Goal: Task Accomplishment & Management: Manage account settings

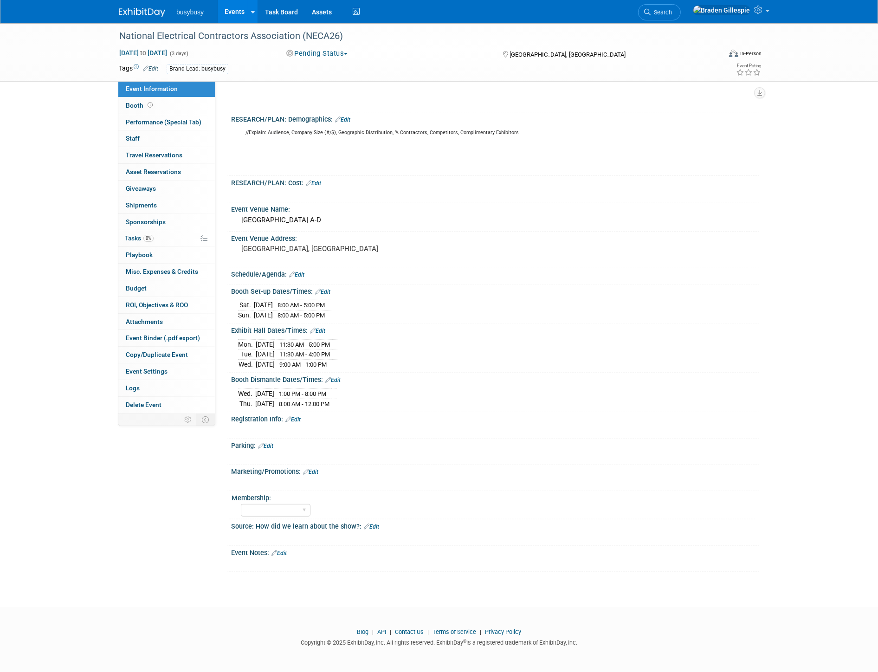
click at [135, 12] on img at bounding box center [142, 12] width 46 height 9
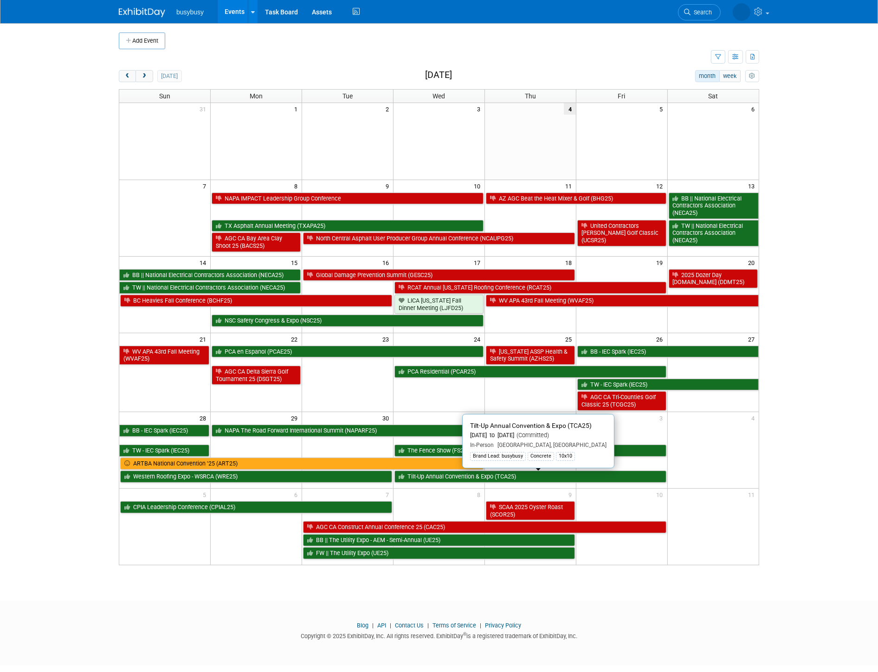
click at [469, 481] on link "Tilt-Up Annual Convention & Expo (TCA25)" at bounding box center [531, 477] width 272 height 12
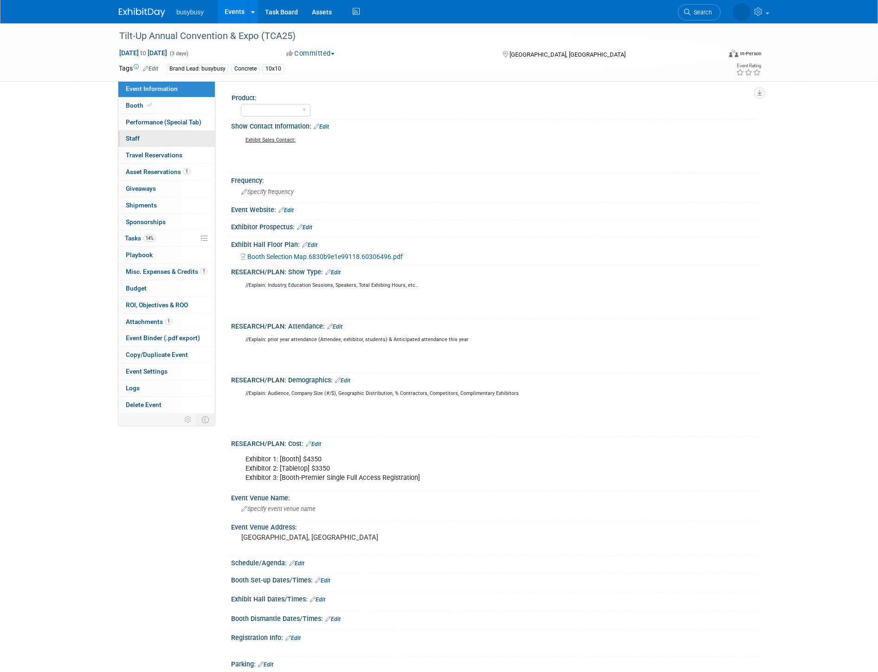
click at [170, 139] on link "0 Staff 0" at bounding box center [166, 138] width 97 height 16
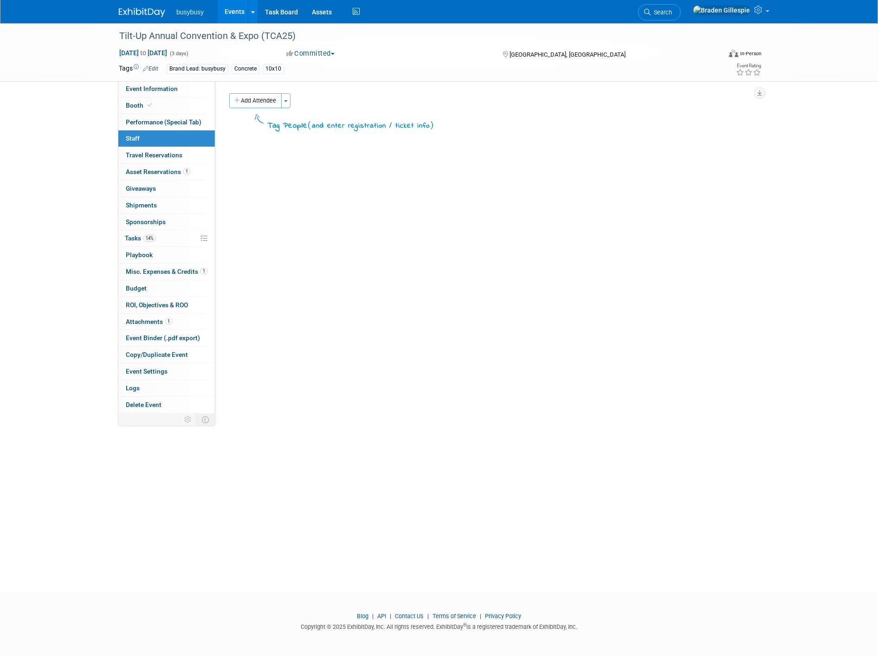
click at [264, 99] on button "Add Attendee" at bounding box center [255, 100] width 52 height 15
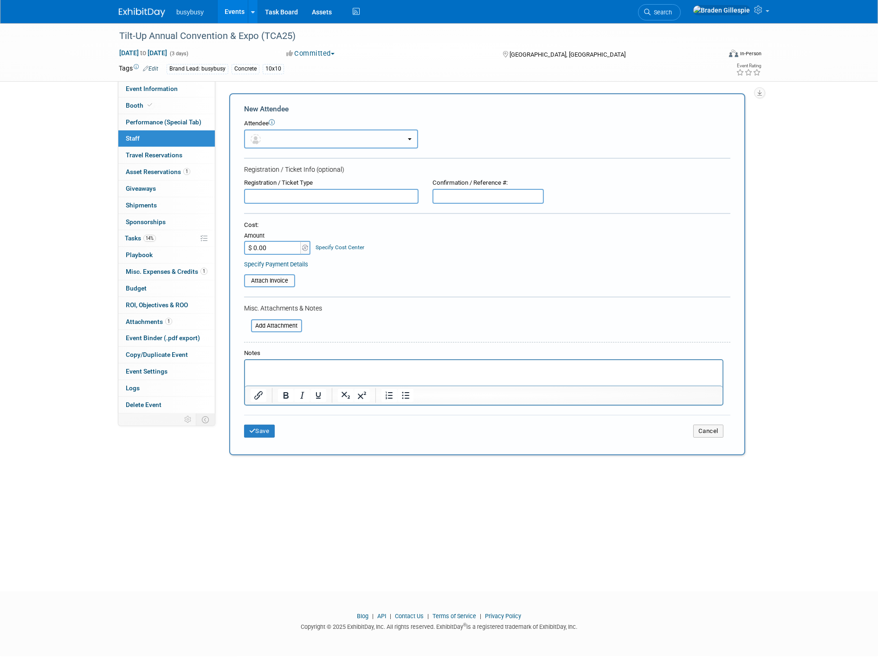
click at [279, 143] on button "button" at bounding box center [331, 139] width 174 height 19
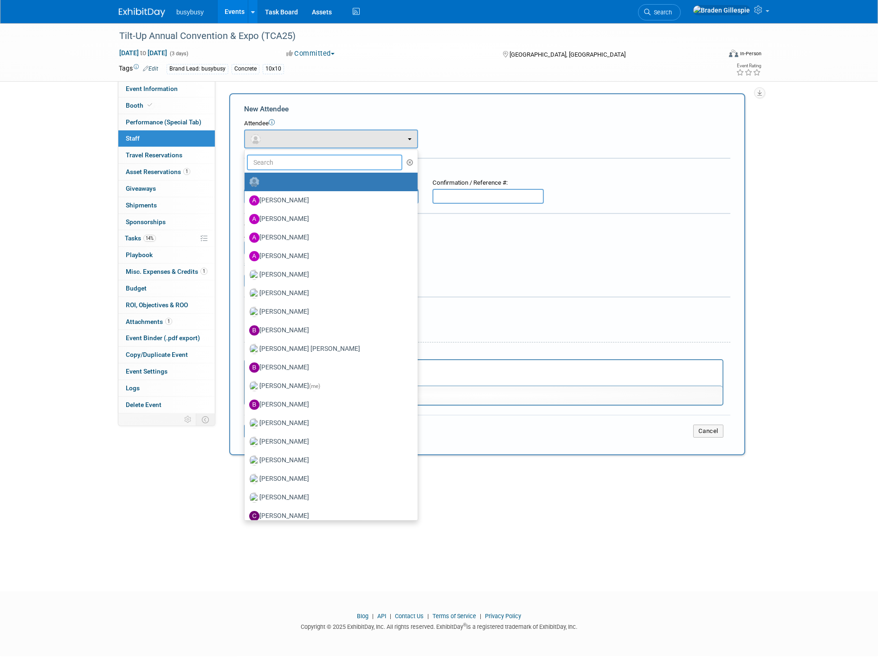
click at [279, 163] on input "text" at bounding box center [325, 163] width 156 height 16
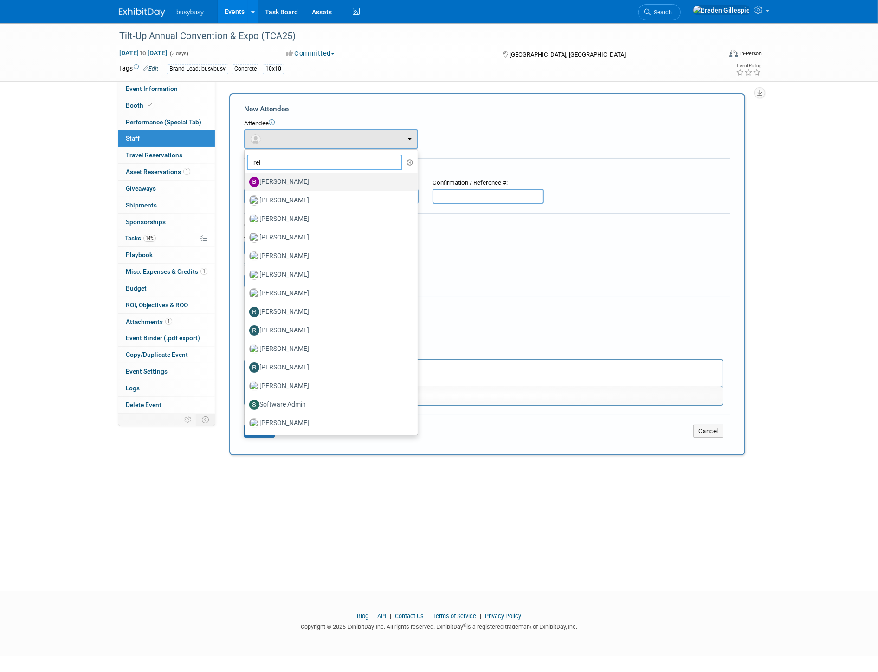
type input "reid"
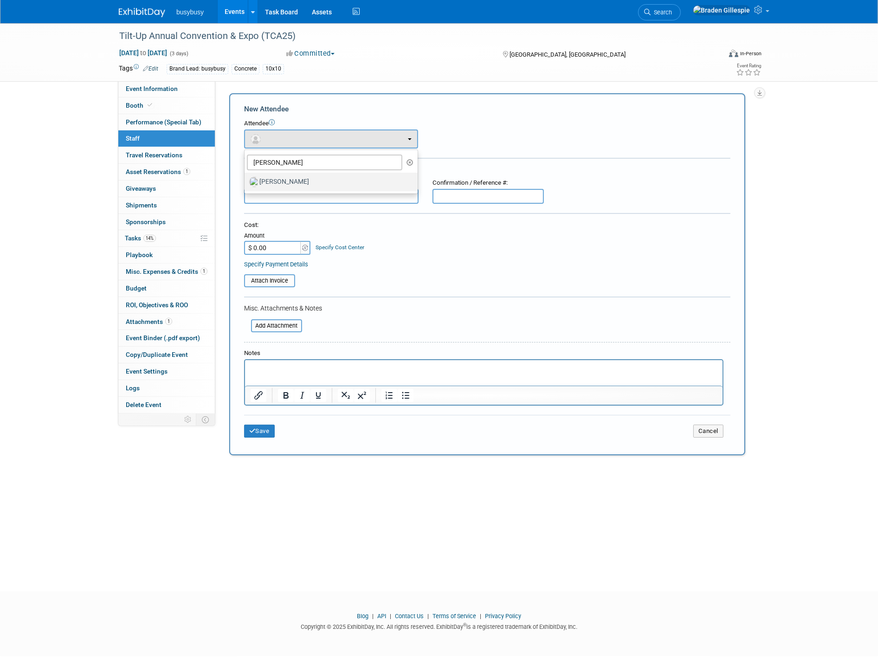
click at [286, 183] on label "Reid Gibbs" at bounding box center [328, 182] width 159 height 15
click at [246, 183] on input "Reid Gibbs" at bounding box center [243, 181] width 6 height 6
select select "c622e41d-4564-4691-b9ea-0c9779bd7d2a"
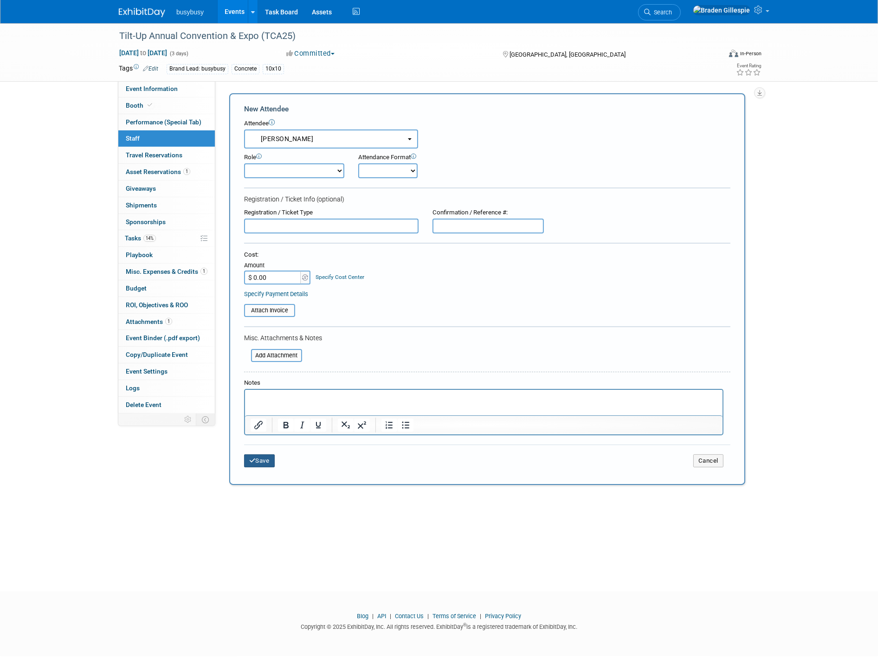
click at [257, 458] on button "Save" at bounding box center [259, 460] width 31 height 13
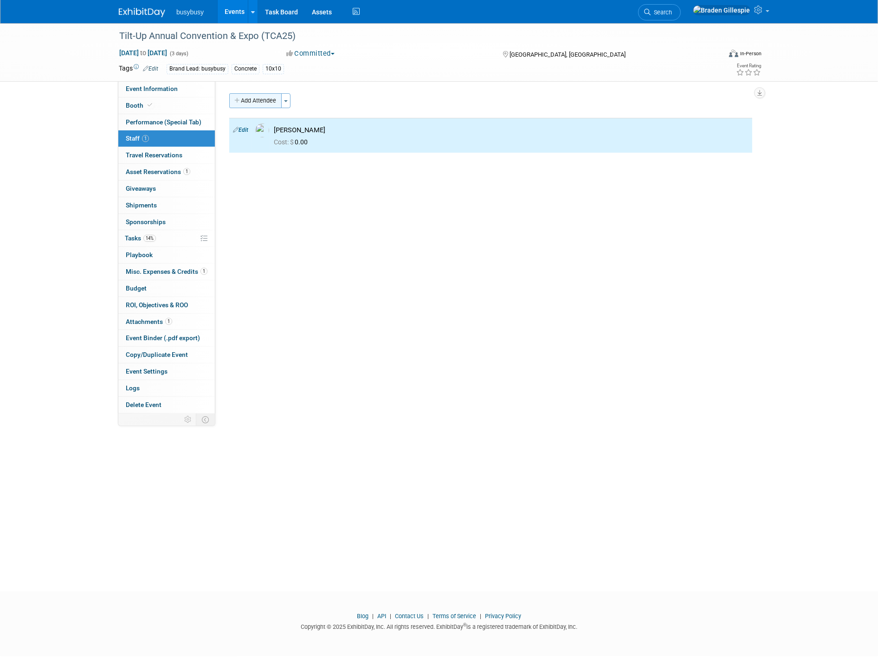
click at [259, 99] on button "Add Attendee" at bounding box center [255, 100] width 52 height 15
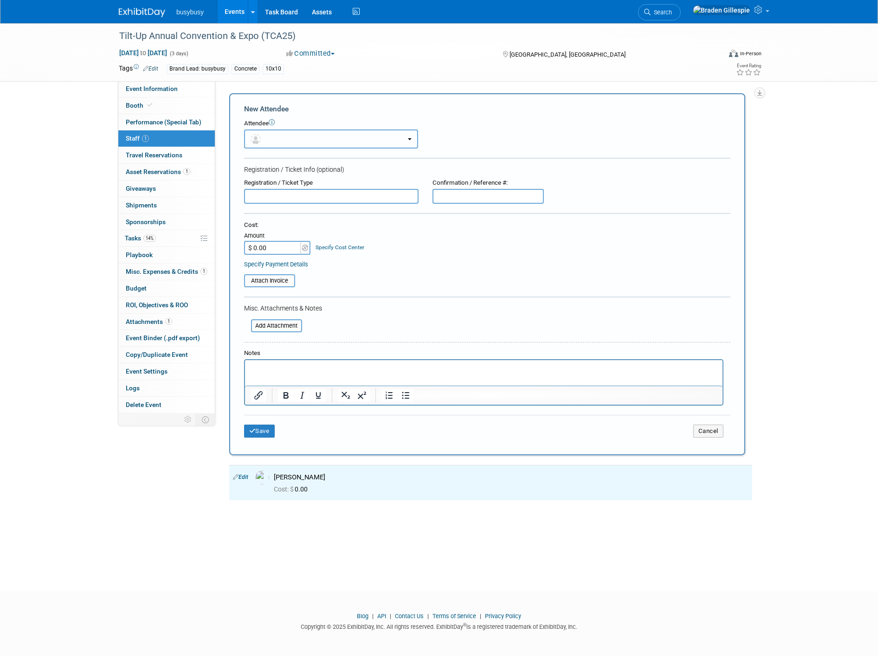
drag, startPoint x: 275, startPoint y: 142, endPoint x: 273, endPoint y: 152, distance: 10.5
click at [274, 141] on button "button" at bounding box center [331, 139] width 174 height 19
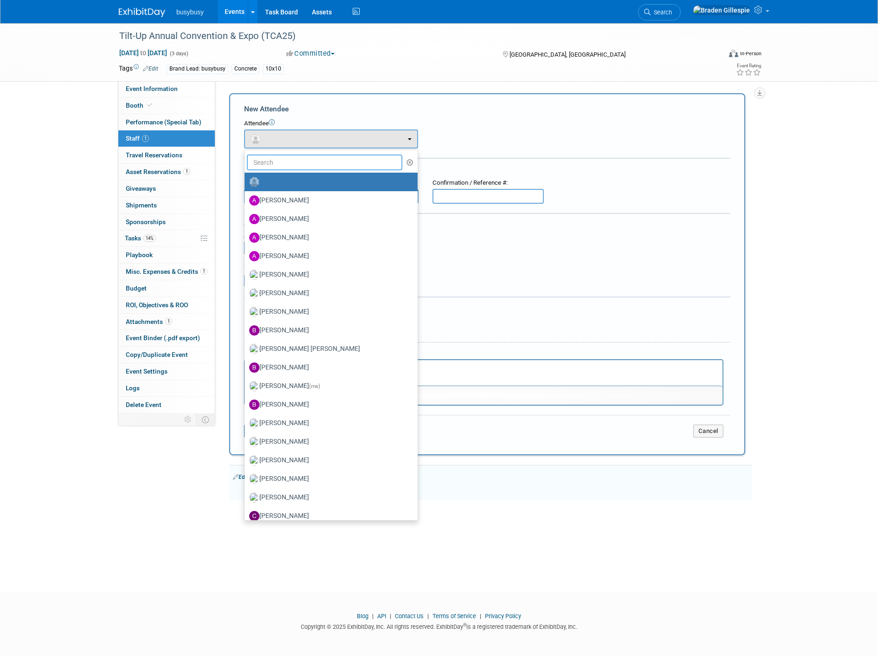
click at [276, 163] on input "text" at bounding box center [325, 163] width 156 height 16
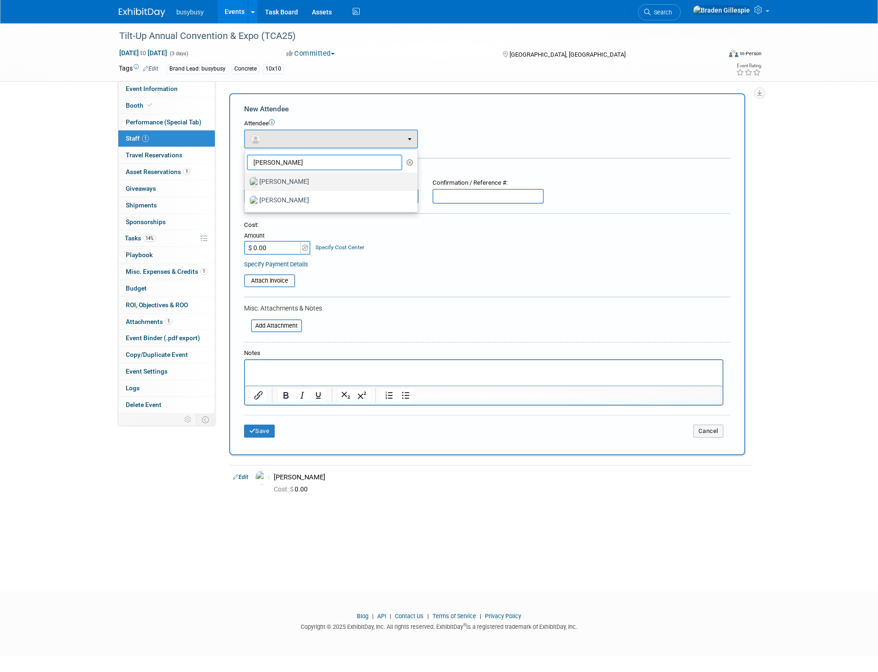
type input "mike"
click at [274, 178] on label "Mike VanBuskirk" at bounding box center [328, 182] width 159 height 15
click at [311, 182] on label "Mike VanBuskirk" at bounding box center [328, 182] width 159 height 15
click at [246, 182] on input "Mike VanBuskirk" at bounding box center [243, 181] width 6 height 6
select select "92dc23e0-1813-4371-abb9-90c82fcf90be"
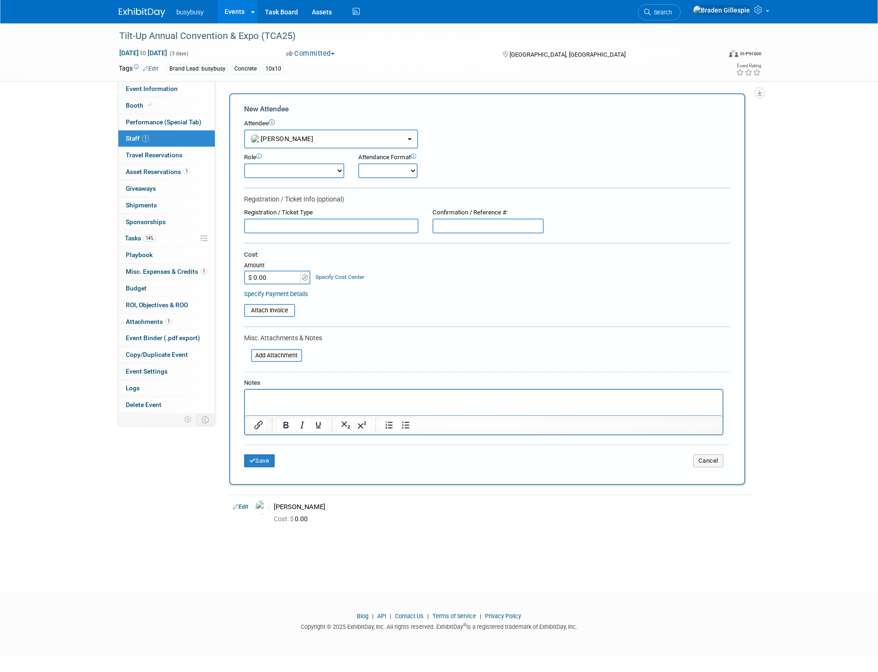
click at [271, 271] on input "$ 0.00" at bounding box center [273, 278] width 58 height 14
type input "$ 745.00"
click at [472, 326] on div at bounding box center [487, 327] width 487 height 2
click at [467, 219] on input "text" at bounding box center [488, 226] width 111 height 15
type input "Registered 9/4/25"
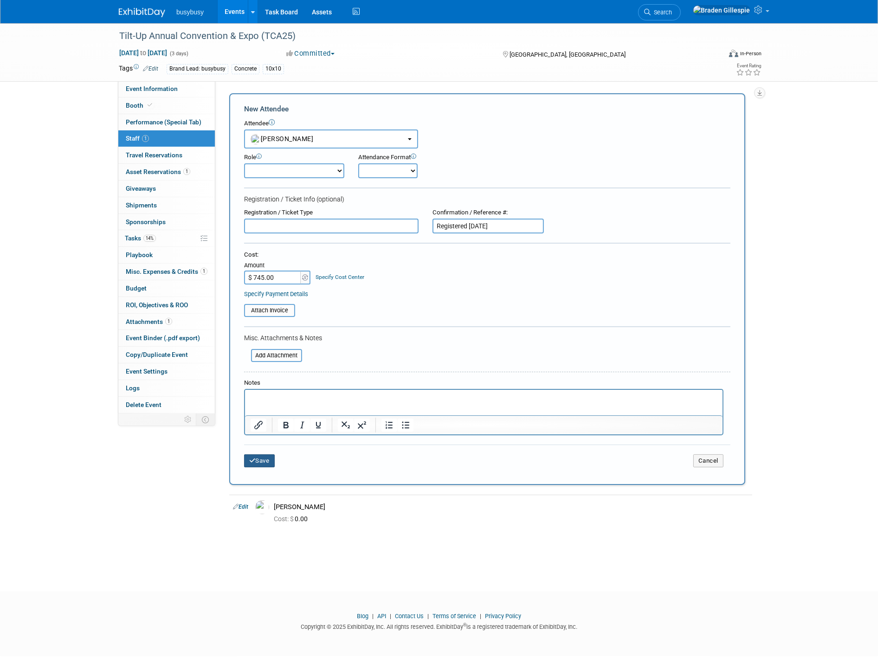
click at [267, 454] on button "Save" at bounding box center [259, 460] width 31 height 13
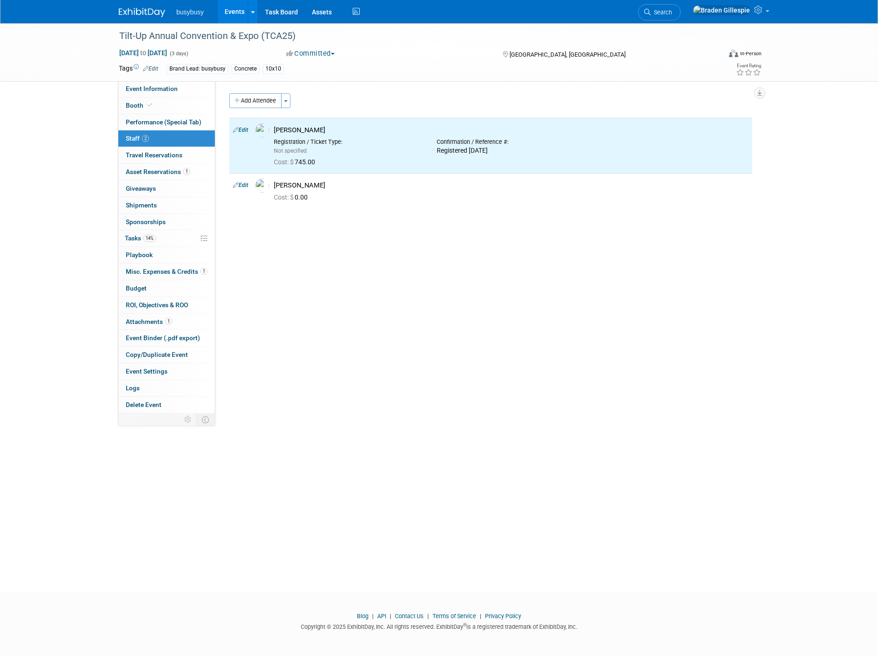
click at [241, 186] on link "Edit" at bounding box center [240, 185] width 15 height 6
select select "c622e41d-4564-4691-b9ea-0c9779bd7d2a"
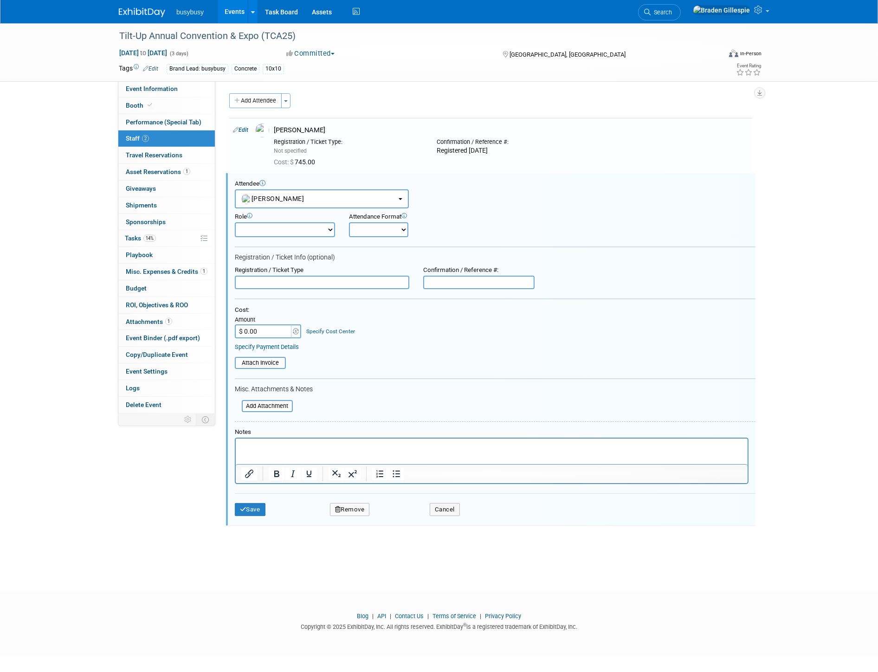
click at [479, 276] on input "text" at bounding box center [478, 283] width 111 height 14
type input "Registered 9/4/25"
click at [250, 506] on button "Save" at bounding box center [250, 509] width 31 height 13
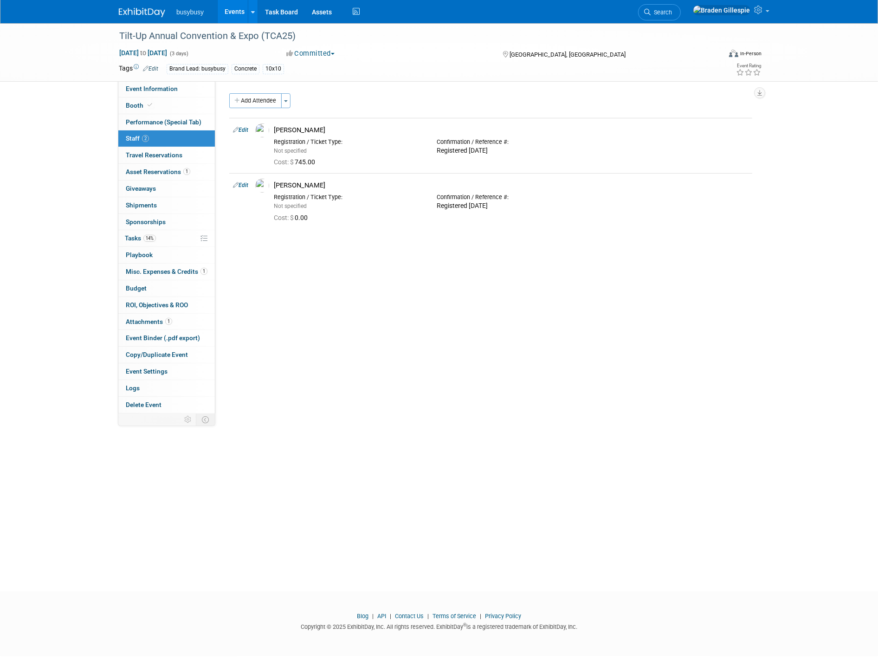
click at [145, 14] on img at bounding box center [142, 12] width 46 height 9
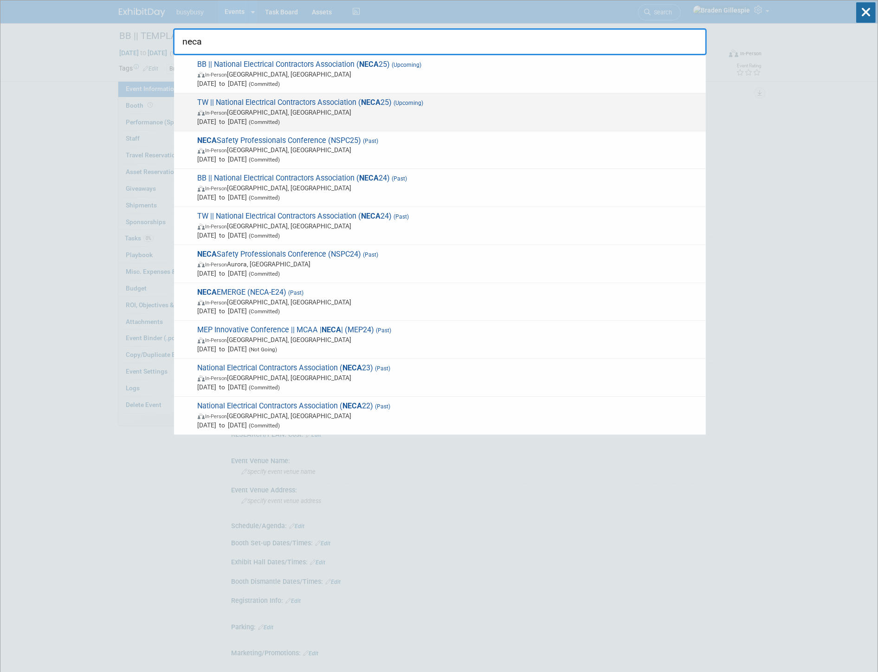
click at [267, 124] on span "Sep 13, 2025 to Sep 15, 2025 (Committed)" at bounding box center [450, 121] width 504 height 9
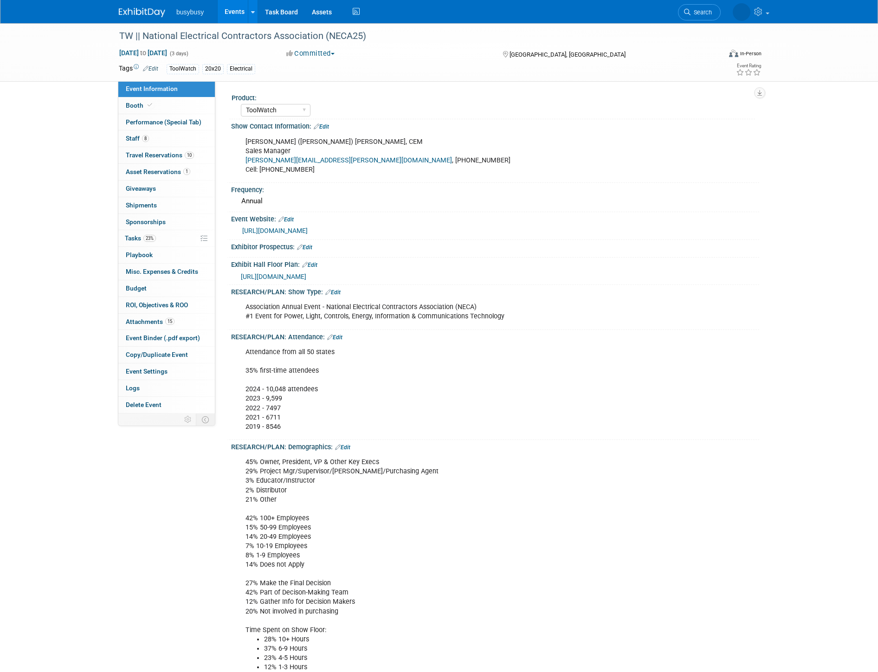
select select "ToolWatch"
click at [169, 317] on link "15 Attachments 15" at bounding box center [166, 322] width 97 height 16
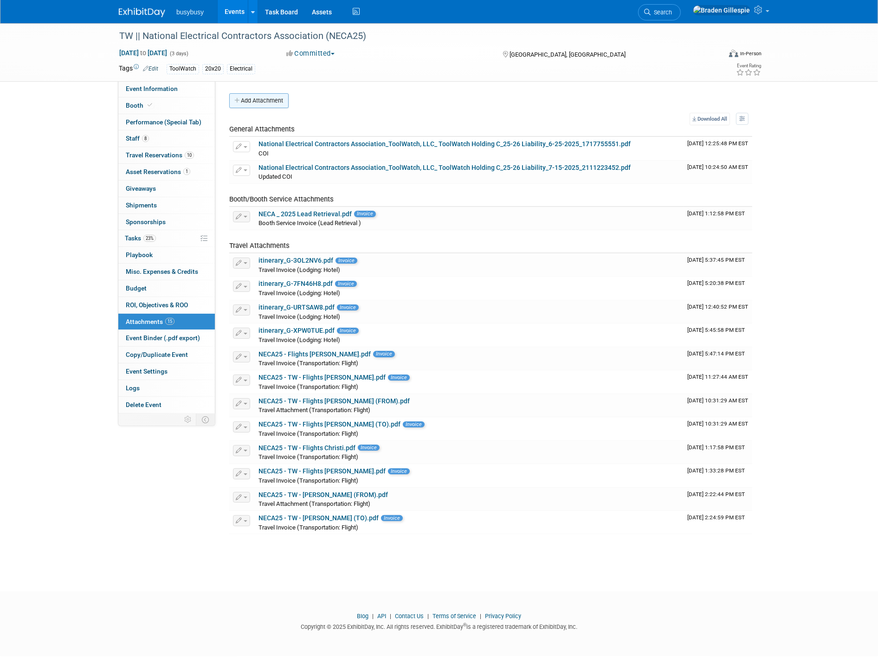
click at [266, 103] on button "Add Attachment" at bounding box center [258, 100] width 59 height 15
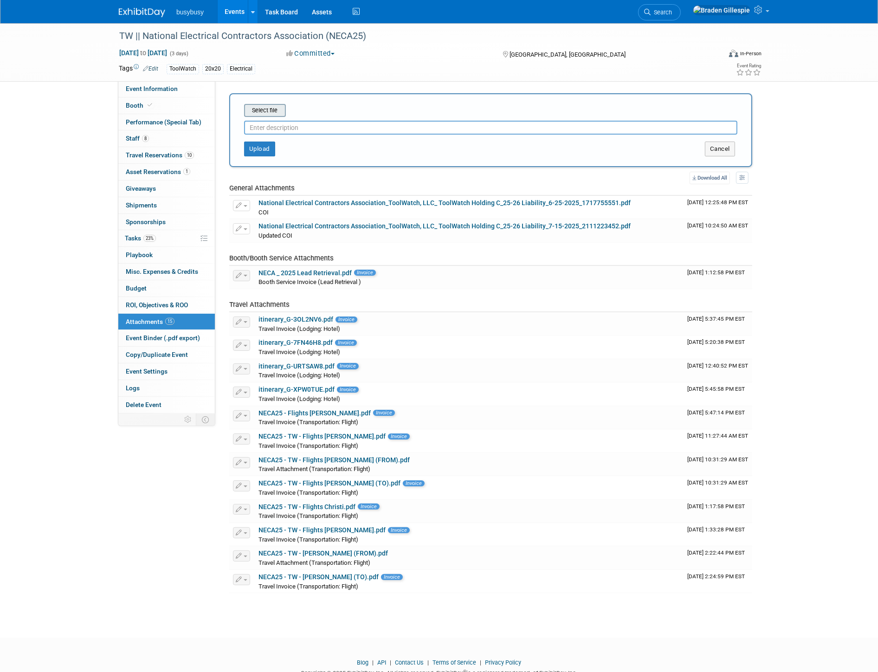
click at [274, 110] on input "file" at bounding box center [230, 110] width 110 height 11
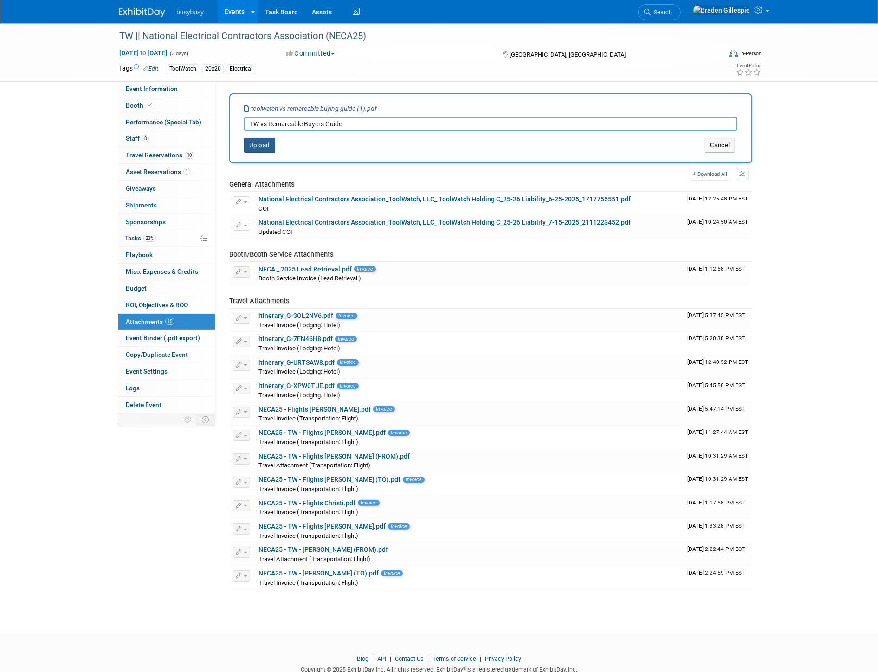
type input "TW vs Remarcable Buyers Guide"
click at [270, 149] on button "Upload" at bounding box center [259, 145] width 31 height 15
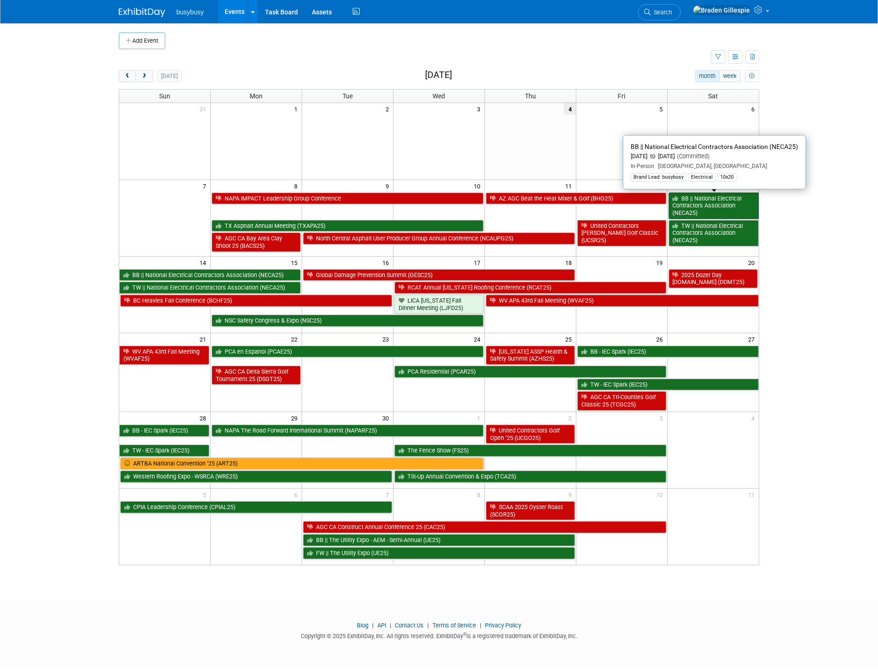
click at [735, 208] on link "BB || National Electrical Contractors Association (NECA25)" at bounding box center [714, 206] width 90 height 26
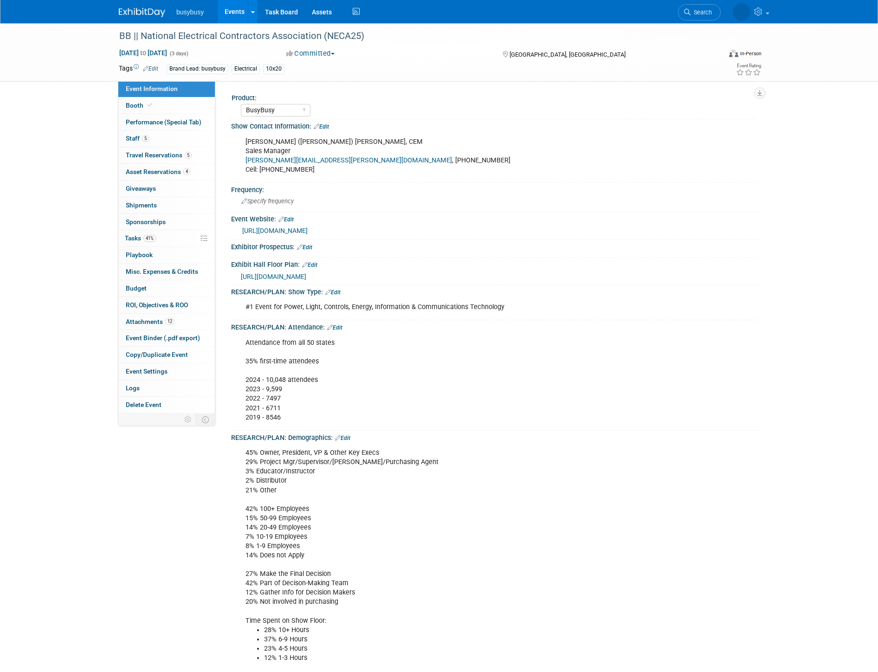
select select "BusyBusy"
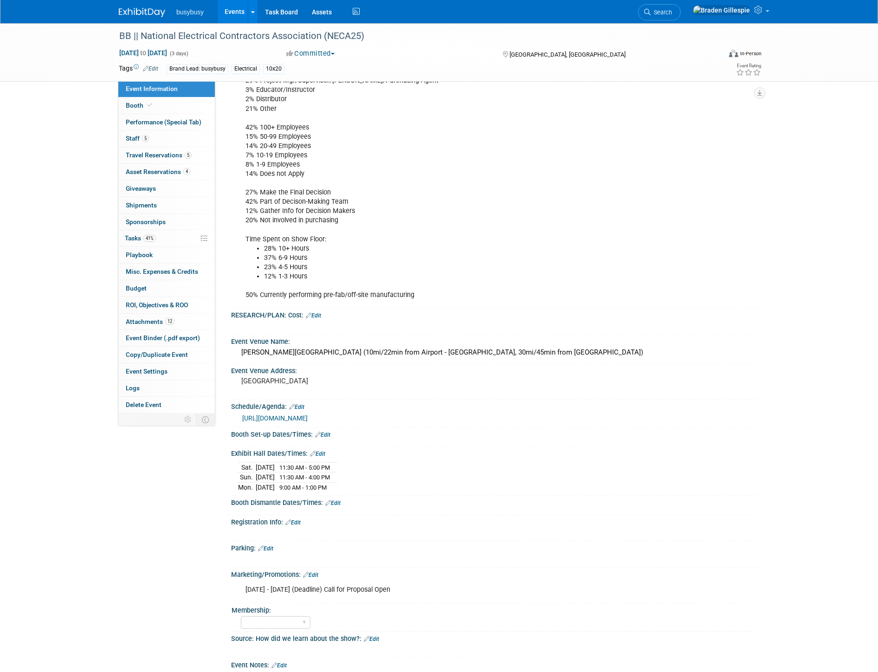
scroll to position [487, 0]
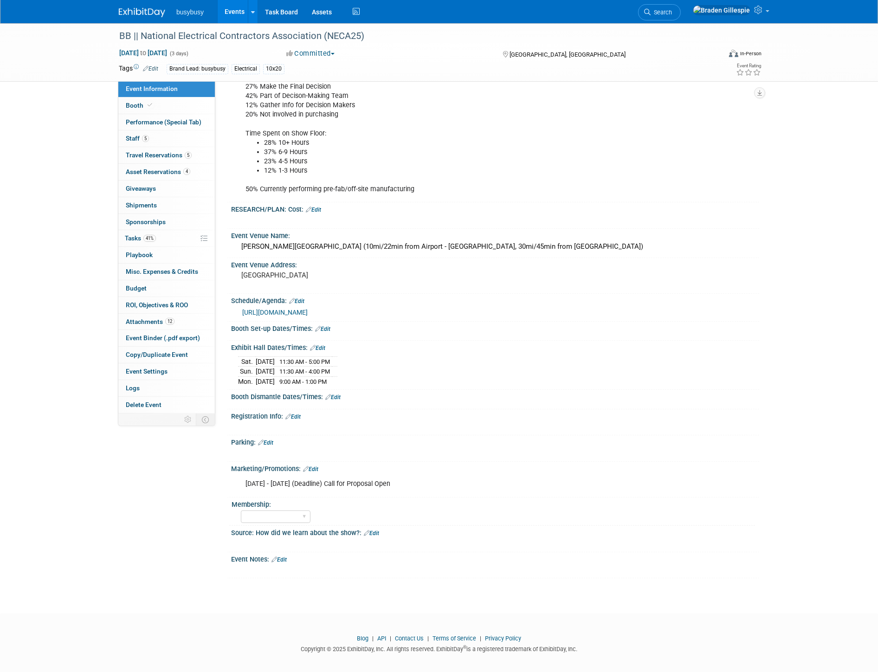
click at [299, 414] on link "Edit" at bounding box center [293, 417] width 15 height 6
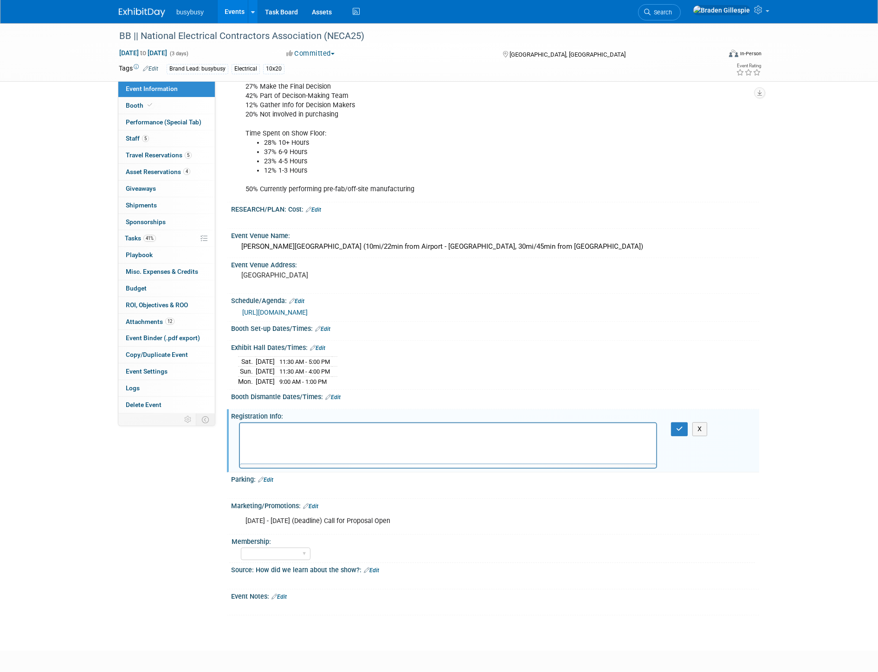
scroll to position [0, 0]
click at [576, 436] on html at bounding box center [448, 429] width 416 height 13
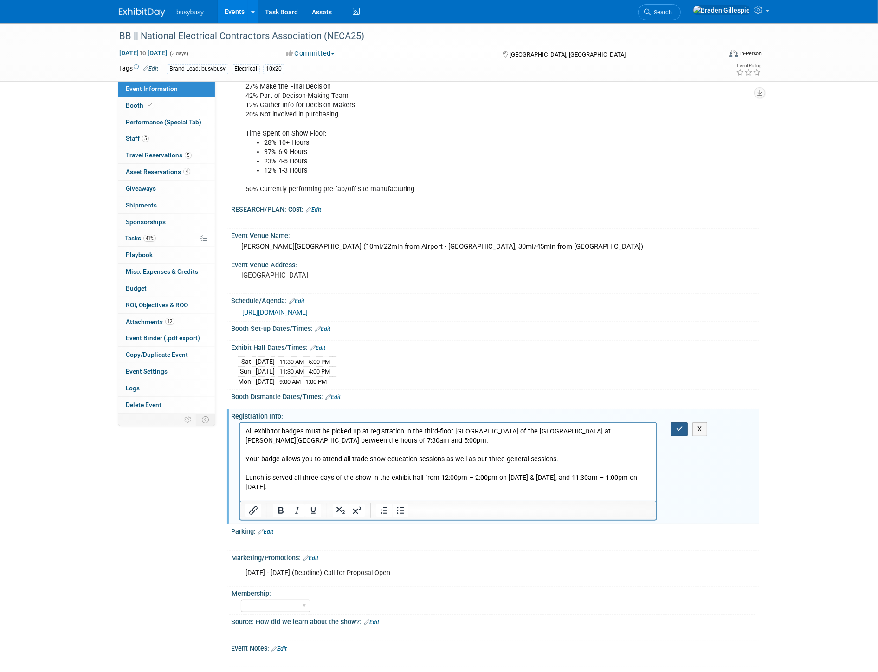
click at [675, 424] on button "button" at bounding box center [679, 428] width 17 height 13
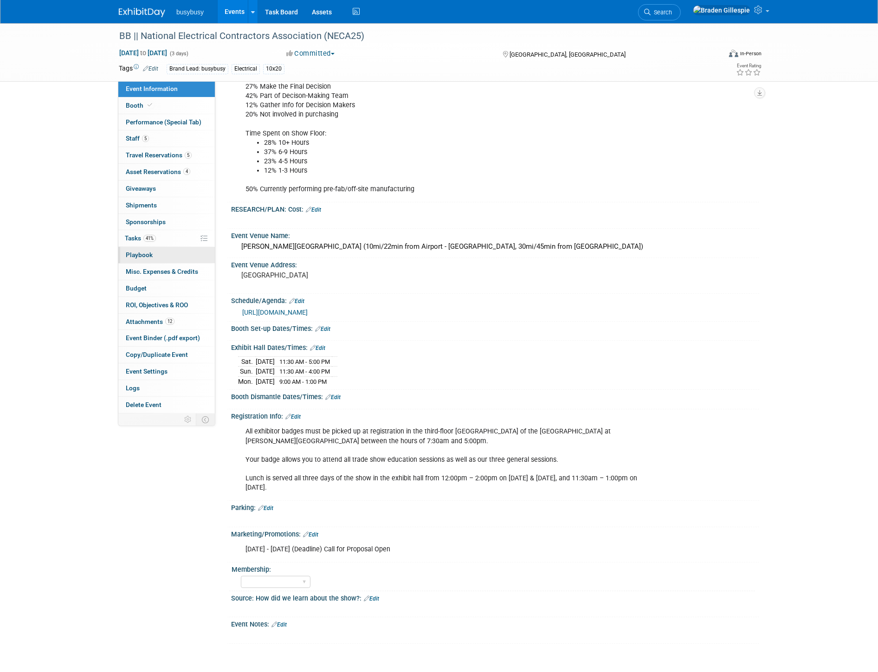
click at [151, 258] on span "Playbook 0" at bounding box center [139, 254] width 27 height 7
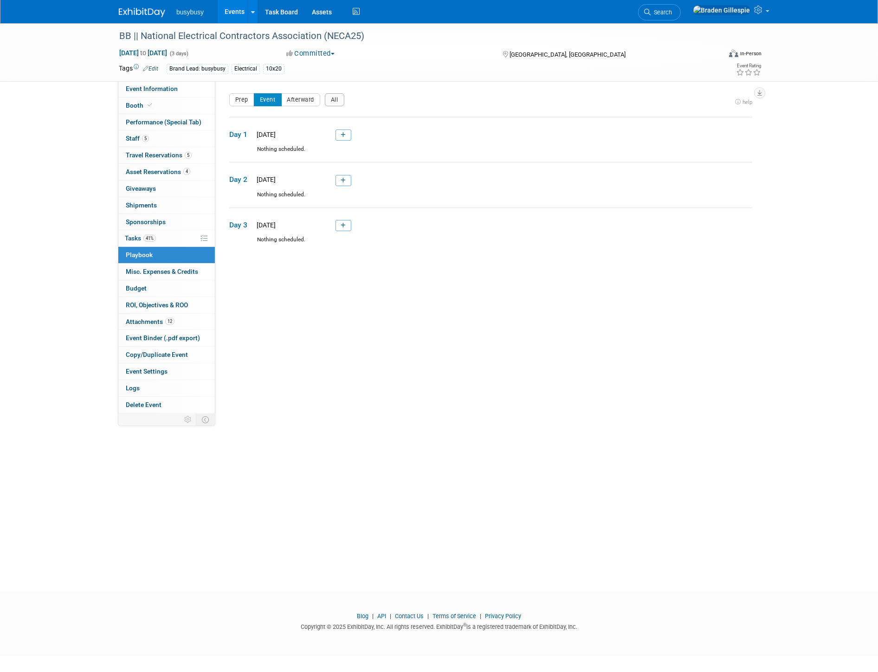
click at [345, 178] on icon at bounding box center [343, 181] width 5 height 6
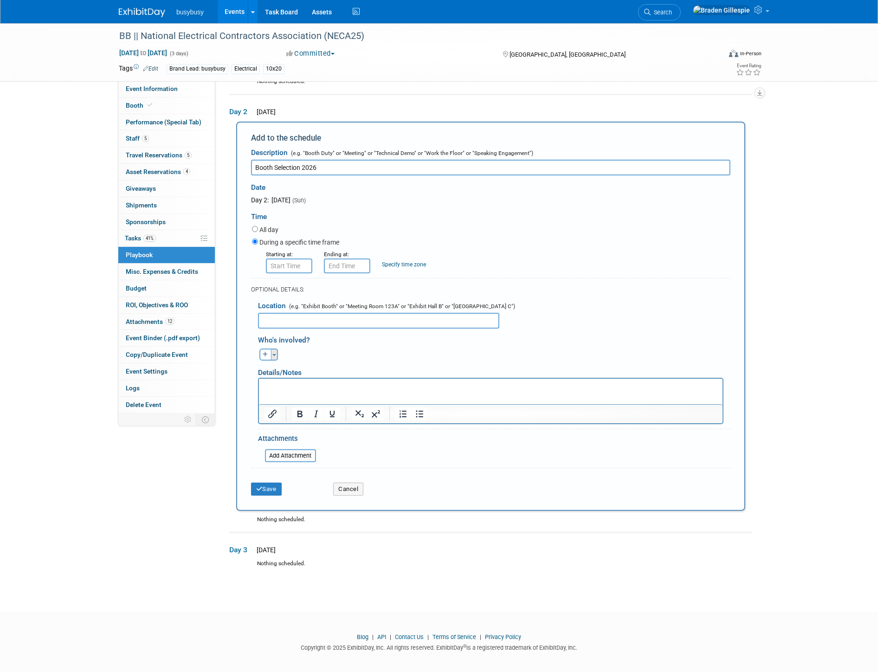
type input "Booth Selection 2026"
drag, startPoint x: 272, startPoint y: 354, endPoint x: 276, endPoint y: 369, distance: 15.8
click at [272, 354] on button "Toggle Dropdown" at bounding box center [274, 355] width 7 height 12
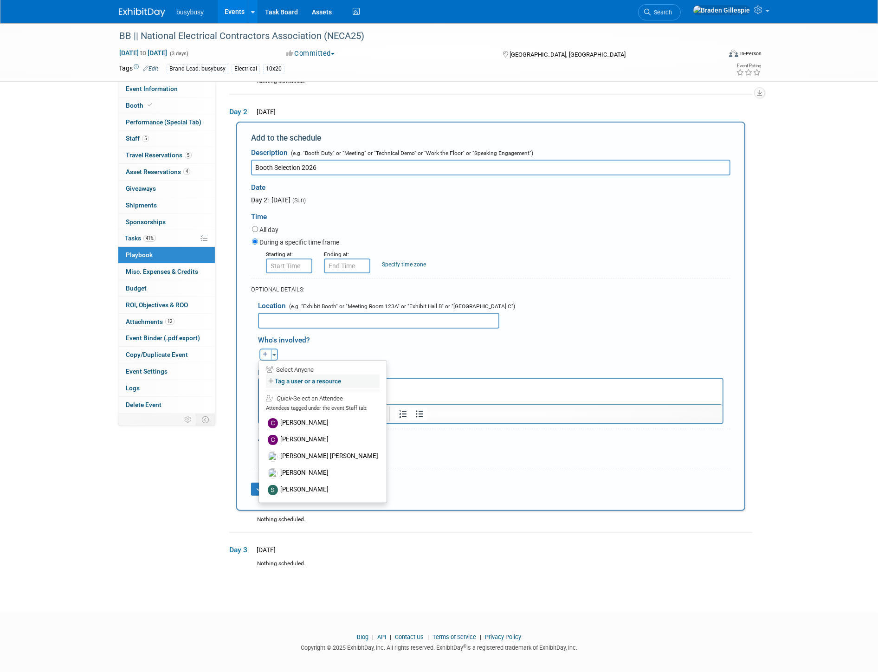
click at [323, 375] on label "Tag a user or a resource" at bounding box center [323, 381] width 114 height 13
select select
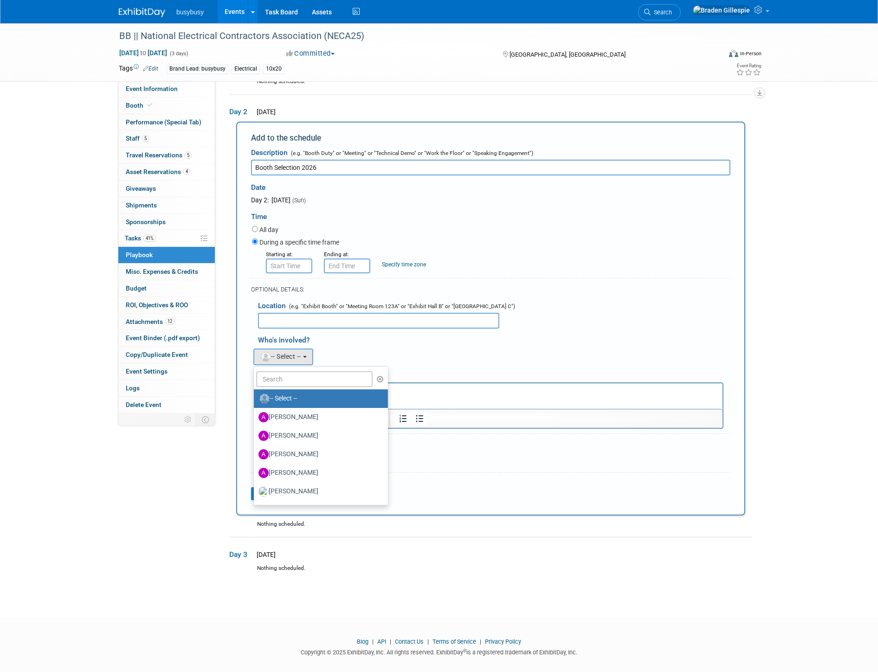
click at [299, 383] on ul "-- Select -- Adam Harshman Alec Schafer Allen Schmidt Amanda Price Angie MacKin…" at bounding box center [320, 435] width 135 height 139
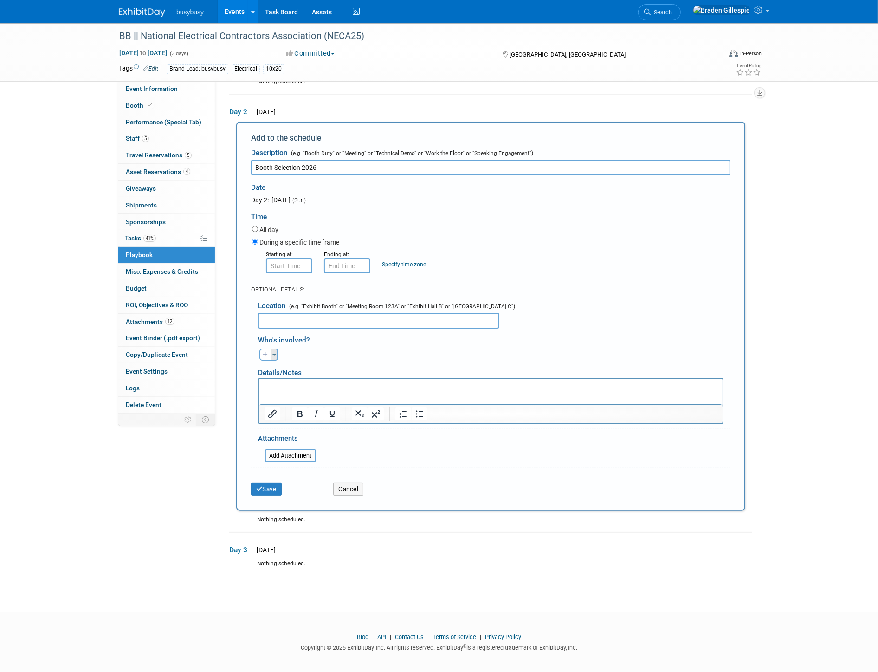
click at [271, 353] on button "Toggle Dropdown" at bounding box center [274, 355] width 7 height 12
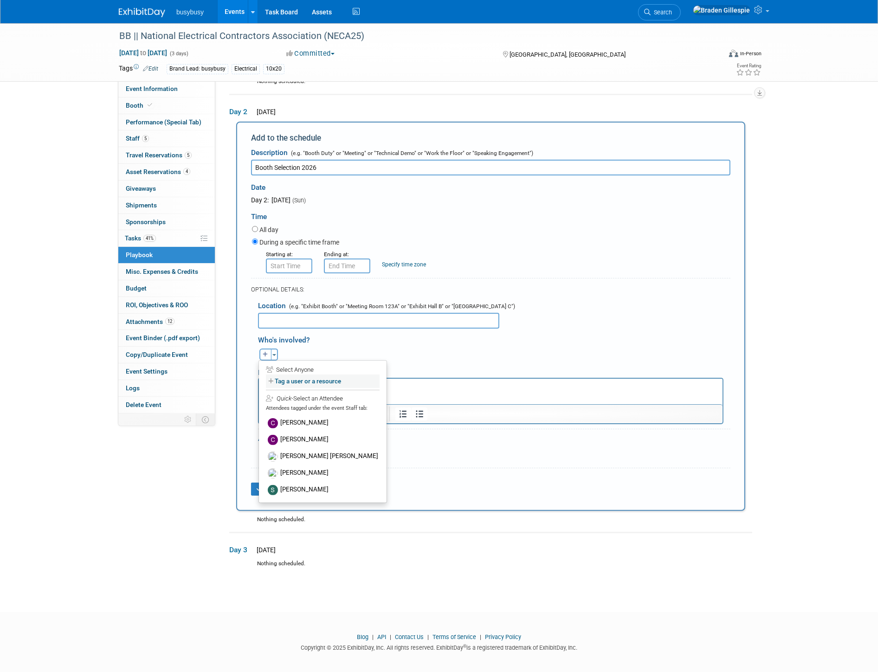
click at [286, 377] on label "Tag a user or a resource" at bounding box center [323, 381] width 114 height 13
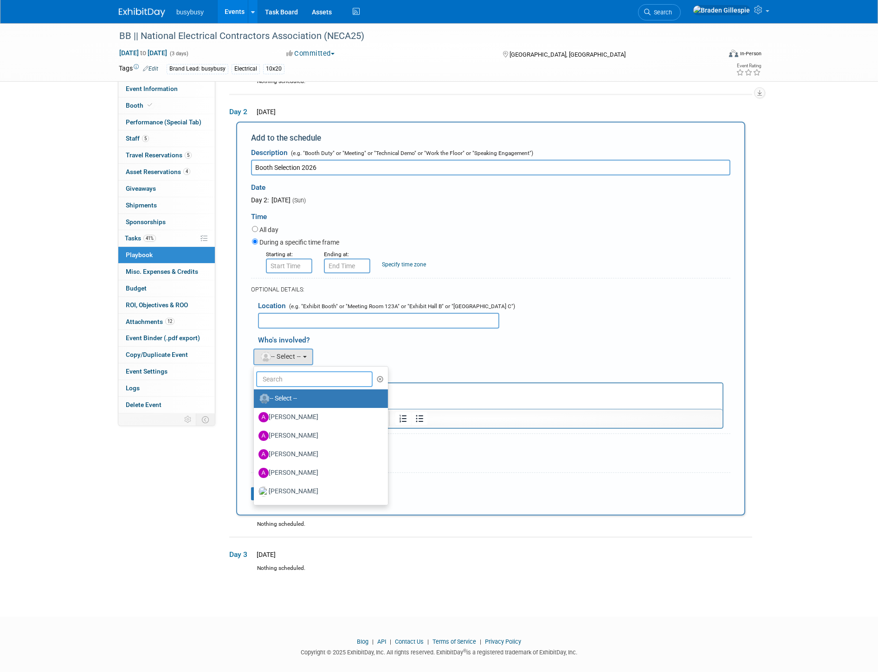
click at [295, 376] on input "text" at bounding box center [314, 379] width 117 height 16
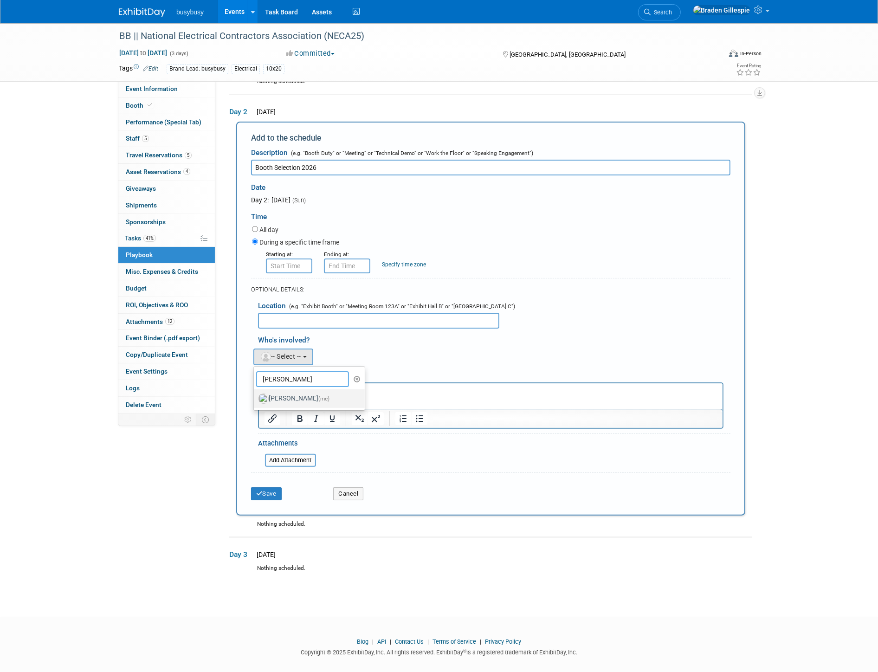
type input "[PERSON_NAME]"
click at [292, 392] on label "[PERSON_NAME] (me)" at bounding box center [307, 398] width 97 height 15
click at [255, 395] on input "Braden Gillespie (me)" at bounding box center [252, 398] width 6 height 6
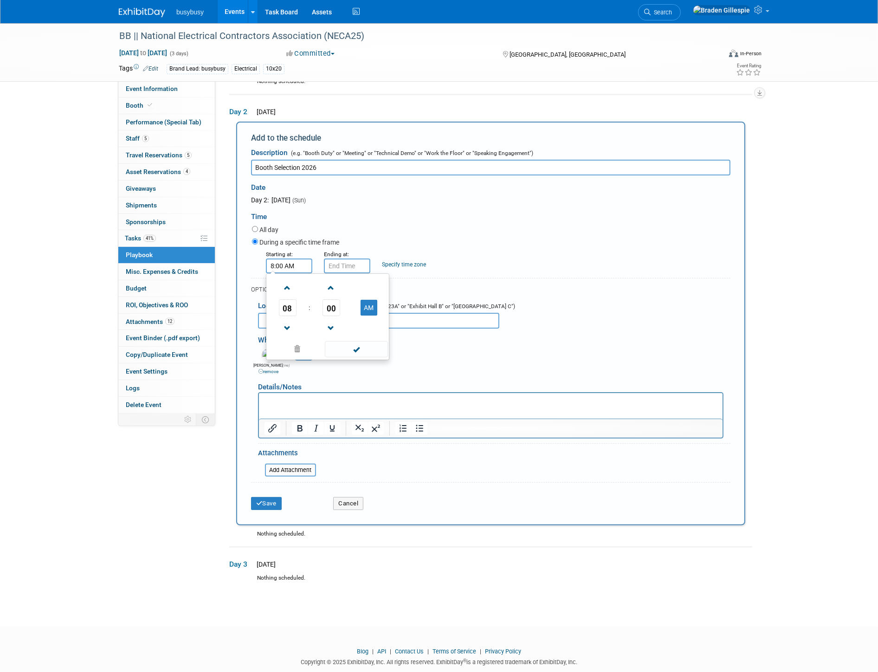
click at [294, 263] on input "8:00 AM" at bounding box center [289, 266] width 46 height 15
click at [330, 310] on span "00" at bounding box center [332, 307] width 18 height 17
click at [351, 310] on td "30" at bounding box center [343, 313] width 30 height 25
type input "8:30 AM"
click at [332, 263] on input "8:30 AM" at bounding box center [347, 266] width 46 height 15
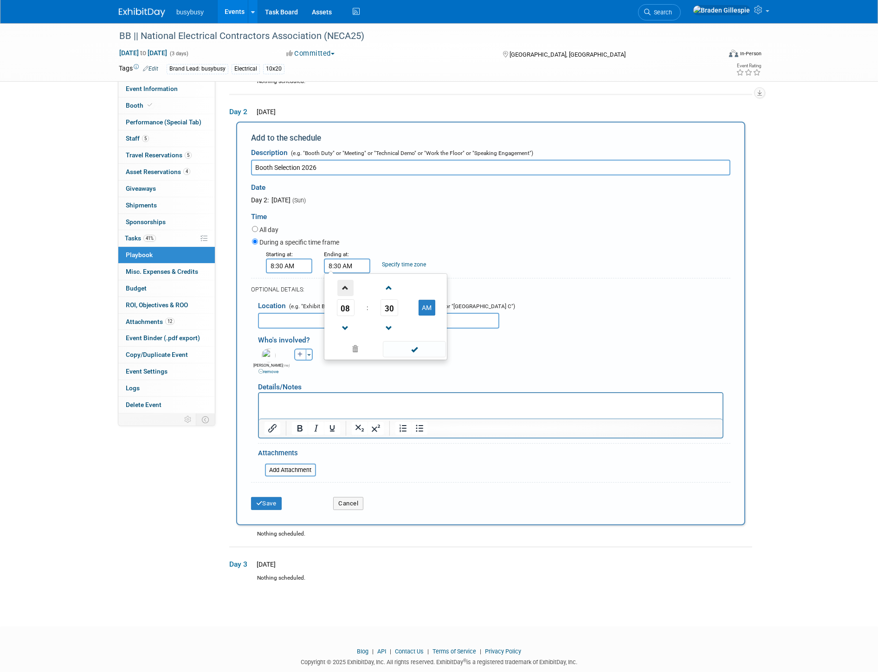
click at [341, 285] on span at bounding box center [346, 288] width 16 height 16
click at [391, 305] on span "30" at bounding box center [390, 307] width 18 height 17
click at [342, 288] on td "00" at bounding box center [341, 288] width 30 height 25
type input "9:00 AM"
click at [435, 351] on span at bounding box center [414, 349] width 63 height 16
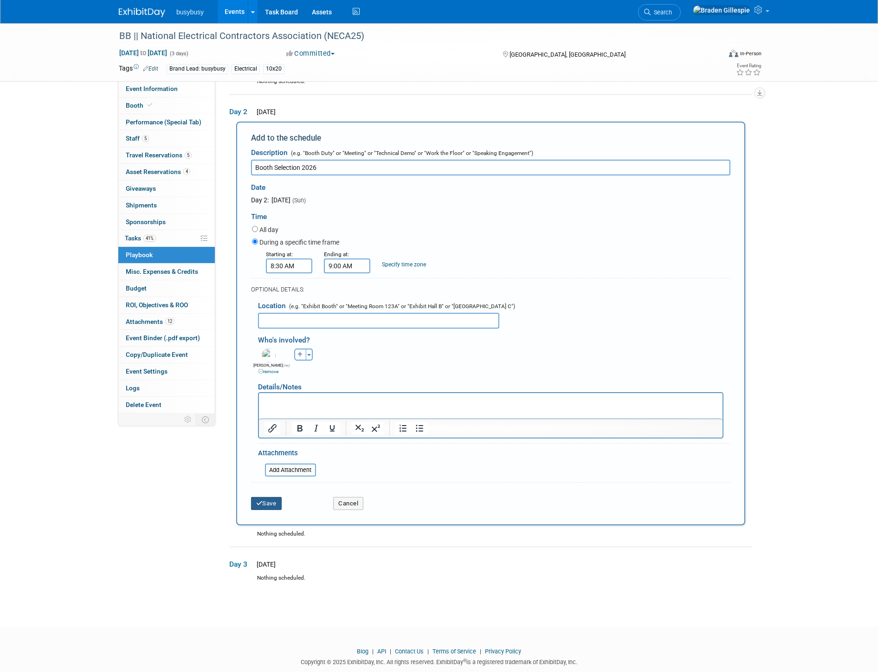
click at [266, 503] on button "Save" at bounding box center [266, 503] width 31 height 13
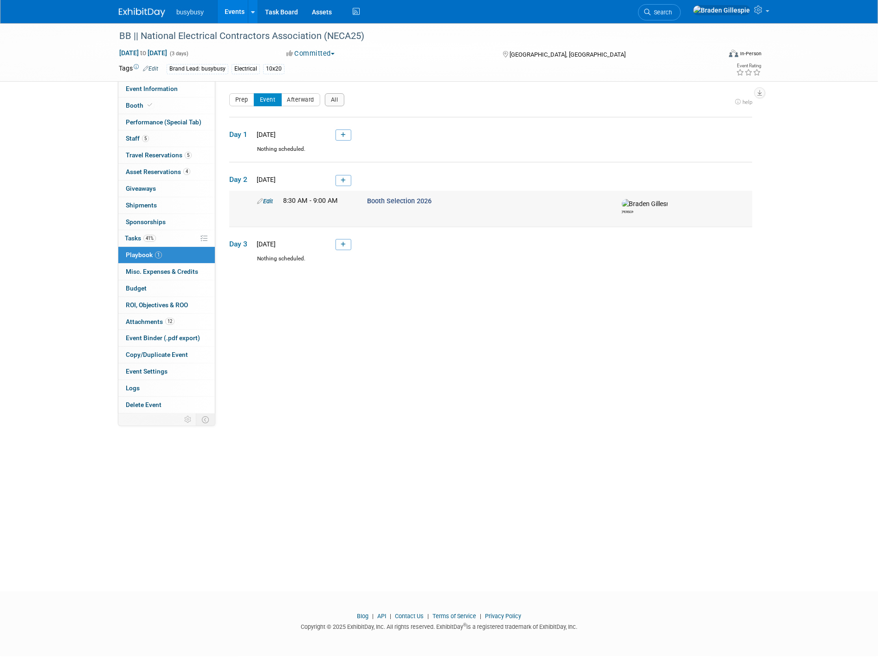
click at [268, 201] on link "Edit" at bounding box center [265, 201] width 16 height 7
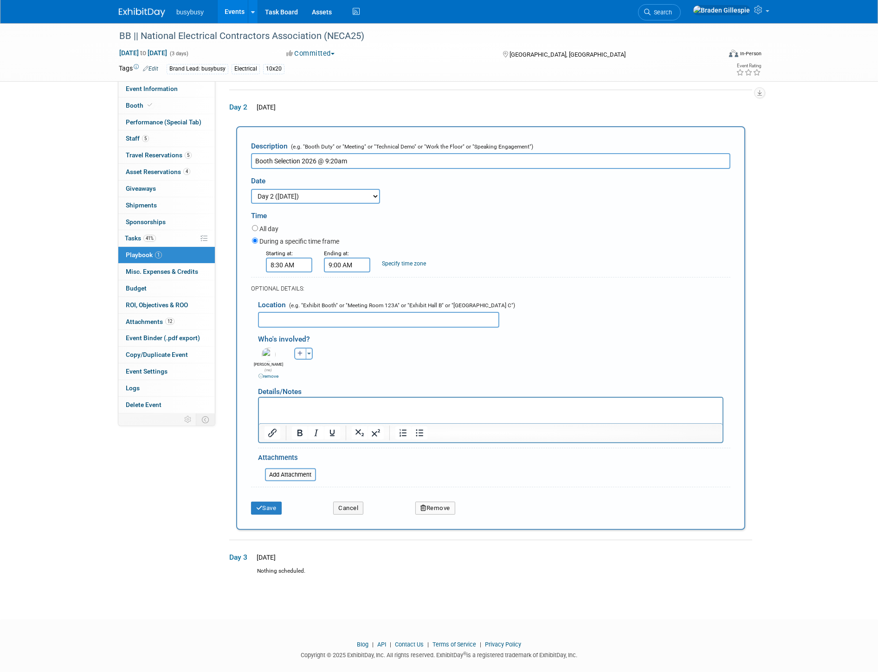
type input "Booth Selection 2026 @ 9:20am"
click at [318, 312] on input "text" at bounding box center [378, 320] width 241 height 16
paste input "NECA Exhibit Sales Office, underneath the Overlook Concessions Area"
type input "NECA Exhibit Sales Office, underneath the Overlook Concessions Area"
click at [296, 262] on input "8:30 AM" at bounding box center [289, 265] width 46 height 15
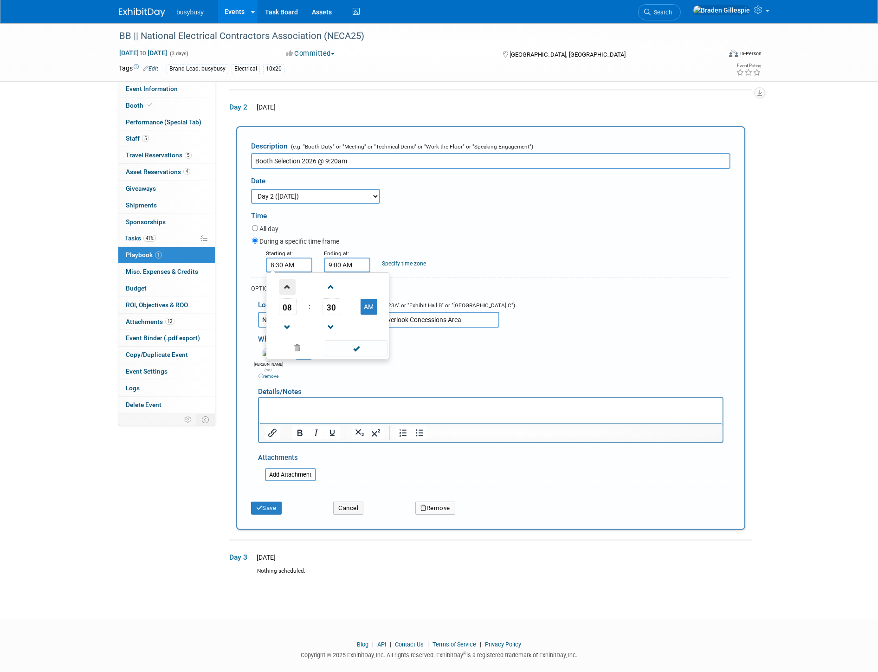
click at [293, 286] on span at bounding box center [287, 287] width 16 height 16
click at [327, 304] on span "30" at bounding box center [332, 307] width 18 height 17
click at [345, 284] on td "10" at bounding box center [343, 287] width 30 height 25
type input "9:10 AM"
click at [339, 260] on input "9:00 AM" at bounding box center [347, 265] width 46 height 15
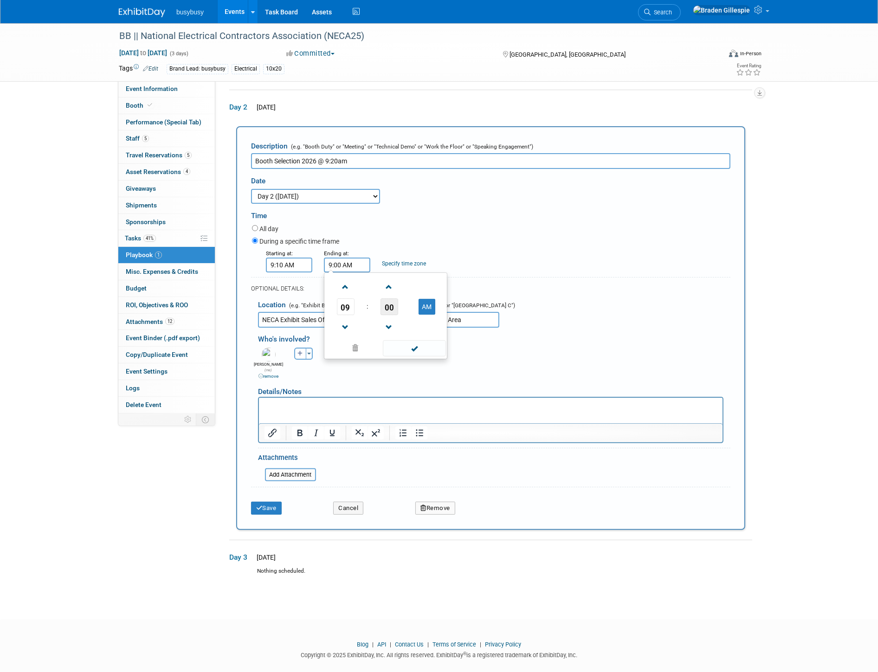
click at [384, 300] on span "00" at bounding box center [390, 307] width 18 height 17
click at [400, 312] on td "30" at bounding box center [401, 312] width 30 height 25
type input "9:30 AM"
click at [412, 348] on span at bounding box center [414, 348] width 63 height 16
click at [275, 502] on button "Save" at bounding box center [266, 508] width 31 height 13
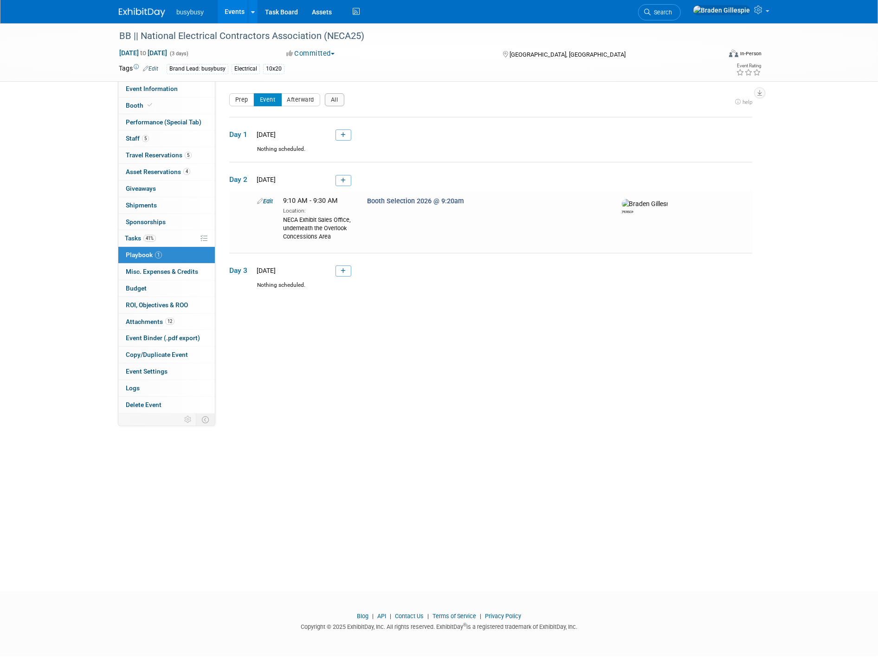
click at [147, 7] on link at bounding box center [148, 7] width 58 height 7
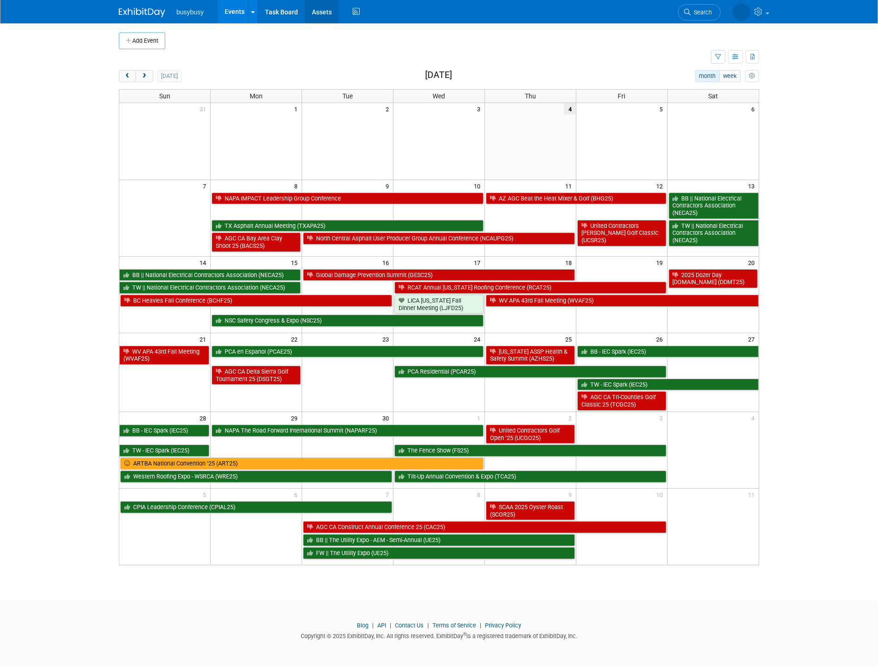
click at [317, 8] on link "Assets" at bounding box center [322, 11] width 34 height 23
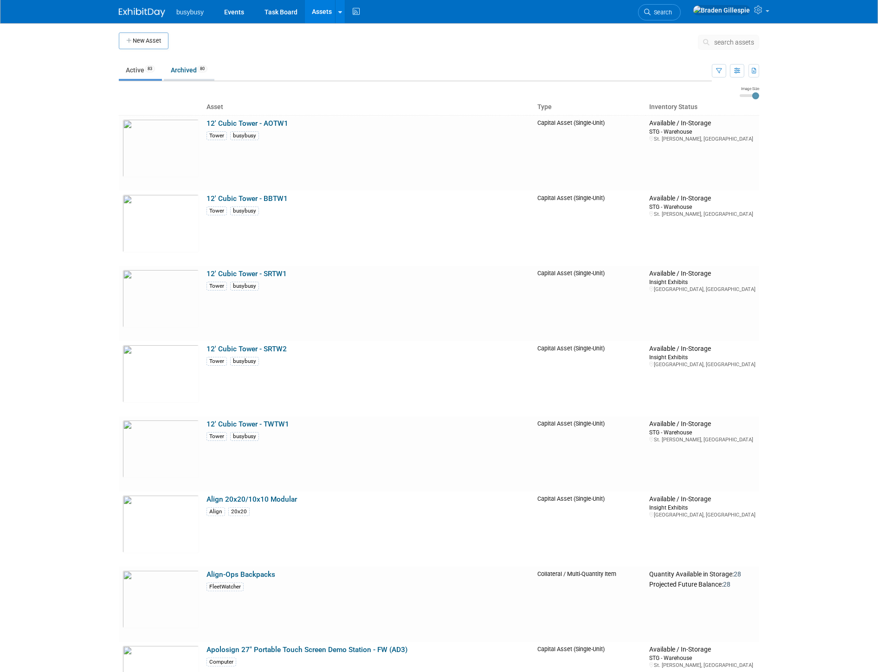
click at [199, 68] on link "Archived 80" at bounding box center [189, 70] width 51 height 18
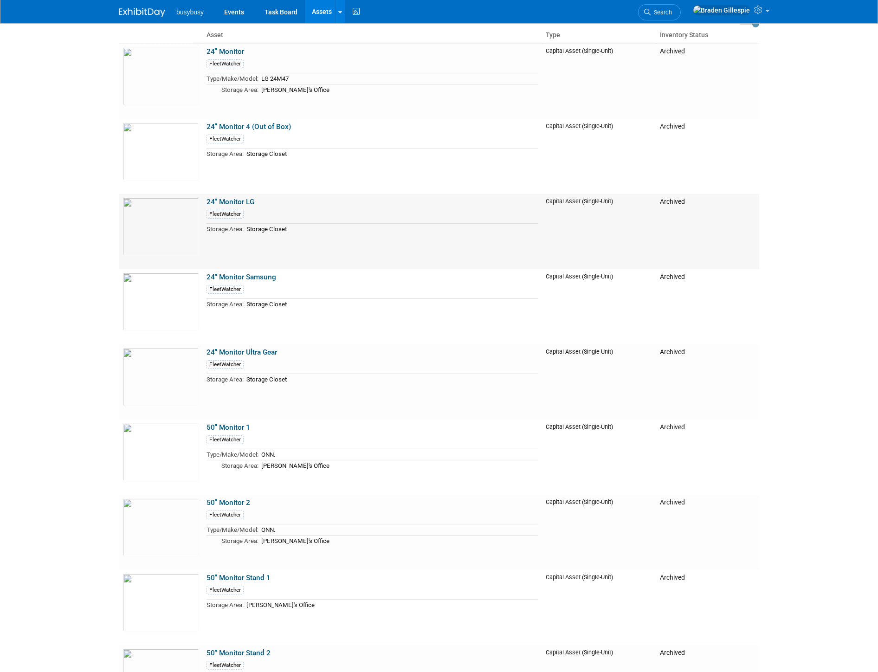
scroll to position [155, 0]
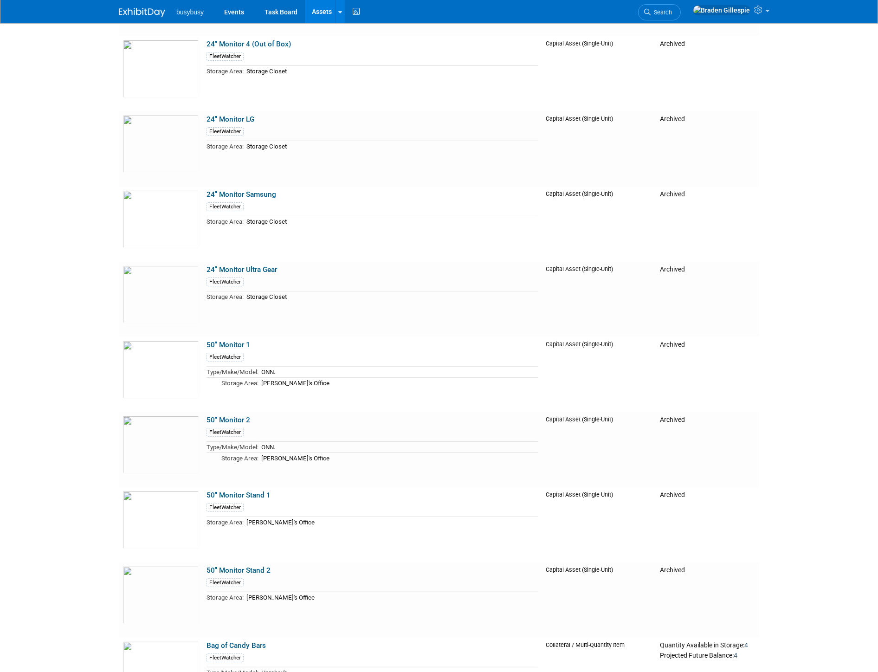
click at [816, 226] on body "busybusy Events Task Board Assets New Asset Search Assets Bulk Upload Assets St…" at bounding box center [439, 181] width 878 height 672
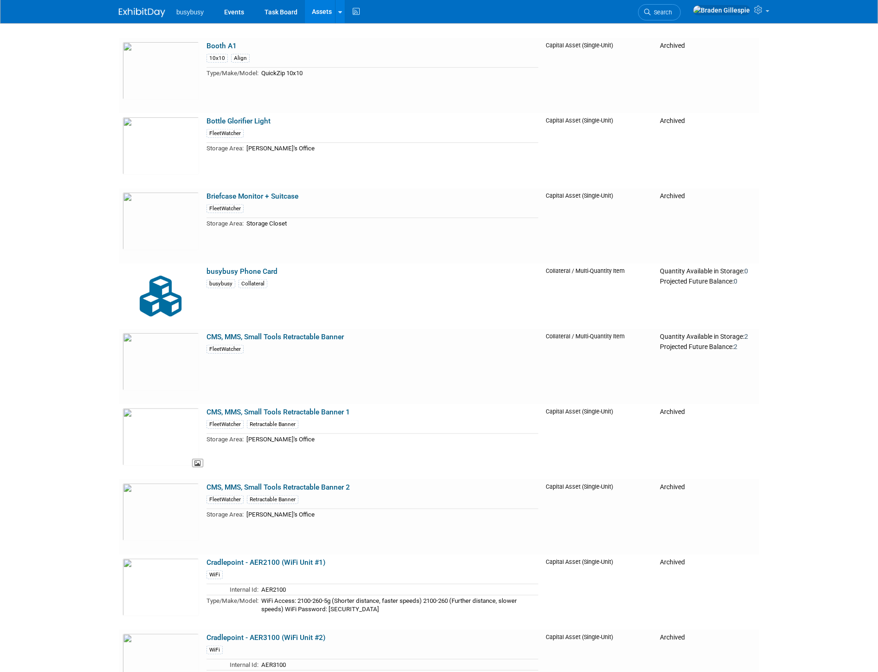
click at [167, 433] on img at bounding box center [161, 437] width 77 height 58
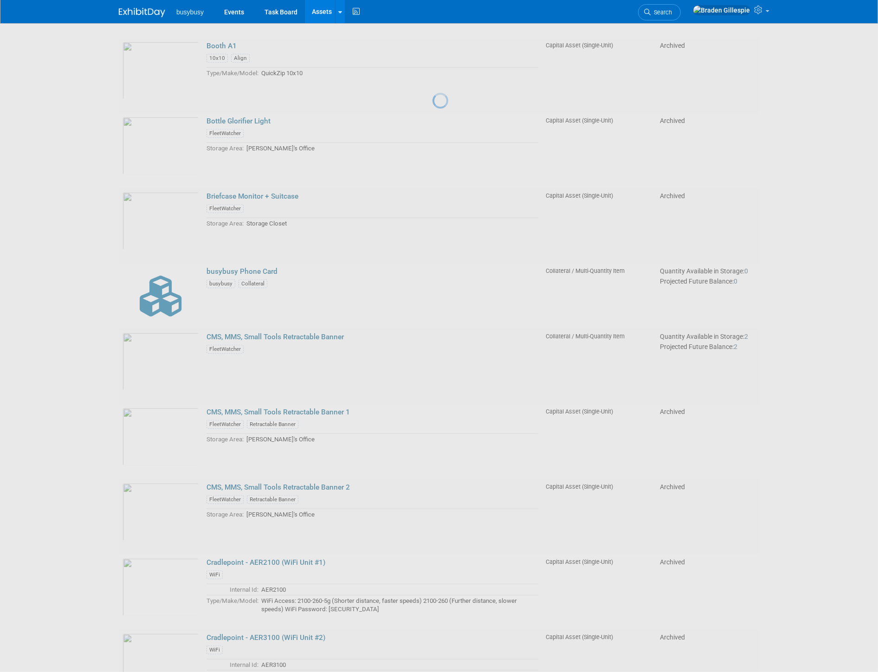
click at [433, 437] on div at bounding box center [439, 336] width 13 height 672
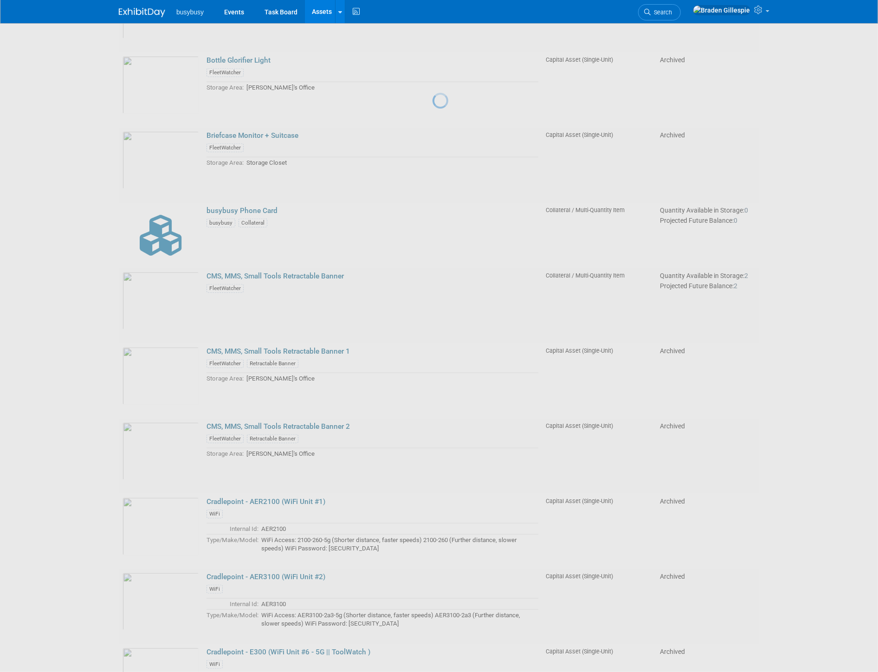
scroll to position [778, 0]
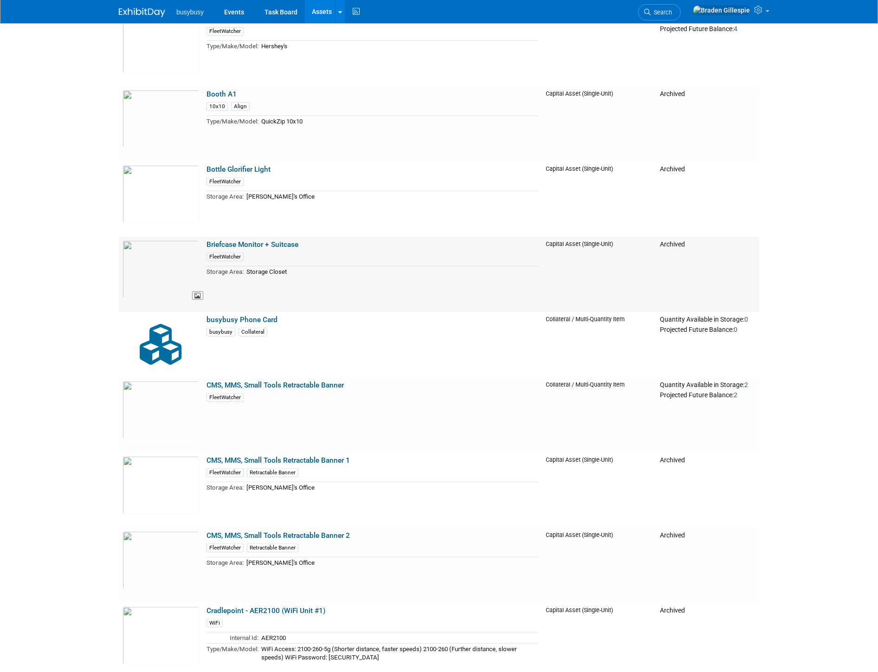
scroll to position [881, 0]
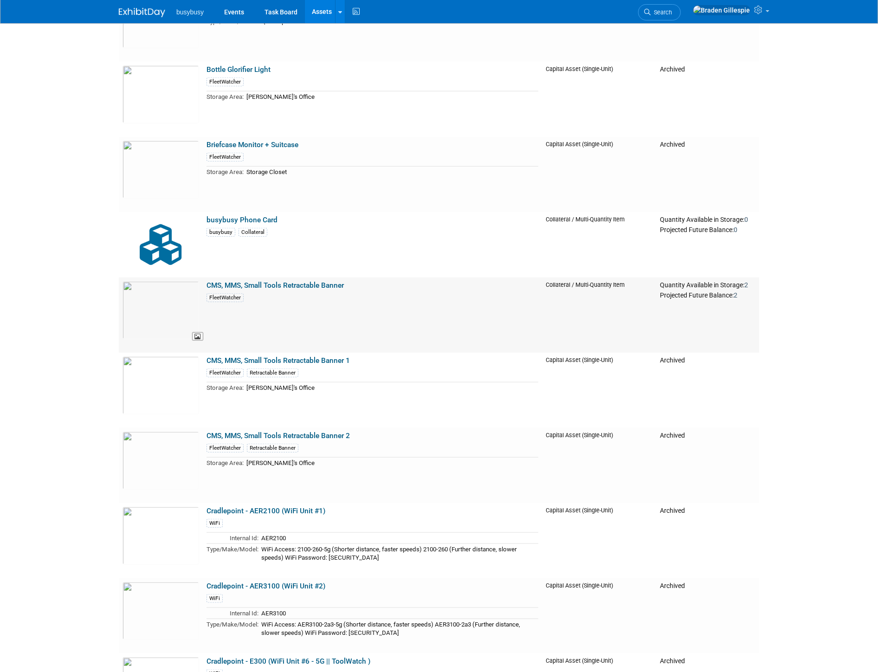
click at [161, 309] on img at bounding box center [161, 310] width 77 height 58
click at [282, 284] on link "CMS, MMS, Small Tools Retractable Banner" at bounding box center [275, 285] width 137 height 8
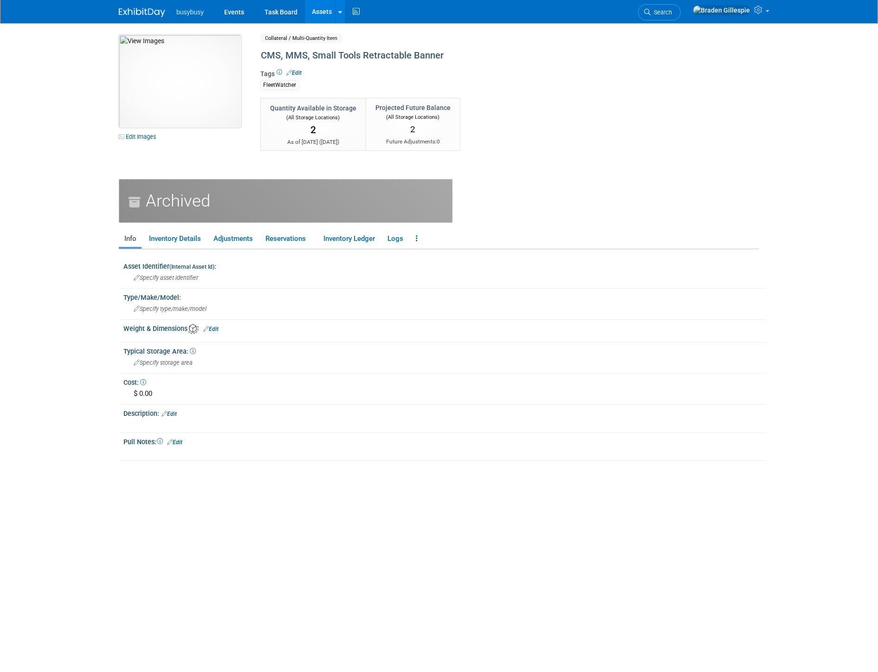
click at [178, 105] on img at bounding box center [180, 81] width 123 height 93
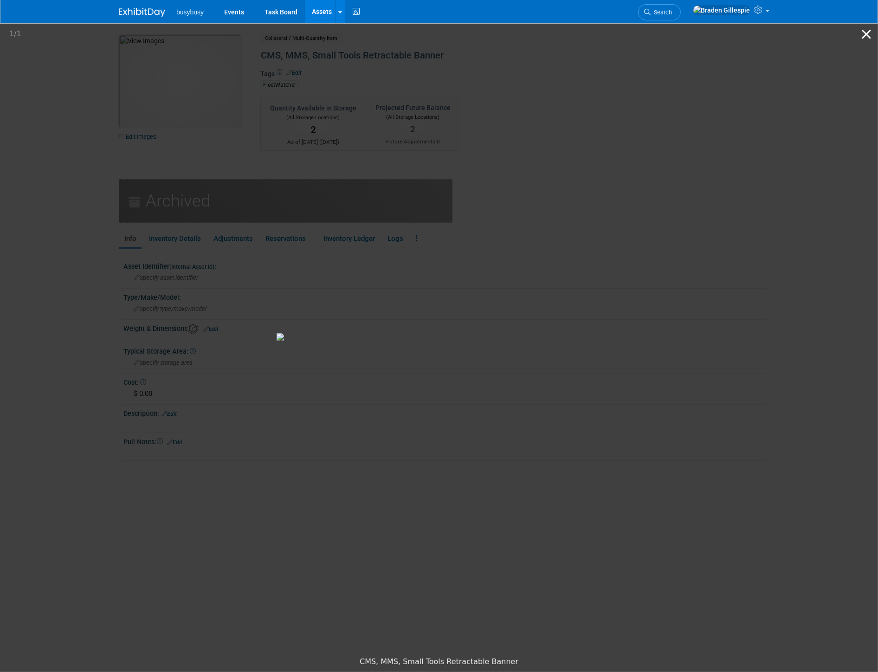
click at [860, 36] on button "Close gallery" at bounding box center [866, 34] width 23 height 22
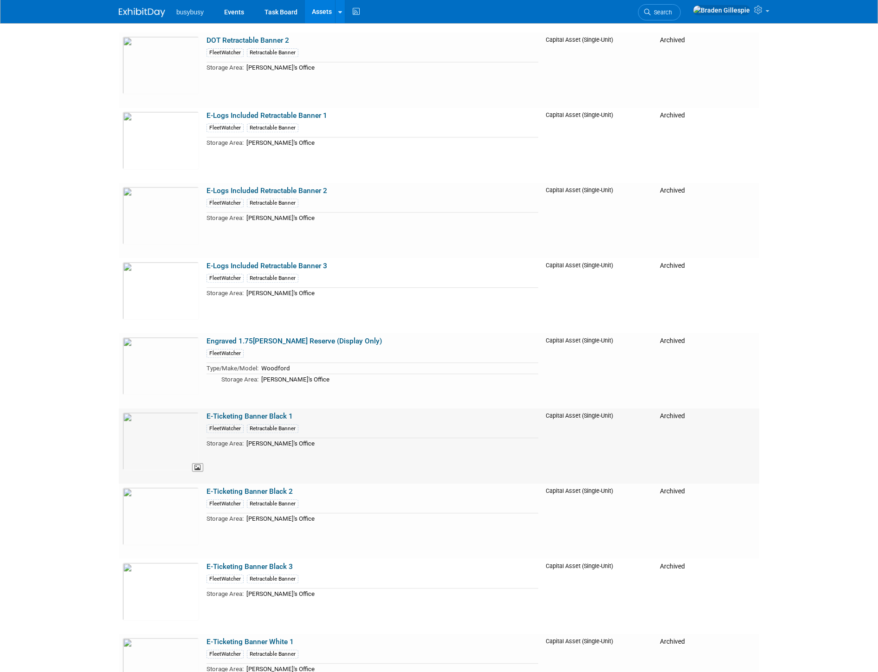
scroll to position [2480, 0]
click at [174, 522] on img at bounding box center [161, 516] width 77 height 58
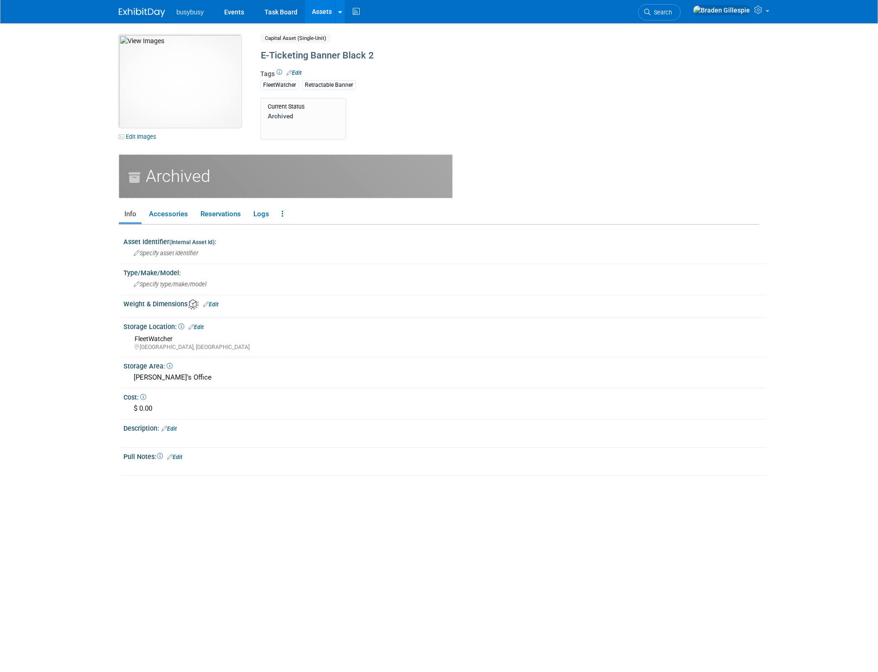
click at [211, 88] on img at bounding box center [180, 81] width 123 height 93
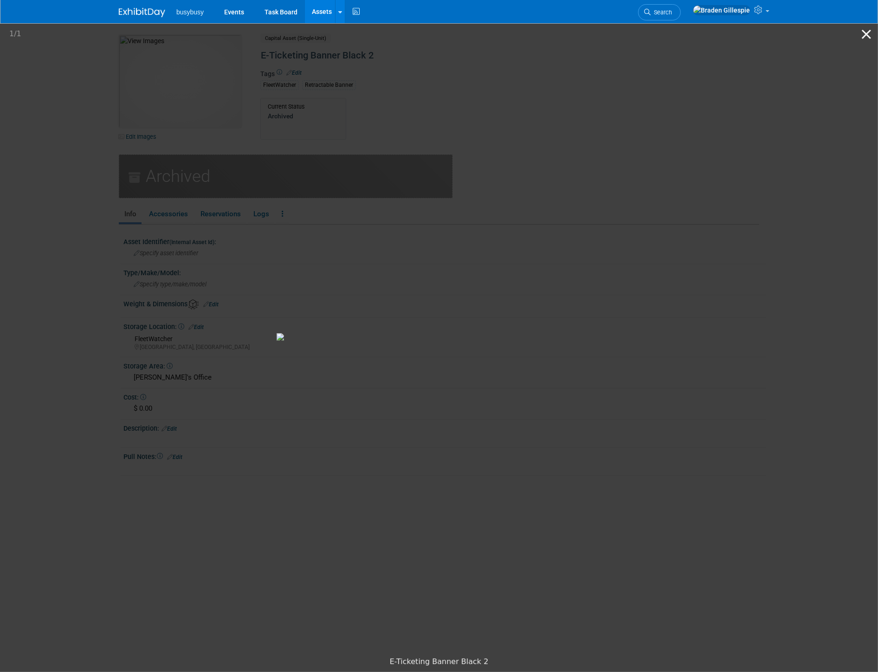
click at [861, 32] on button "Close gallery" at bounding box center [866, 34] width 23 height 22
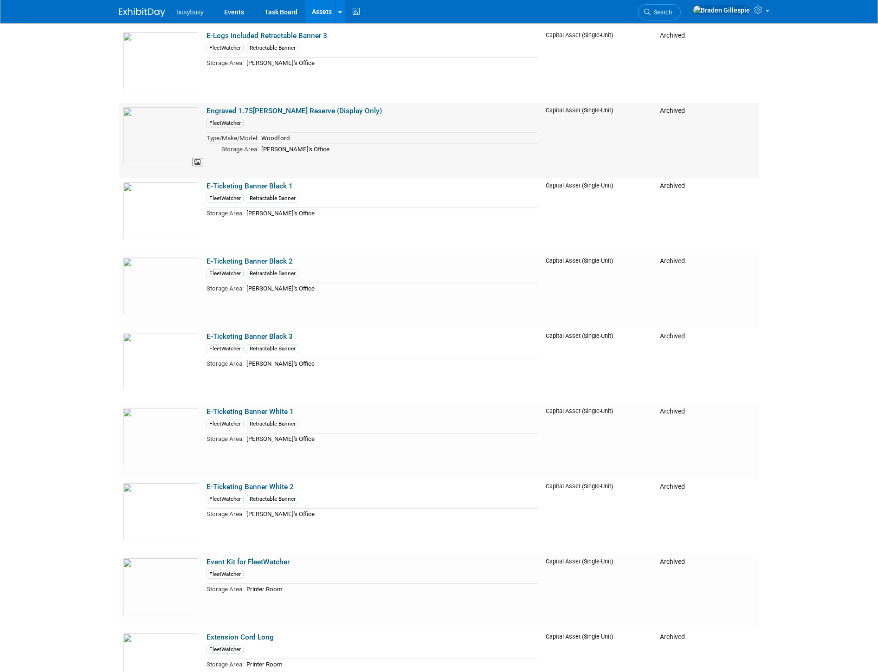
scroll to position [2738, 0]
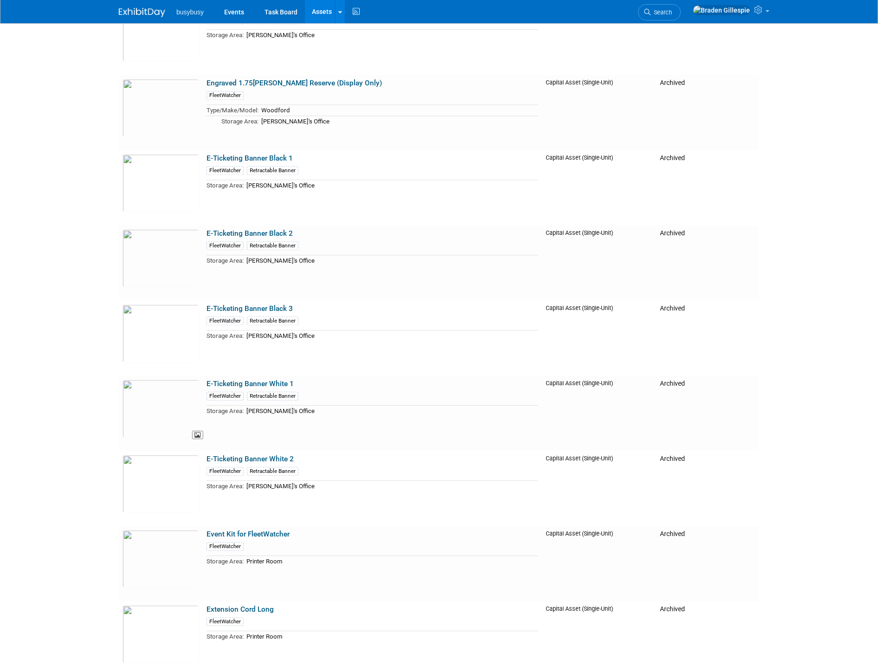
click at [162, 407] on img at bounding box center [161, 409] width 77 height 58
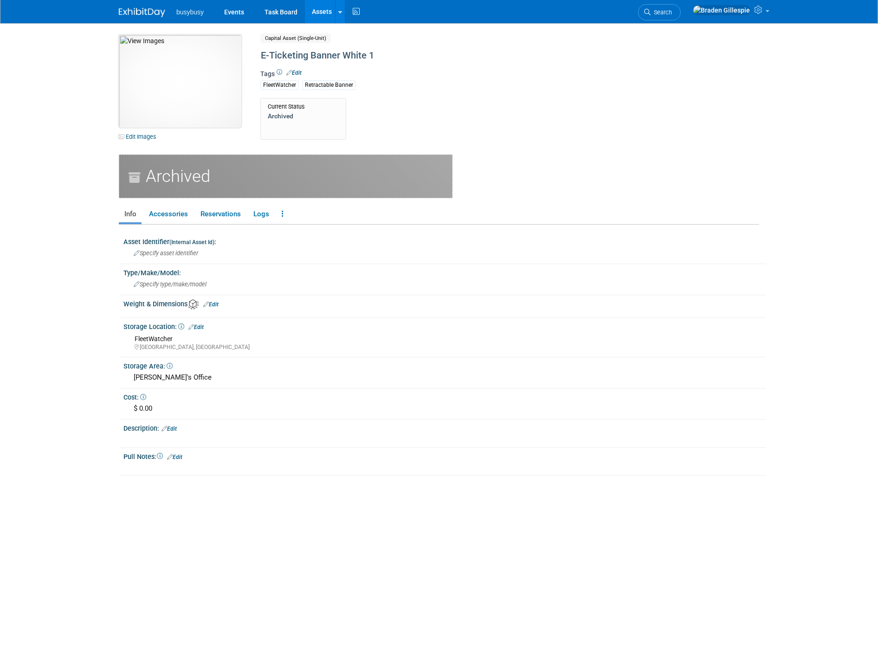
click at [211, 61] on img at bounding box center [180, 81] width 123 height 93
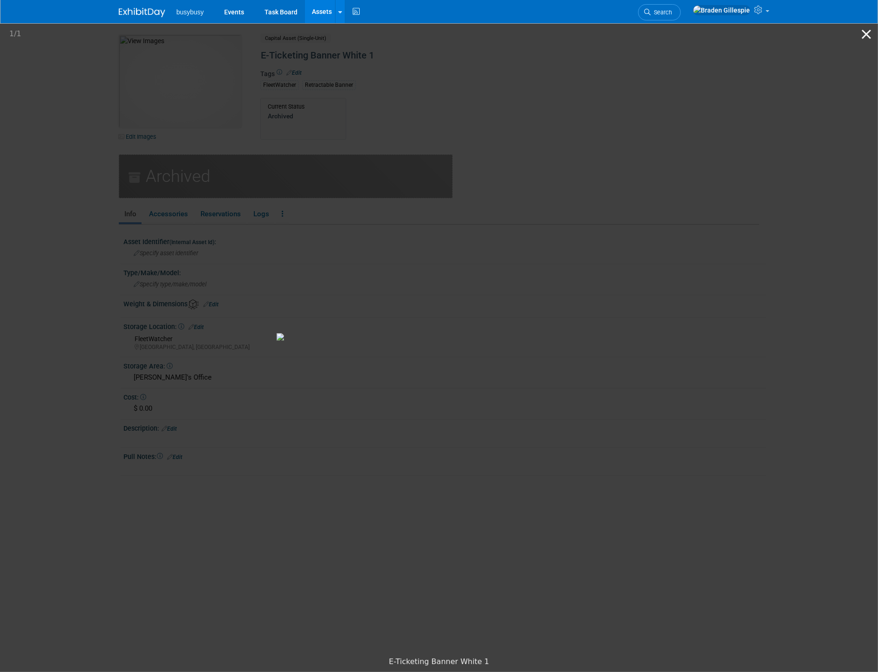
click at [875, 34] on button "Close gallery" at bounding box center [866, 34] width 23 height 22
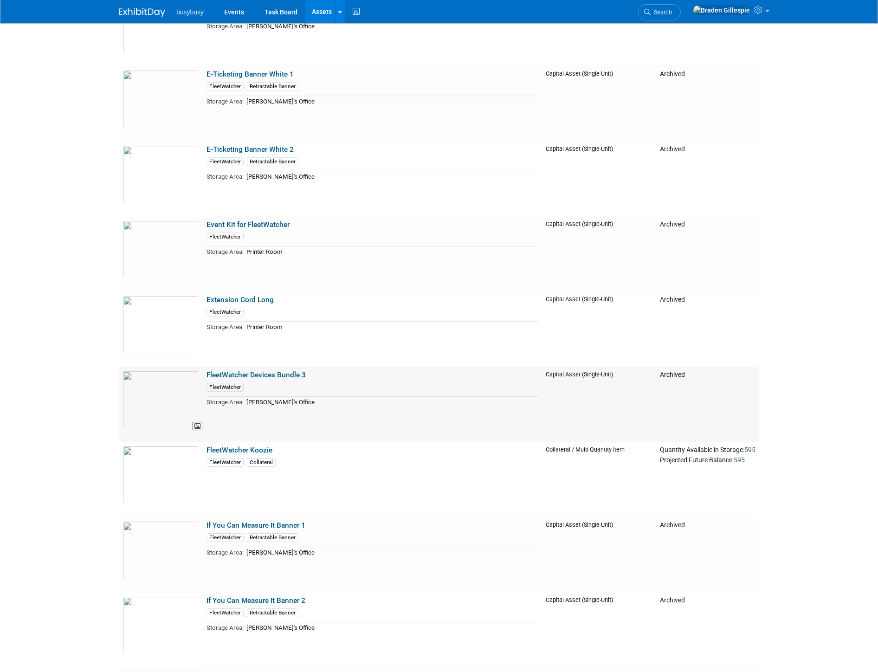
scroll to position [3306, 0]
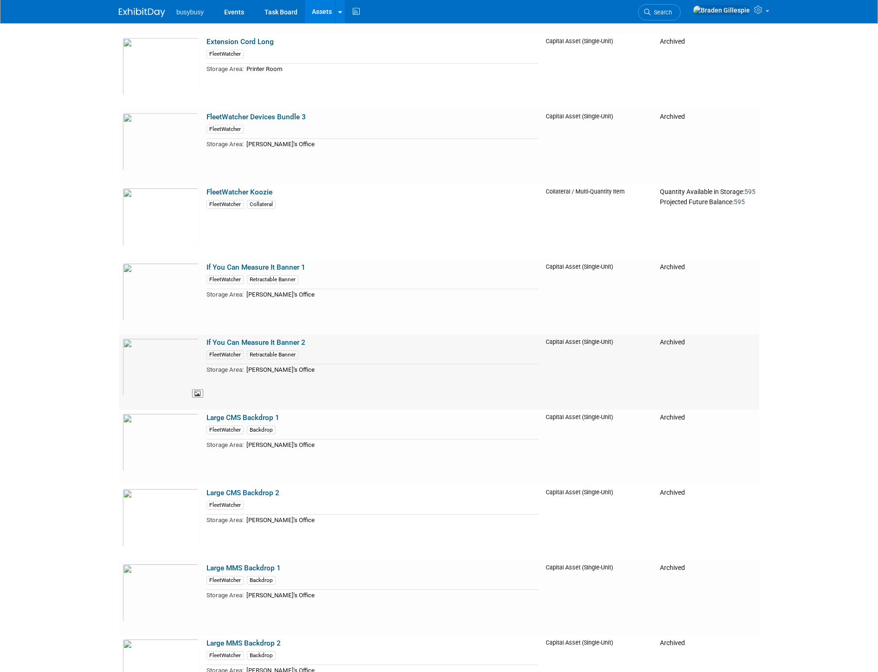
click at [168, 369] on img at bounding box center [161, 367] width 77 height 58
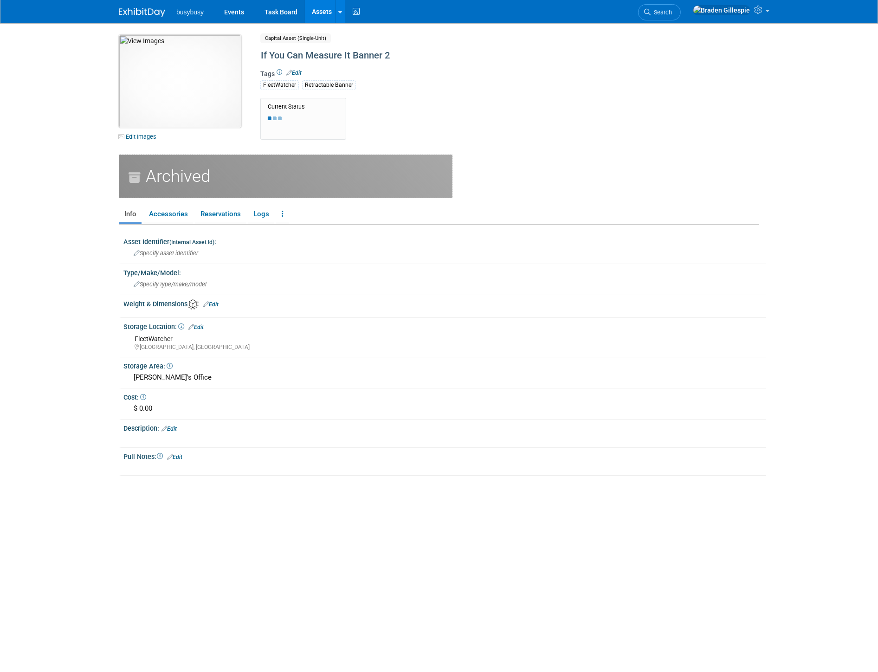
click at [188, 72] on img at bounding box center [180, 81] width 123 height 93
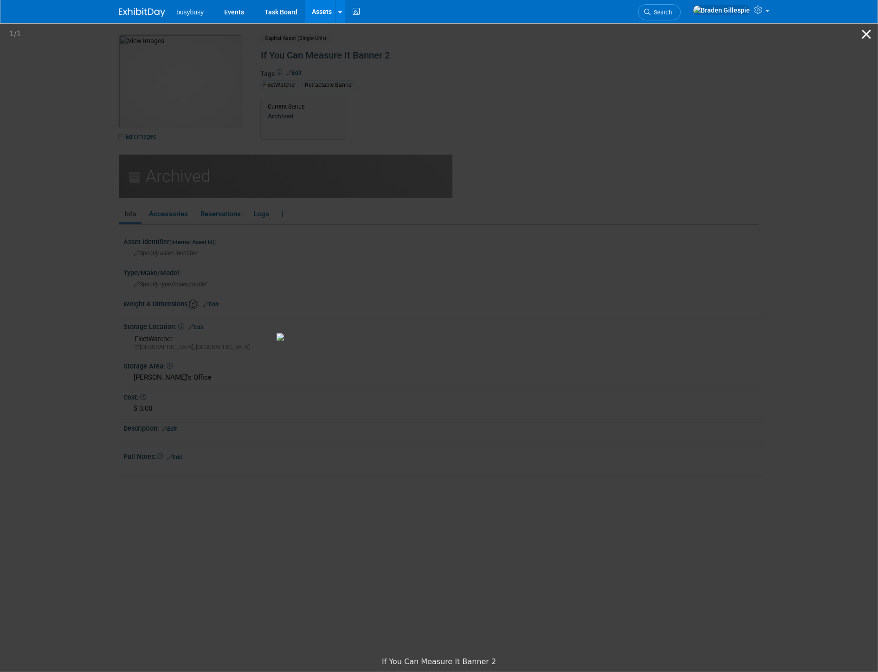
click at [870, 33] on button "Close gallery" at bounding box center [866, 34] width 23 height 22
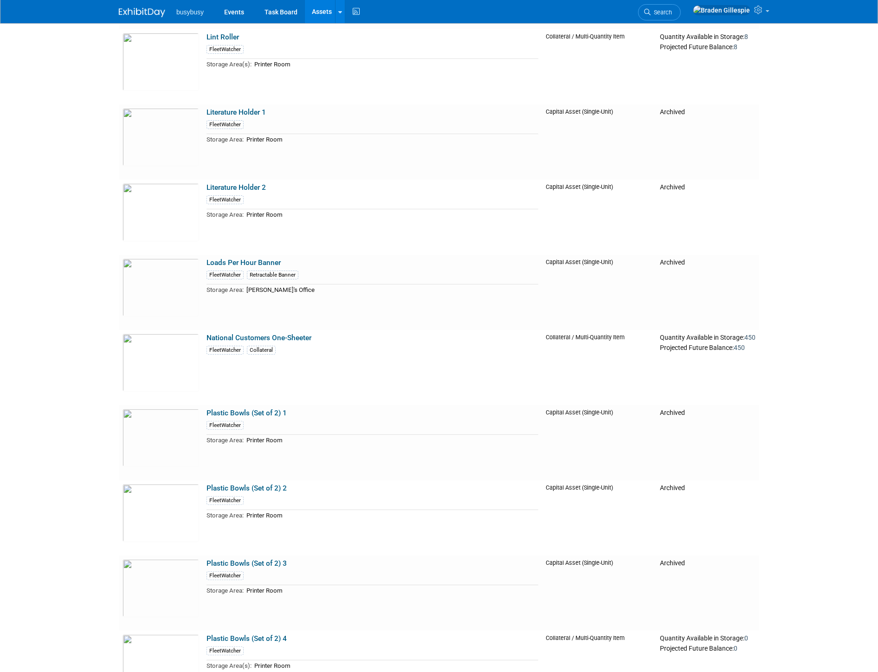
scroll to position [4079, 0]
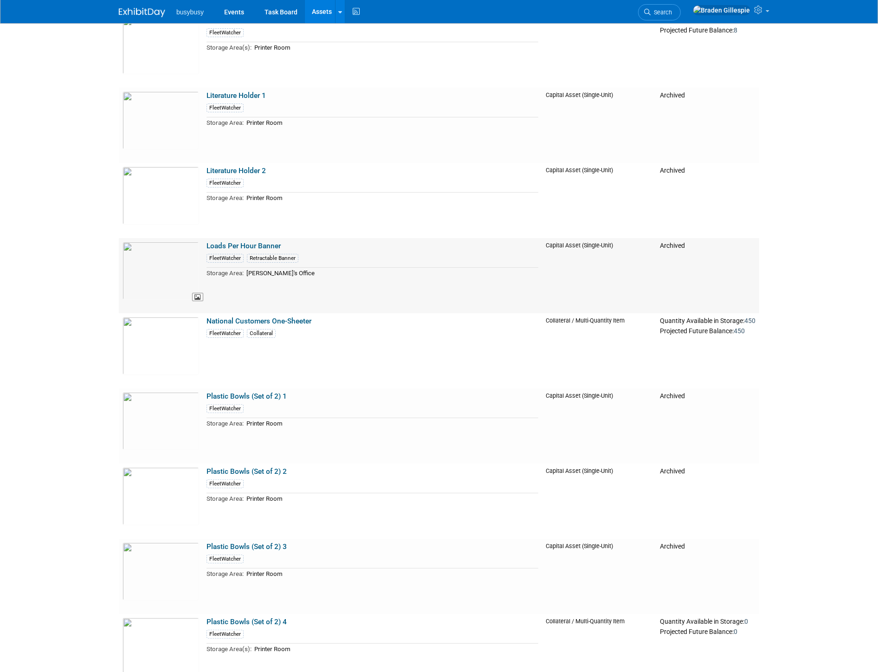
click at [169, 269] on img at bounding box center [161, 271] width 77 height 58
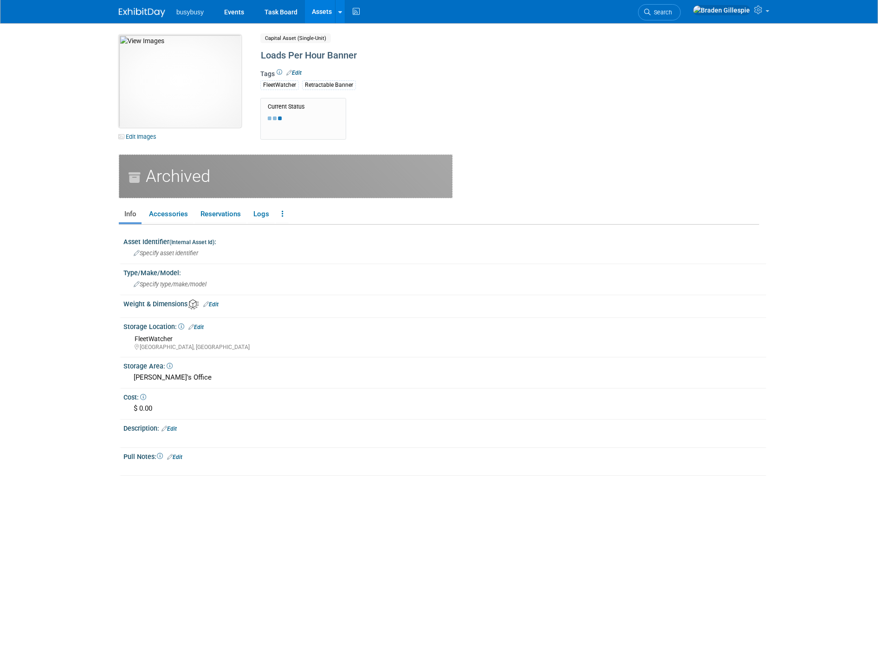
click at [187, 84] on img at bounding box center [180, 81] width 123 height 93
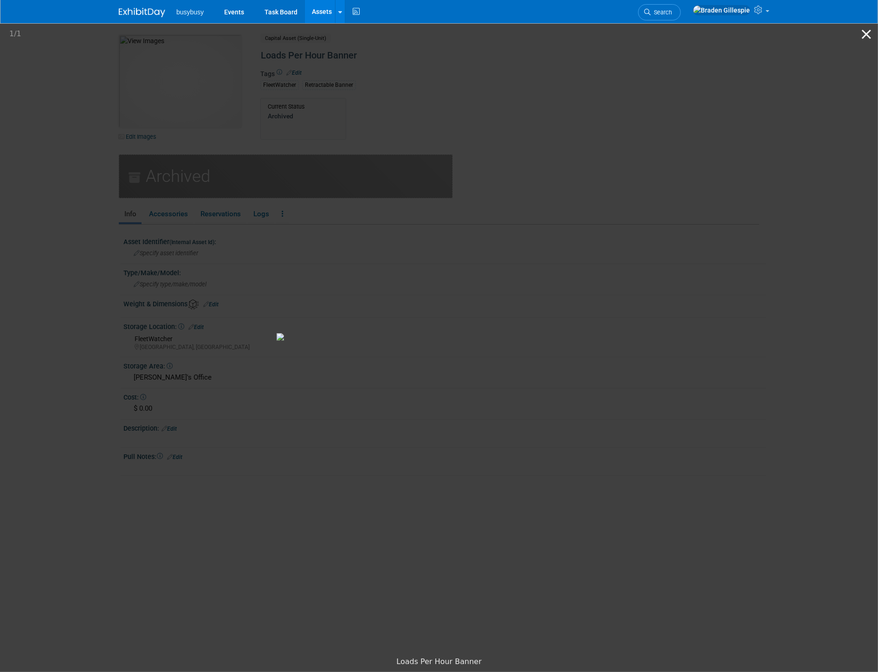
click at [873, 34] on button "Close gallery" at bounding box center [866, 34] width 23 height 22
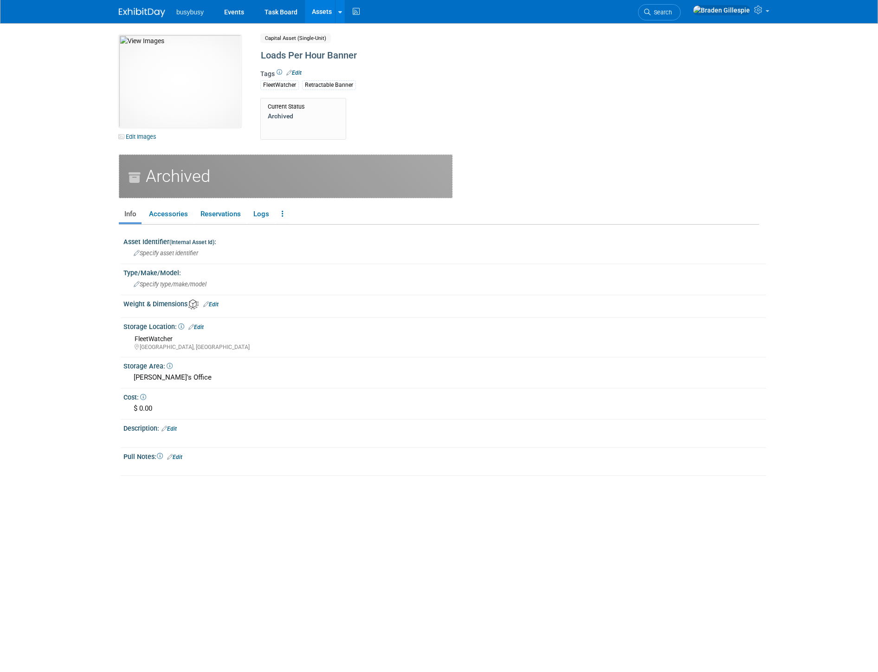
click at [138, 14] on img at bounding box center [142, 12] width 46 height 9
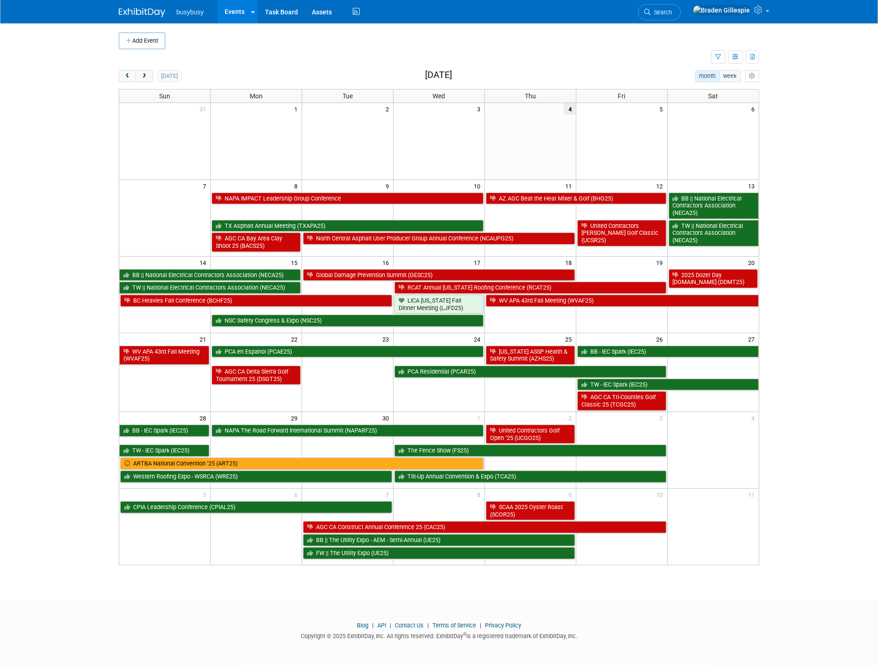
click at [805, 229] on body "busybusy Events Add Event Bulk Upload Events Shareable Event Boards Recently Vi…" at bounding box center [439, 336] width 878 height 672
click at [149, 77] on button "next" at bounding box center [144, 76] width 17 height 12
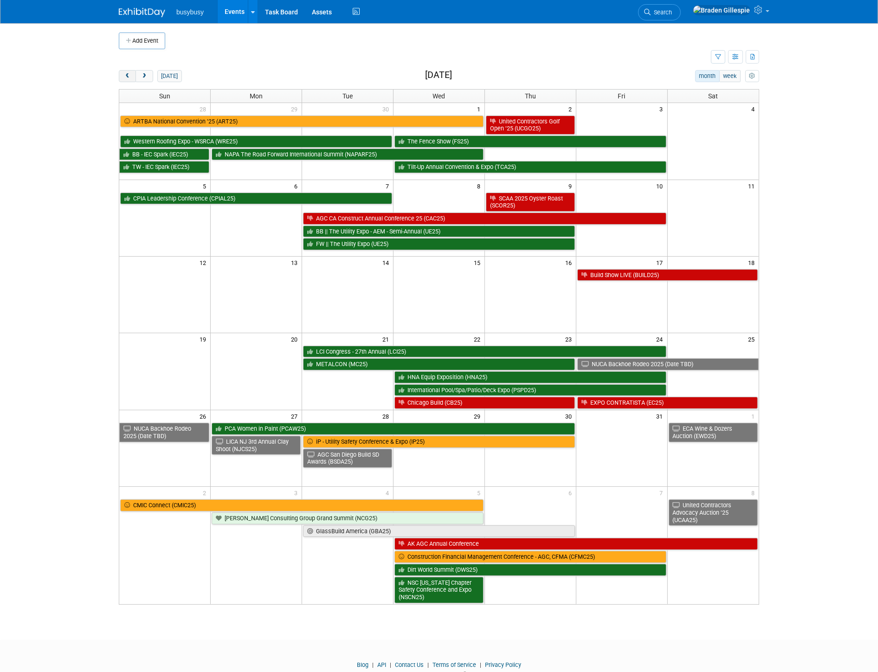
click at [129, 75] on span "prev" at bounding box center [127, 76] width 7 height 6
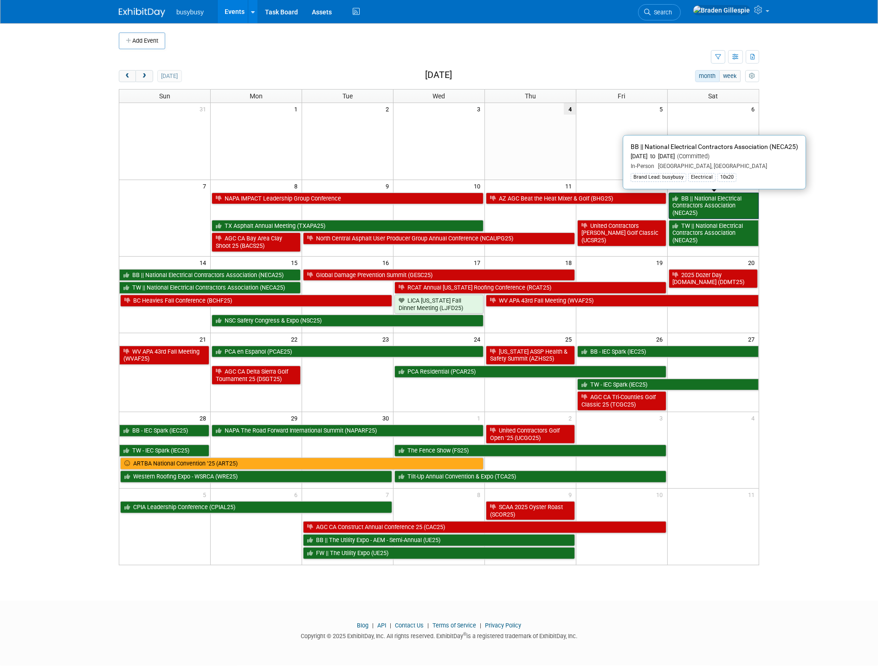
click at [712, 201] on link "BB || National Electrical Contractors Association (NECA25)" at bounding box center [714, 206] width 90 height 26
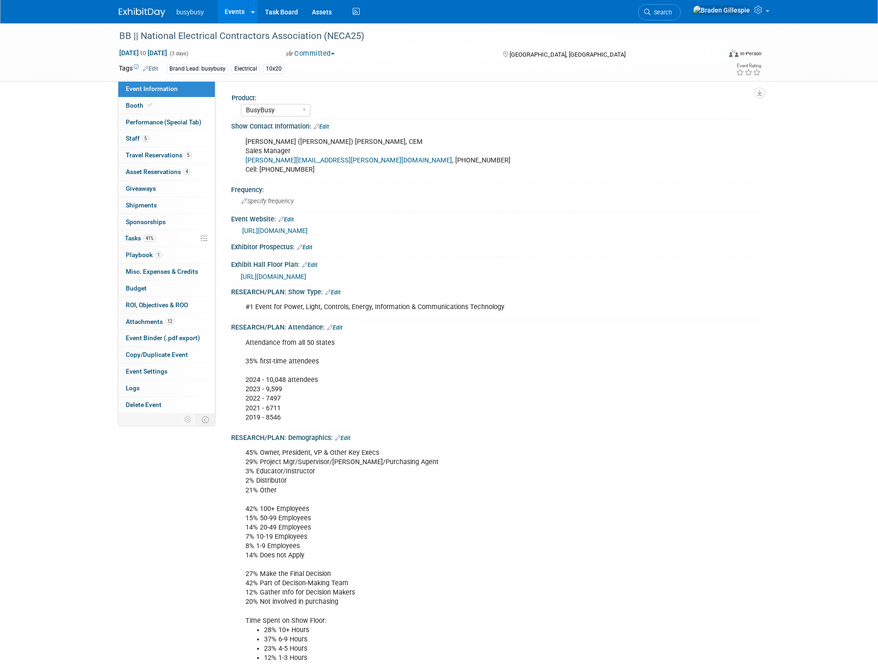
select select "BusyBusy"
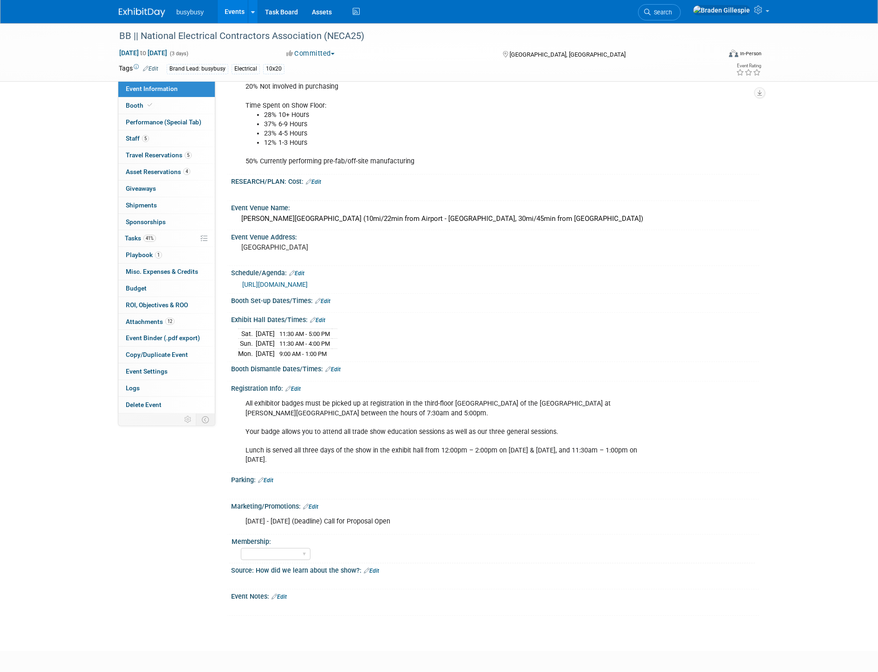
scroll to position [516, 0]
click at [139, 13] on img at bounding box center [142, 12] width 46 height 9
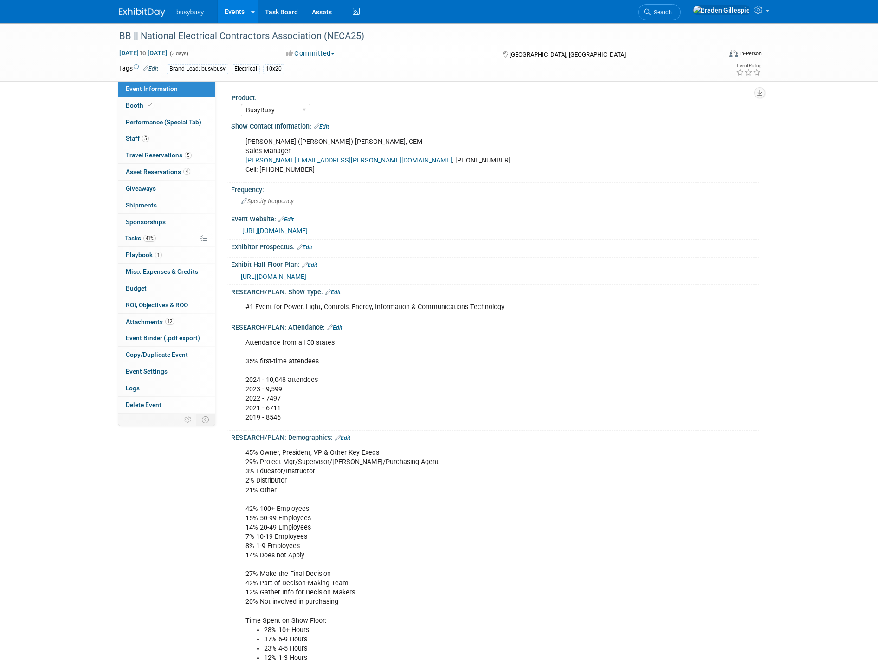
select select "BusyBusy"
click at [167, 254] on link "1 Playbook 1" at bounding box center [166, 255] width 97 height 16
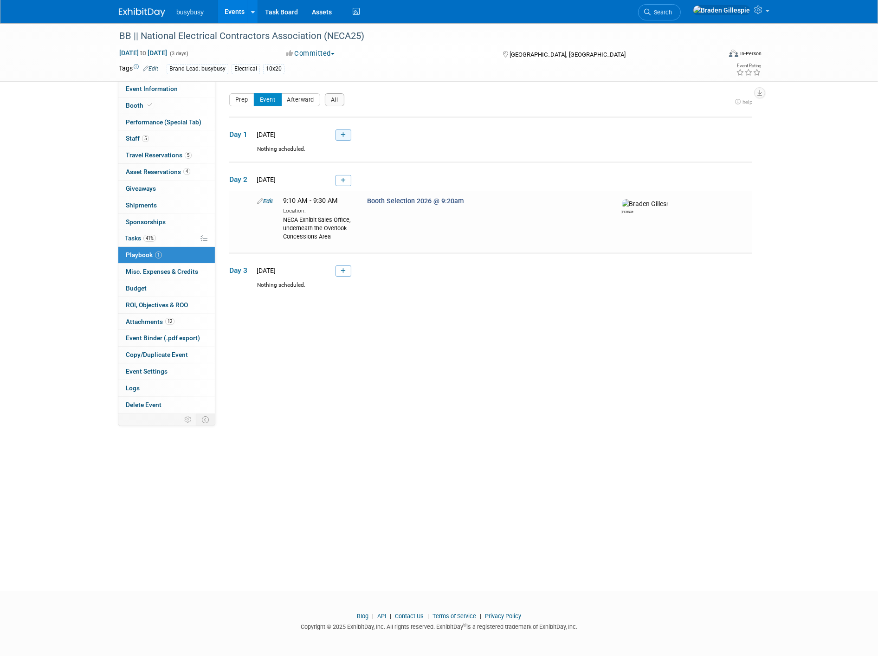
click at [341, 138] on link at bounding box center [344, 135] width 16 height 11
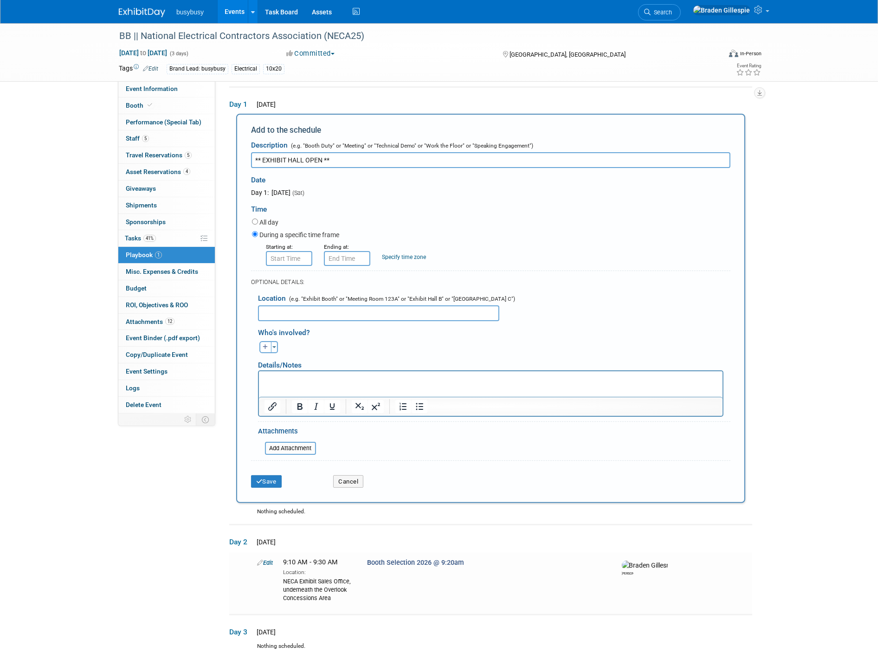
type input "** EXHIBIT HALL OPEN **"
click at [298, 261] on input "8:00 AM" at bounding box center [289, 258] width 46 height 15
click at [284, 280] on span at bounding box center [287, 281] width 16 height 16
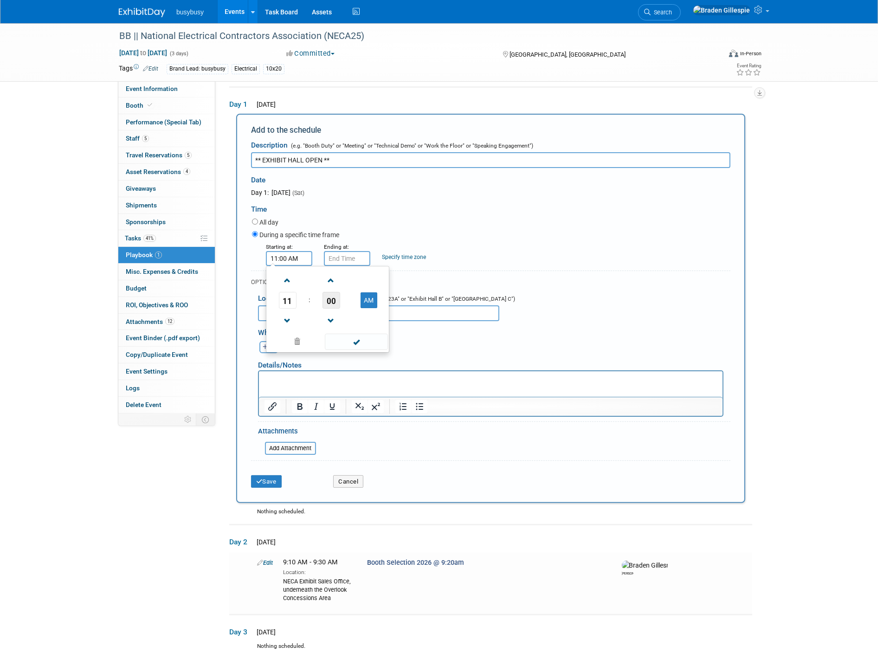
click at [332, 299] on span "00" at bounding box center [332, 300] width 18 height 17
click at [331, 300] on td "30" at bounding box center [343, 305] width 30 height 25
type input "11:30 AM"
click at [340, 255] on input "11:30 AM" at bounding box center [347, 258] width 46 height 15
click at [344, 281] on span at bounding box center [346, 281] width 16 height 16
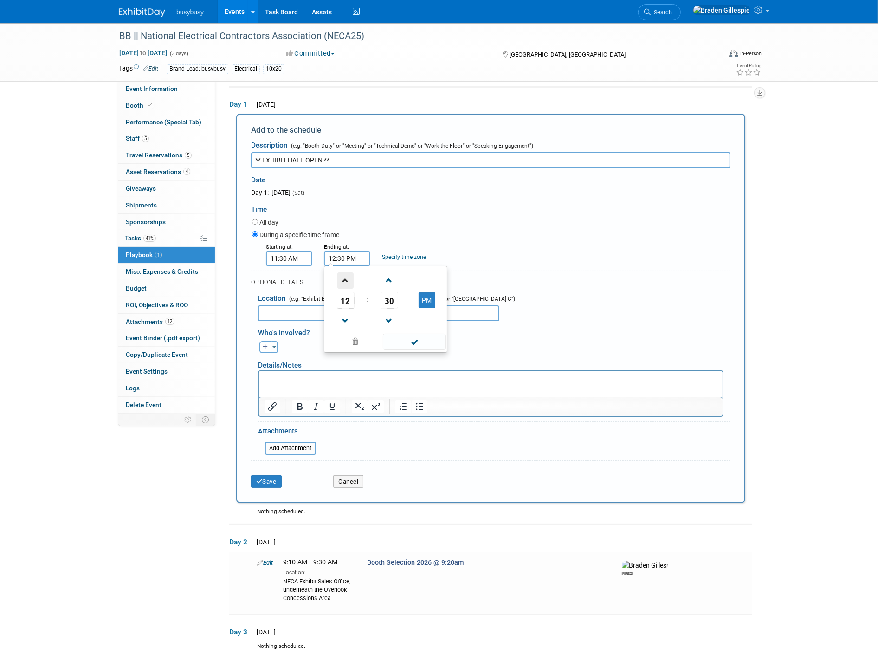
click at [344, 281] on span at bounding box center [346, 281] width 16 height 16
click at [344, 282] on span at bounding box center [346, 281] width 16 height 16
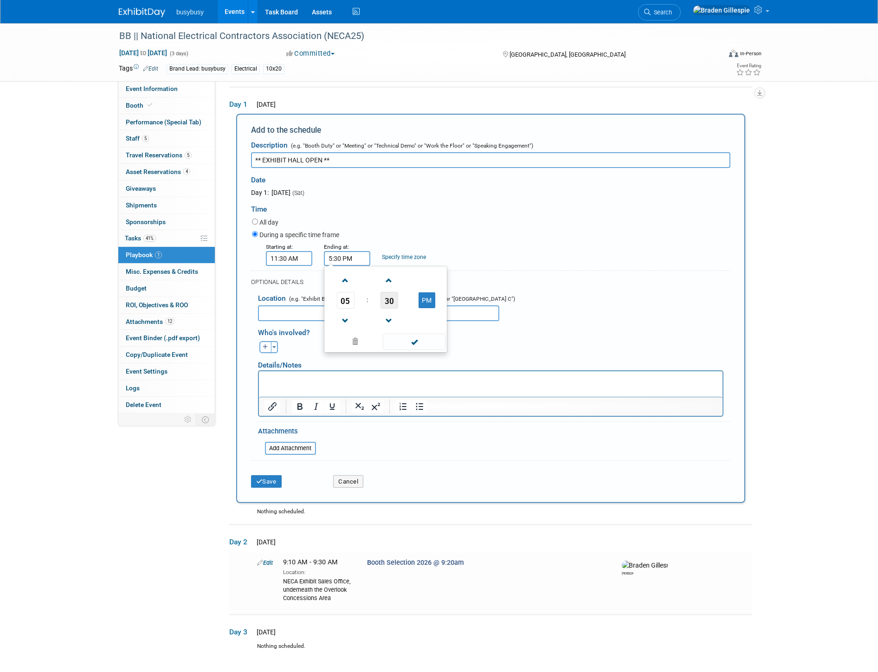
click at [387, 302] on span "30" at bounding box center [390, 300] width 18 height 17
click at [346, 285] on td "00" at bounding box center [341, 280] width 30 height 25
click at [397, 330] on link at bounding box center [390, 321] width 18 height 24
type input "4:59 PM"
click at [404, 342] on span at bounding box center [414, 342] width 63 height 16
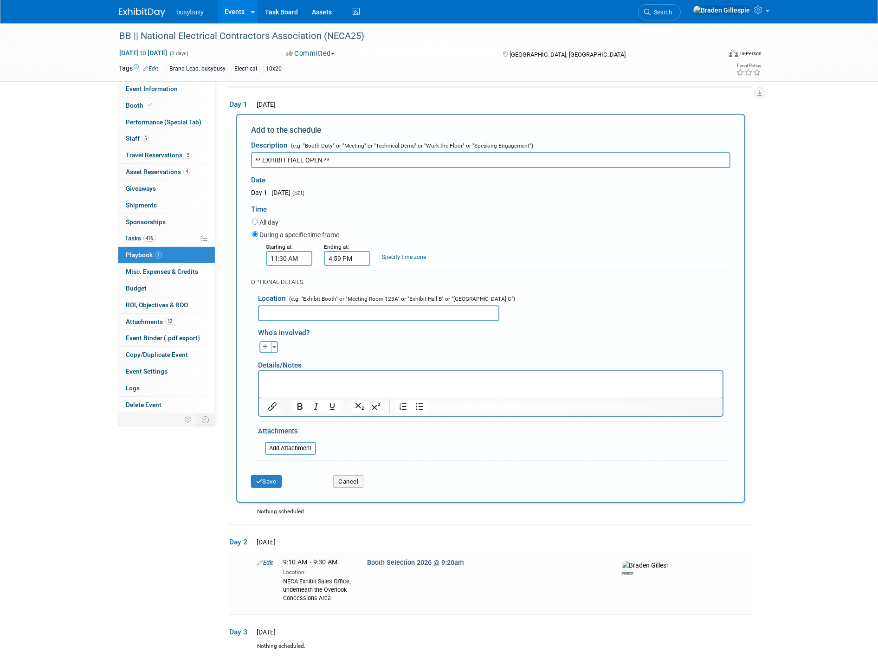
drag, startPoint x: 334, startPoint y: 154, endPoint x: 117, endPoint y: 192, distance: 220.1
click at [117, 192] on div "Event Information Event Info Booth Booth Performance (Special Tab) Performance …" at bounding box center [439, 326] width 655 height 667
click at [274, 475] on button "Save" at bounding box center [266, 481] width 31 height 13
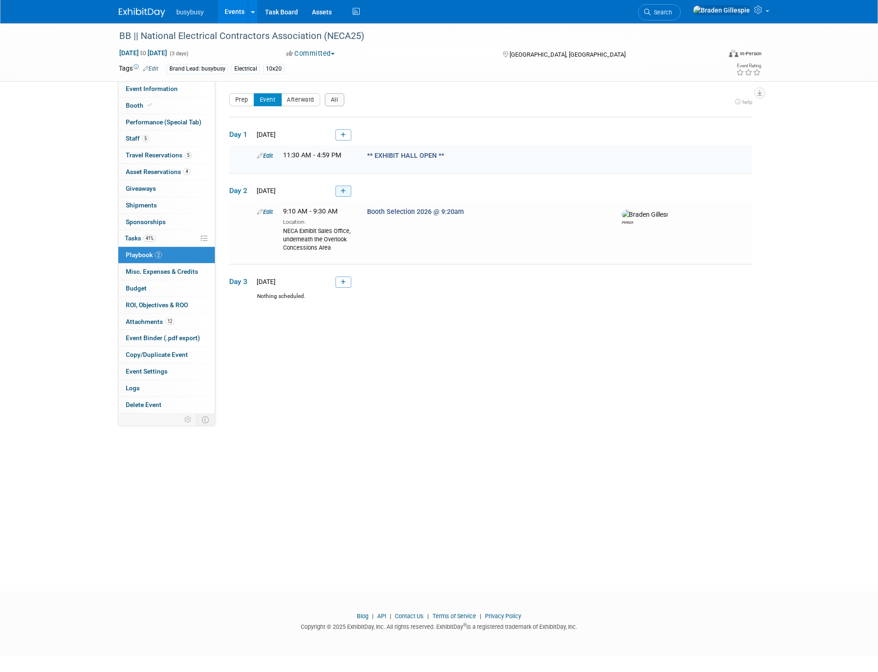
click at [343, 194] on link at bounding box center [344, 191] width 16 height 11
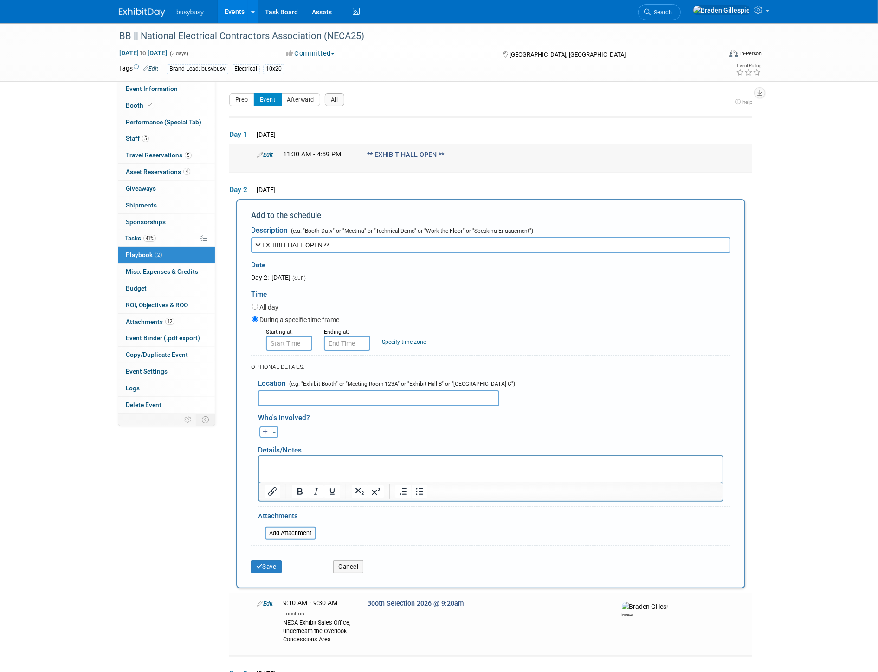
type input "** EXHIBIT HALL OPEN **"
click at [271, 156] on link "Edit" at bounding box center [265, 154] width 16 height 7
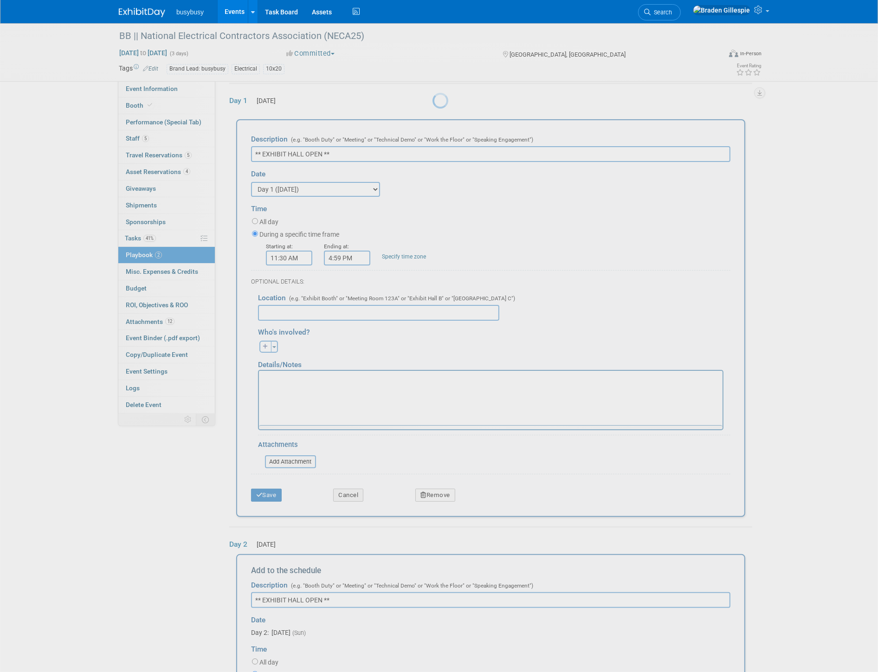
scroll to position [39, 0]
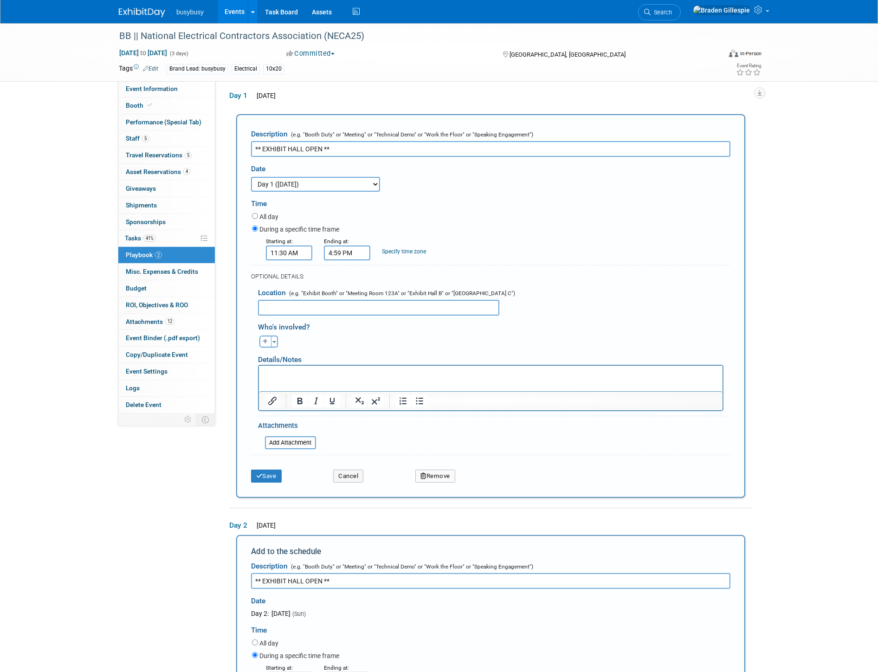
click at [343, 251] on input "4:59 PM" at bounding box center [347, 253] width 46 height 15
click at [384, 275] on span at bounding box center [389, 275] width 16 height 16
type input "5:00 PM"
click at [420, 336] on span at bounding box center [414, 337] width 63 height 16
click at [262, 470] on button "Save" at bounding box center [266, 476] width 31 height 13
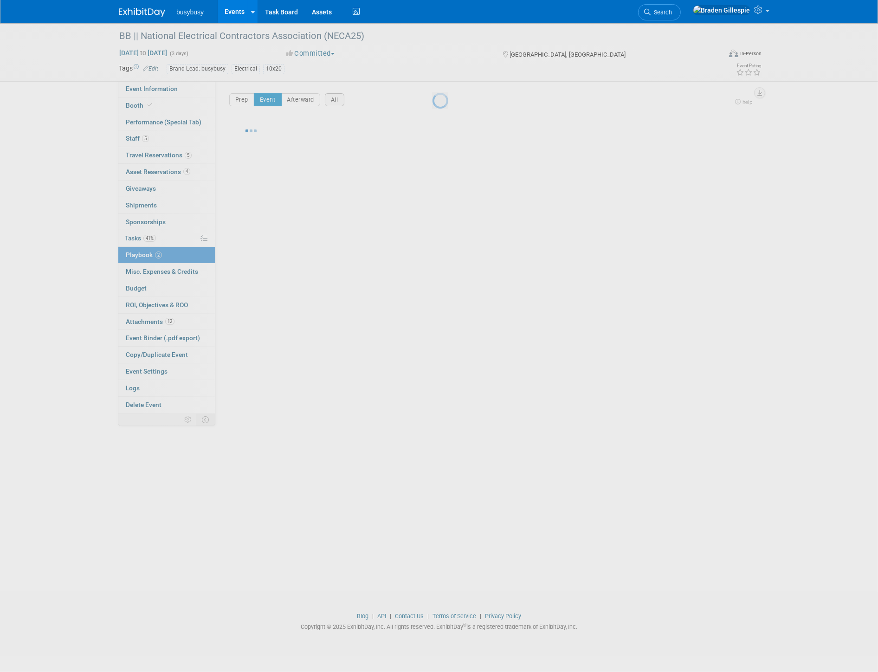
scroll to position [0, 0]
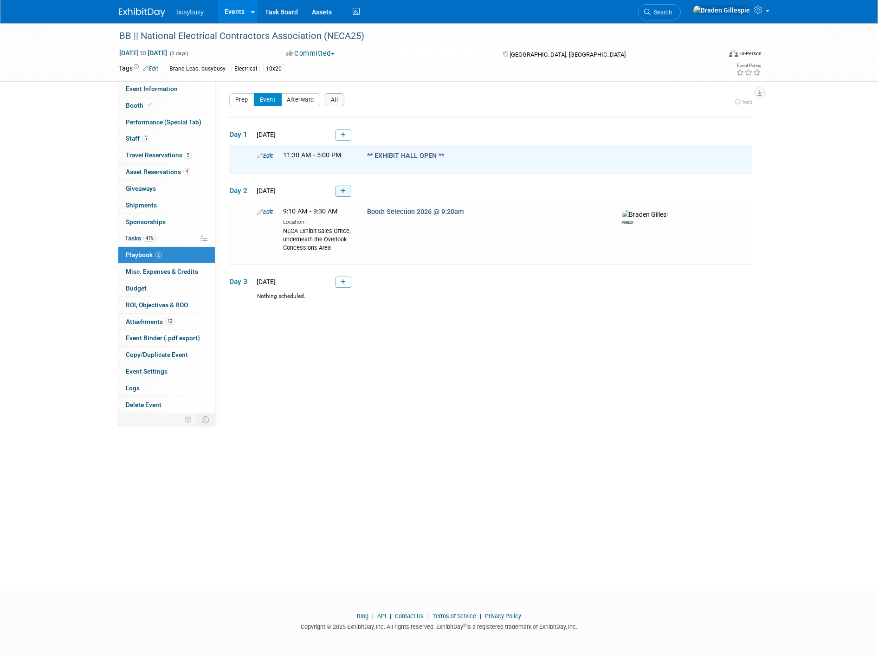
click at [340, 189] on link at bounding box center [344, 191] width 16 height 11
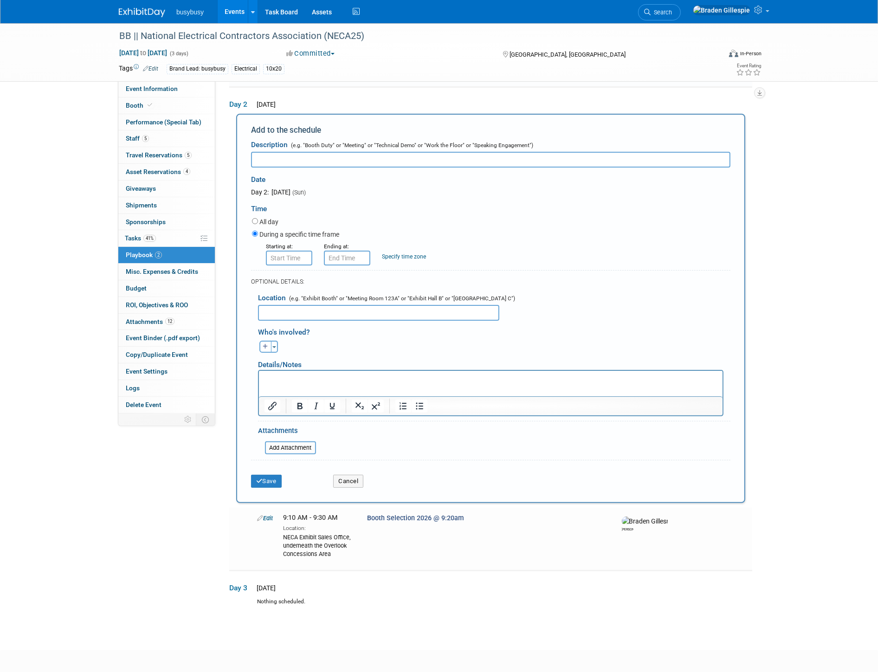
paste input "** EXHIBIT HALL OPEN **"
type input "** EXHIBIT HALL OPEN **"
click at [285, 261] on input "8:00 AM" at bounding box center [289, 258] width 46 height 15
drag, startPoint x: 293, startPoint y: 252, endPoint x: 199, endPoint y: 265, distance: 95.5
click at [198, 263] on div "Event Information Event Info Booth Booth Performance (Special Tab) Performance …" at bounding box center [439, 276] width 655 height 677
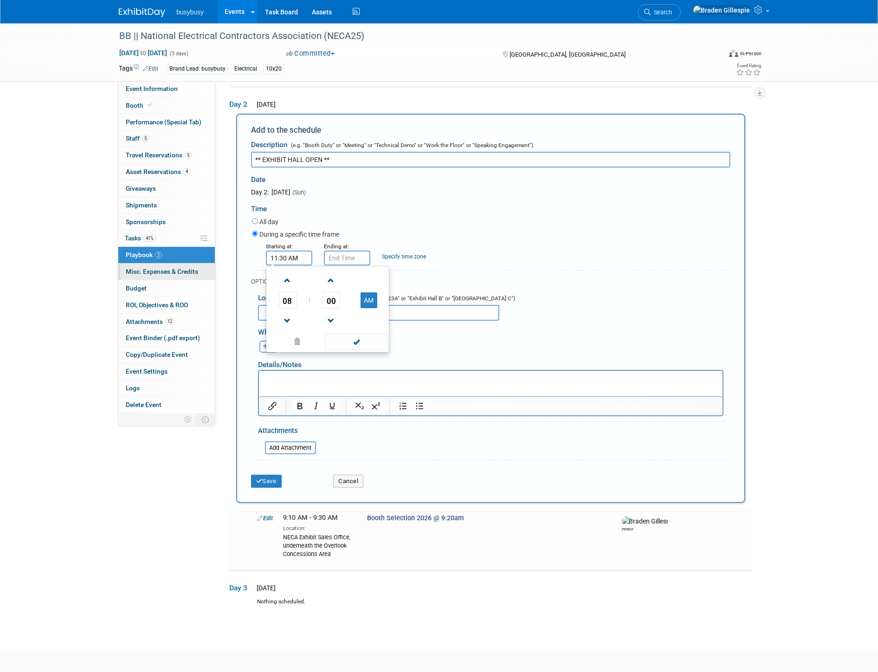
type input "11:30 AM"
drag, startPoint x: 352, startPoint y: 257, endPoint x: 300, endPoint y: 265, distance: 52.5
click at [300, 265] on form "Description (e.g. "Booth Duty" or "Meeting" or "Technical Demo" or "Work the Fl…" at bounding box center [491, 314] width 480 height 357
type input "4:00 PM"
click at [491, 241] on div "Starting at: 11:30 AM Ending at: 4:00 PM 11 : 30 AM 12 01 02 03 04 05 06 07 08 …" at bounding box center [491, 253] width 493 height 24
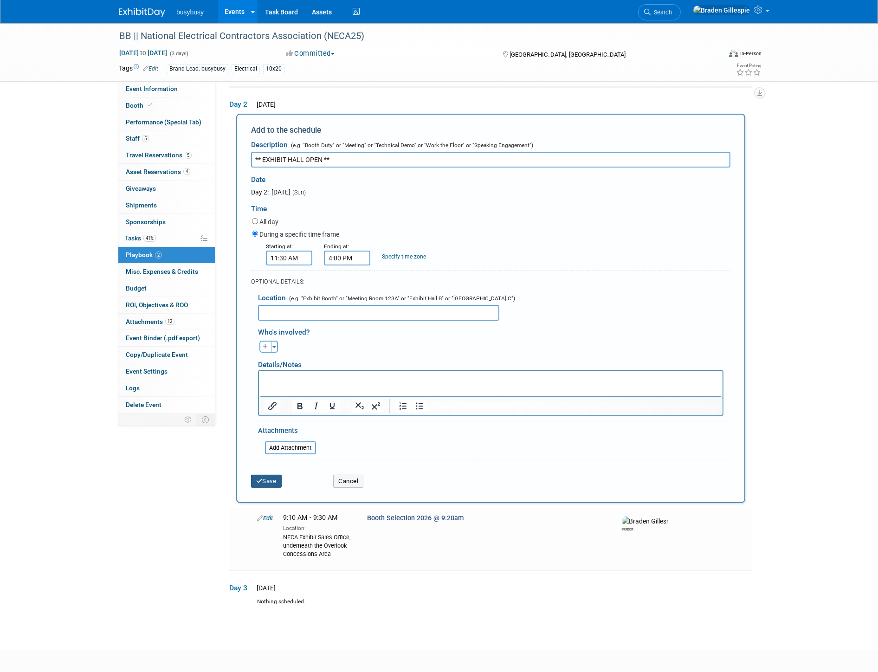
click at [276, 480] on button "Save" at bounding box center [266, 481] width 31 height 13
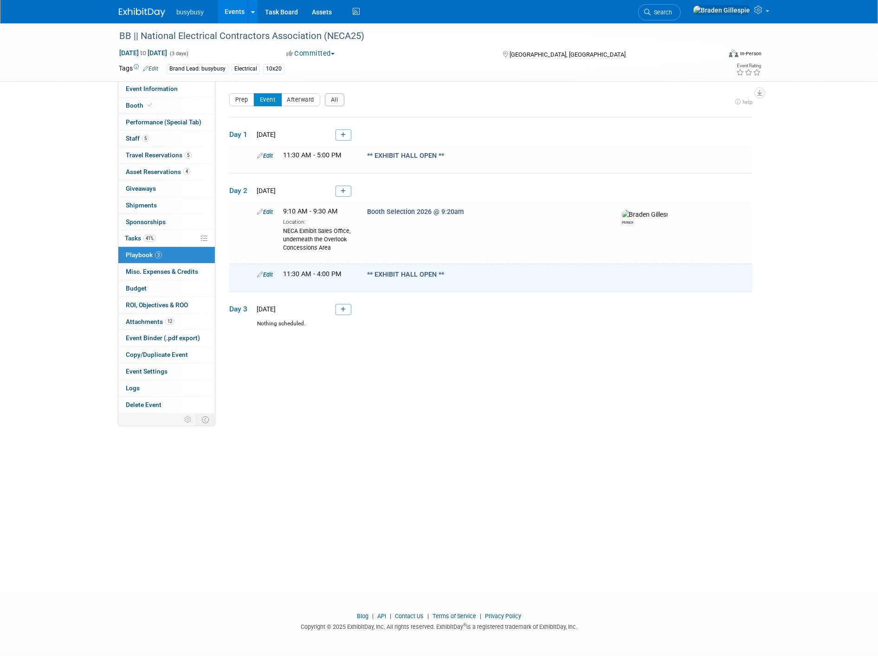
click at [353, 307] on td "Day 3 Mon. Sep 15, 2025" at bounding box center [490, 306] width 523 height 28
click at [349, 305] on link at bounding box center [344, 309] width 16 height 11
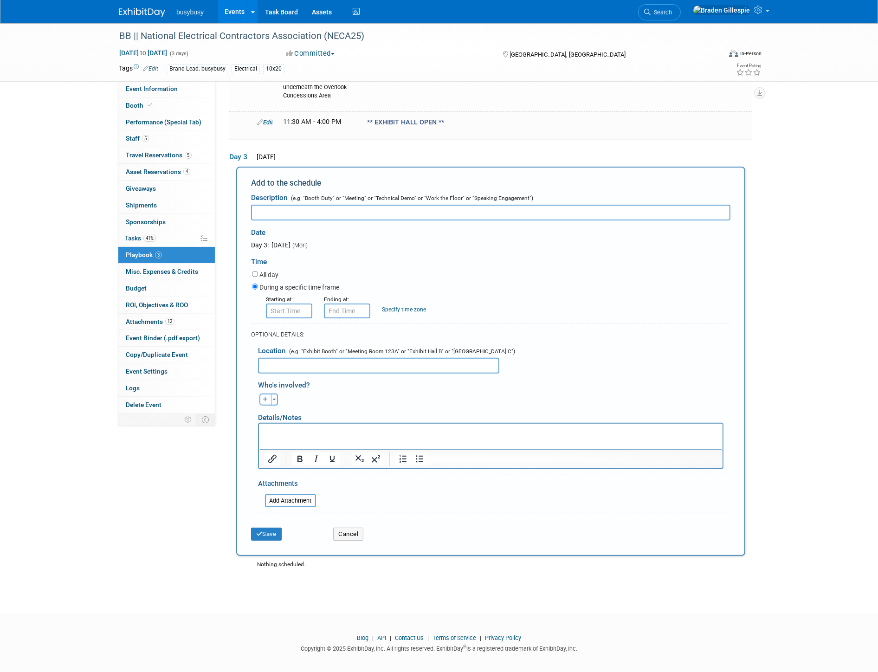
paste input "** EXHIBIT HALL OPEN **"
type input "** EXHIBIT HALL OPEN **"
click at [295, 311] on input "8:00 AM" at bounding box center [289, 311] width 46 height 15
click at [298, 332] on td at bounding box center [287, 333] width 39 height 24
click at [289, 331] on span at bounding box center [287, 333] width 16 height 16
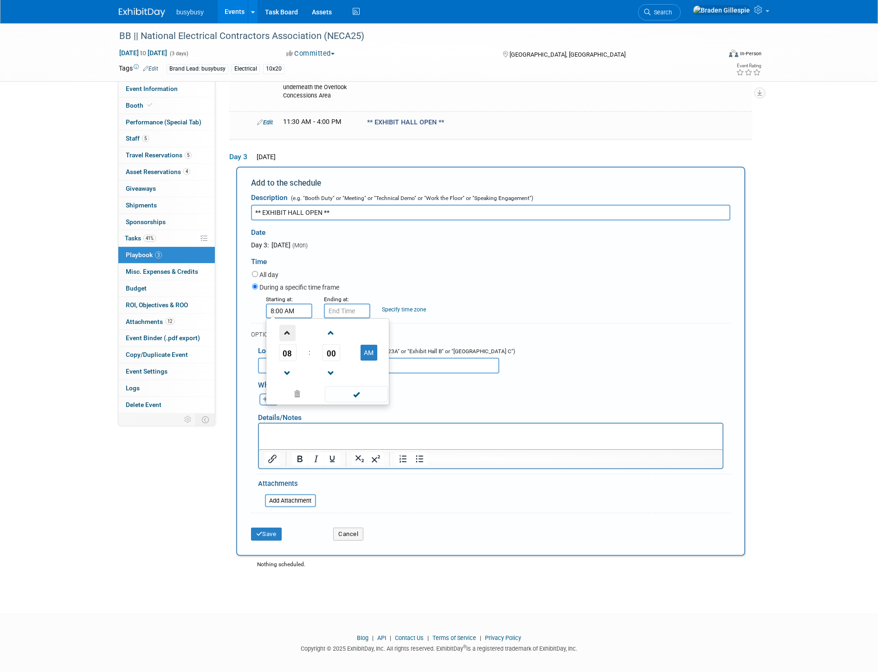
type input "9:00 AM"
click at [336, 307] on input "9:00 AM" at bounding box center [347, 311] width 46 height 15
click at [347, 368] on span at bounding box center [346, 373] width 16 height 16
click at [341, 331] on span at bounding box center [346, 333] width 16 height 16
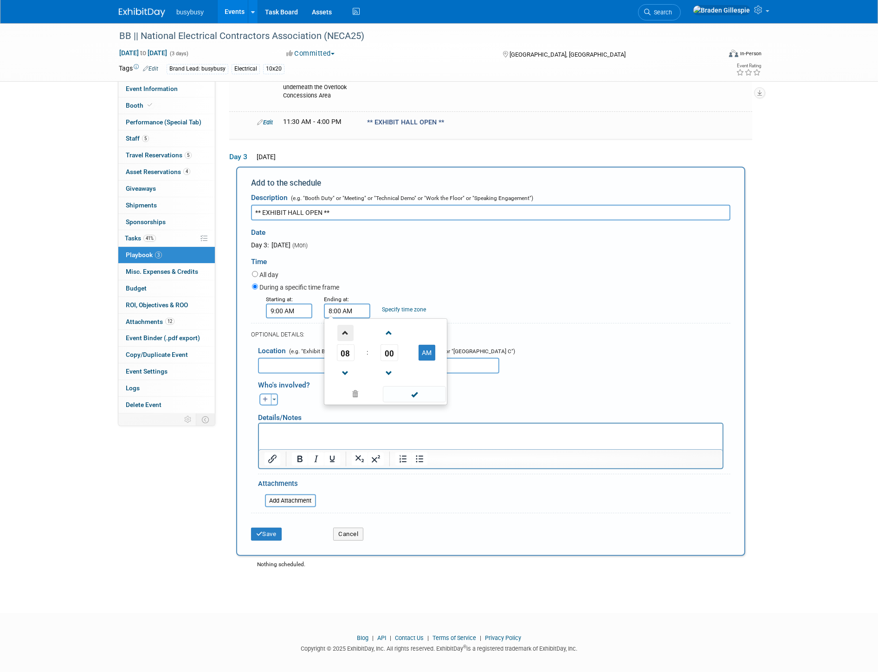
click at [341, 331] on span at bounding box center [346, 333] width 16 height 16
click at [341, 330] on span at bounding box center [346, 333] width 16 height 16
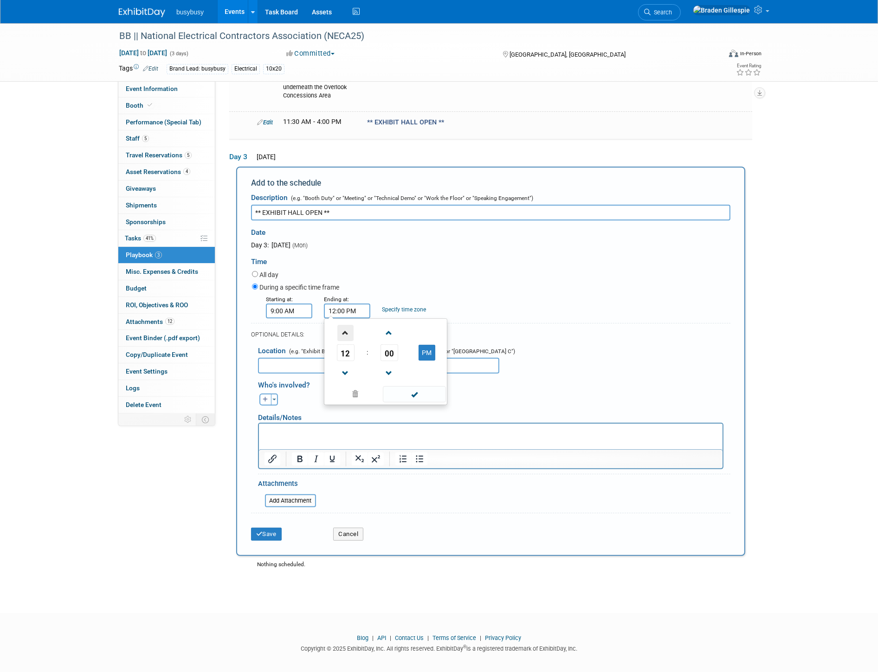
type input "1:00 PM"
click at [402, 399] on span at bounding box center [414, 394] width 63 height 16
click at [275, 529] on button "Save" at bounding box center [266, 534] width 31 height 13
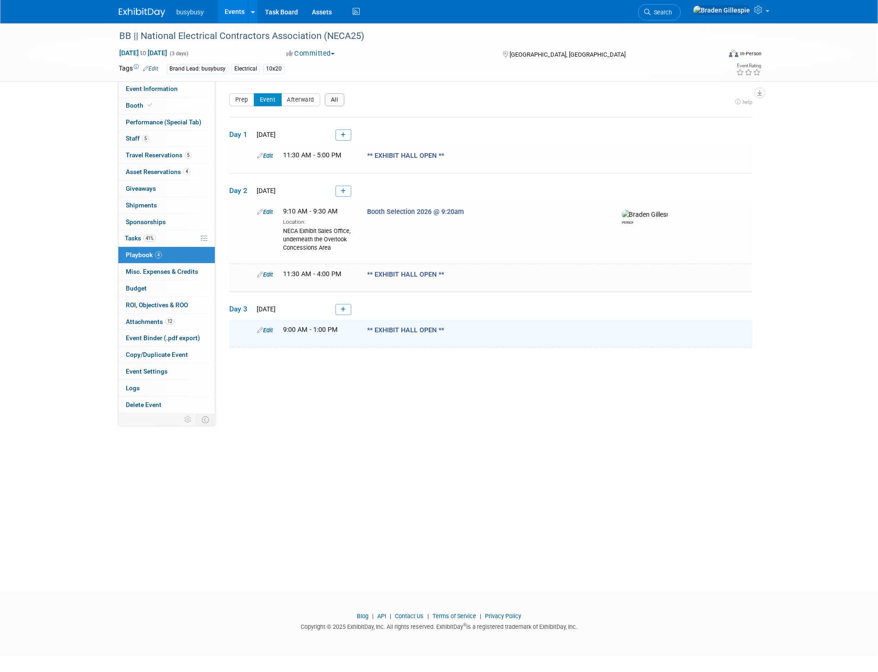
click at [335, 103] on button "All" at bounding box center [334, 99] width 19 height 13
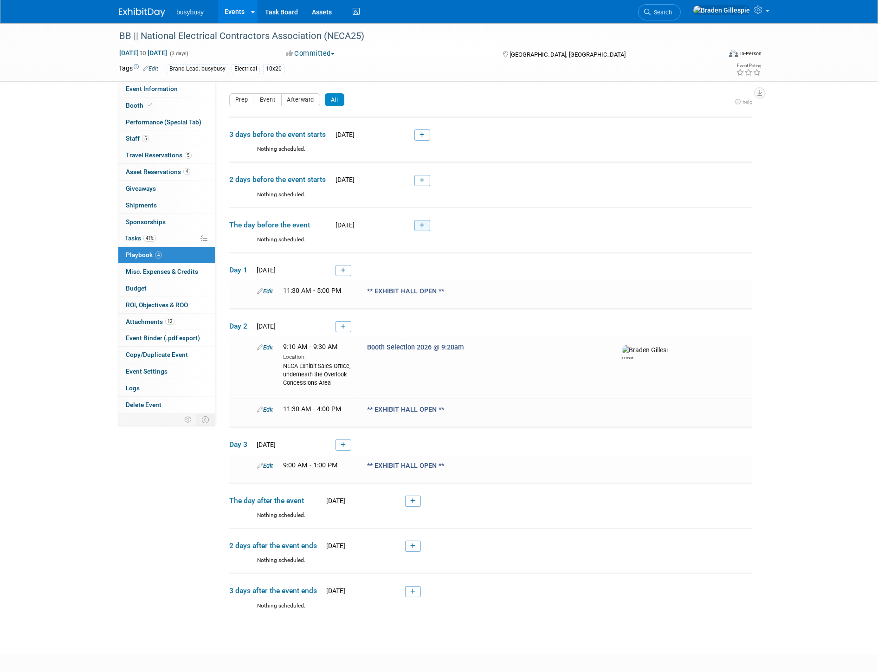
click at [425, 227] on link at bounding box center [423, 225] width 16 height 11
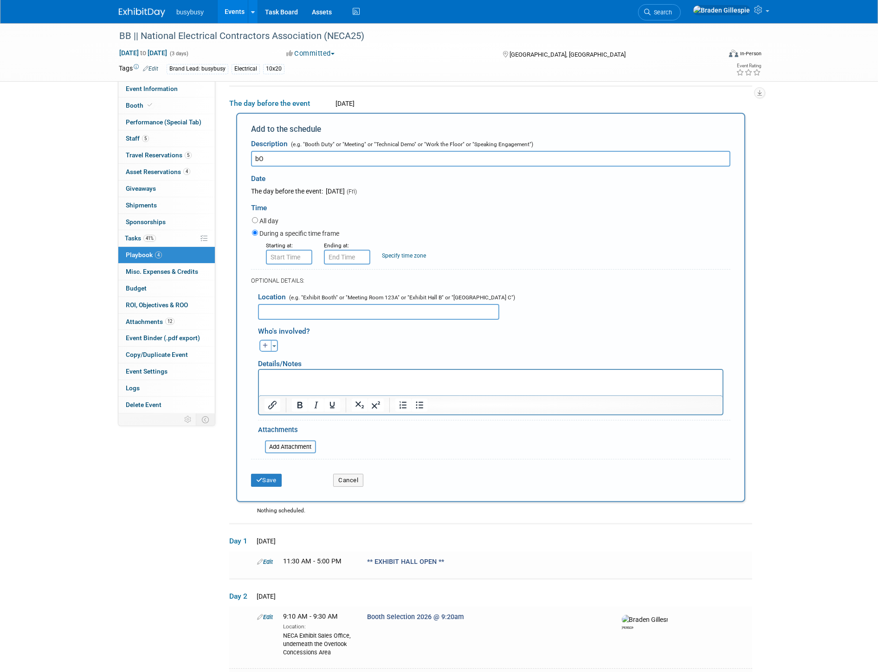
type input "b"
type input "Booth Setup"
click at [273, 343] on button "Toggle Dropdown" at bounding box center [274, 346] width 7 height 12
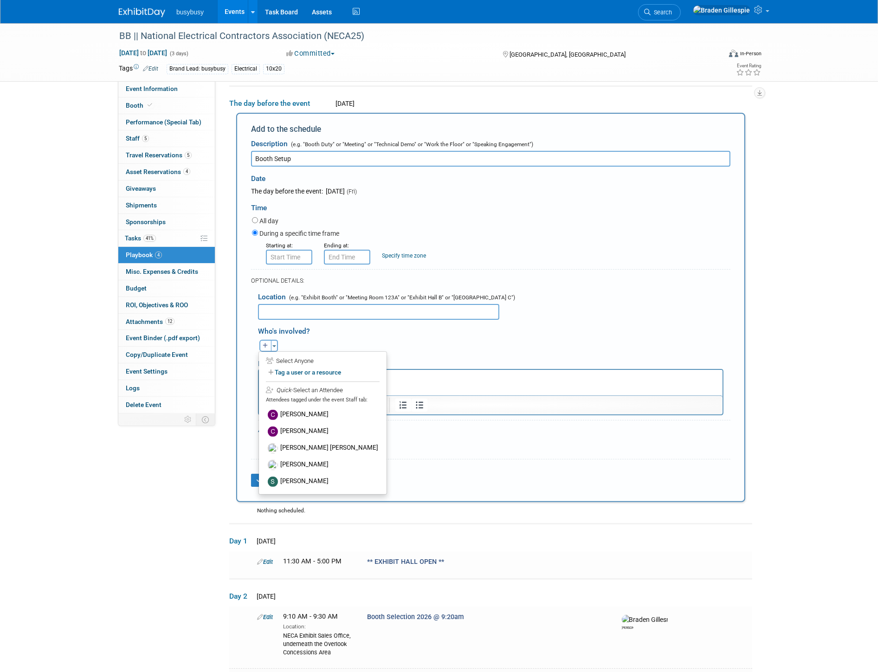
click at [267, 343] on icon "button" at bounding box center [266, 346] width 6 height 6
select select
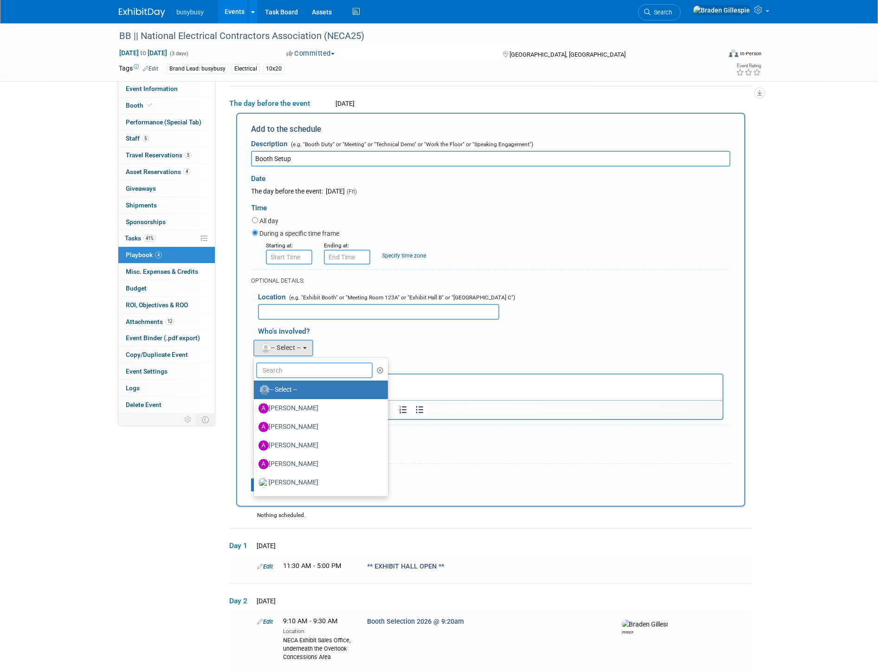
click at [288, 366] on input "text" at bounding box center [314, 371] width 117 height 16
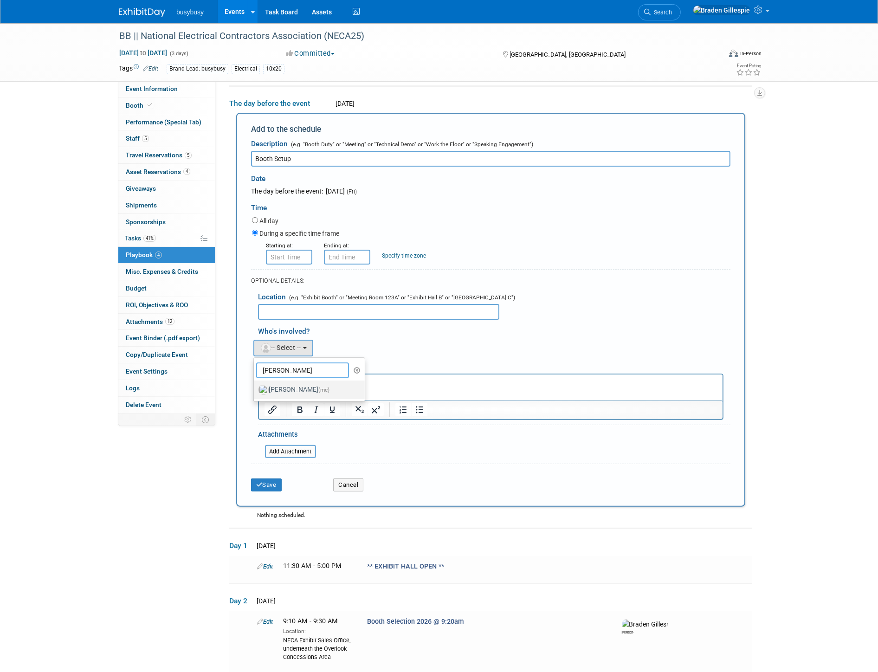
type input "braden"
click at [286, 389] on label "Braden Gillespie (me)" at bounding box center [307, 390] width 97 height 15
click at [255, 389] on input "Braden Gillespie (me)" at bounding box center [252, 389] width 6 height 6
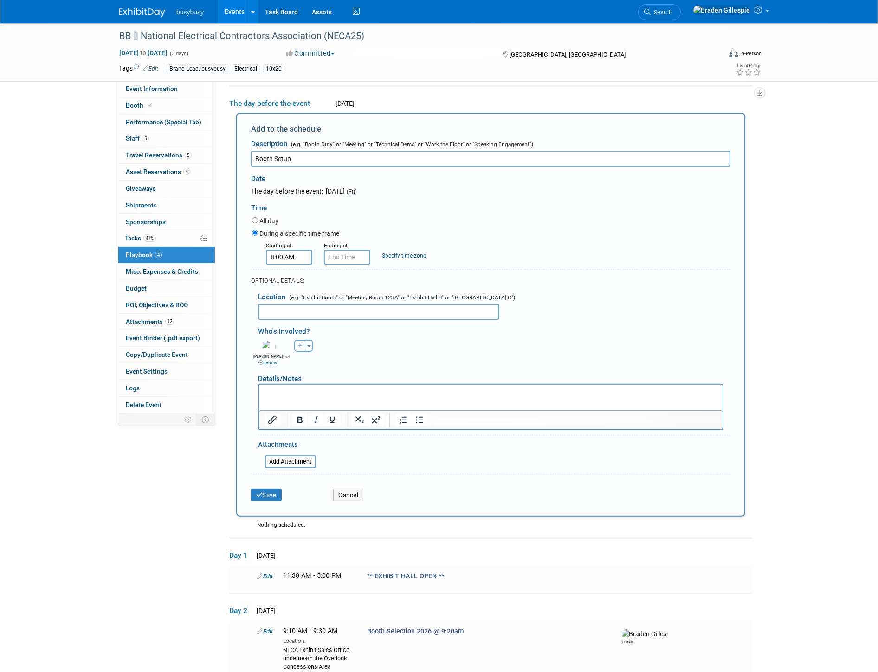
click at [289, 252] on input "8:00 AM" at bounding box center [289, 257] width 46 height 15
click at [287, 279] on span at bounding box center [287, 280] width 16 height 16
click at [288, 318] on span at bounding box center [287, 320] width 16 height 16
type input "8:00 AM"
drag, startPoint x: 337, startPoint y: 249, endPoint x: 338, endPoint y: 260, distance: 11.2
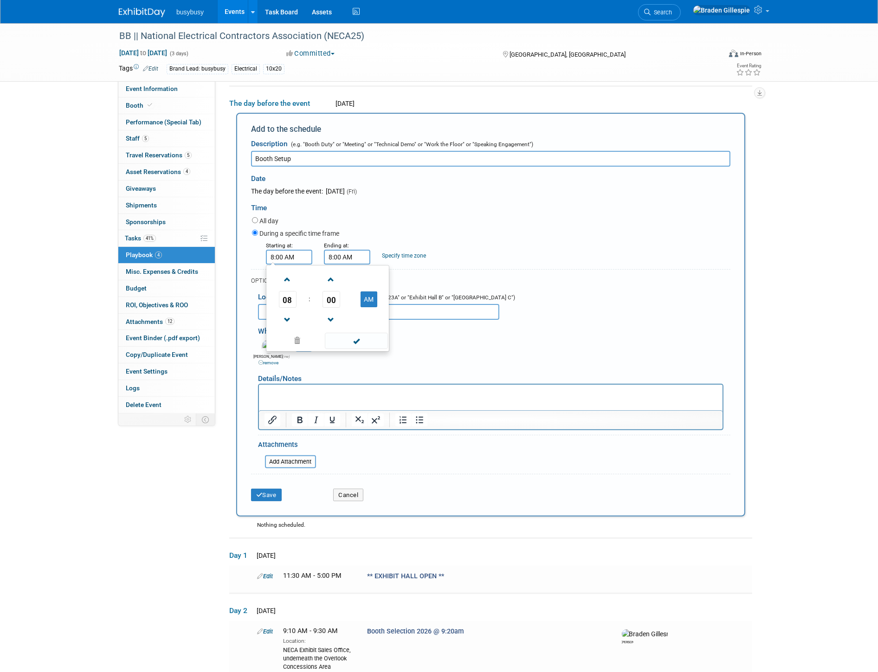
click at [336, 250] on input "8:00 AM" at bounding box center [347, 257] width 46 height 15
click at [344, 282] on span at bounding box center [346, 280] width 16 height 16
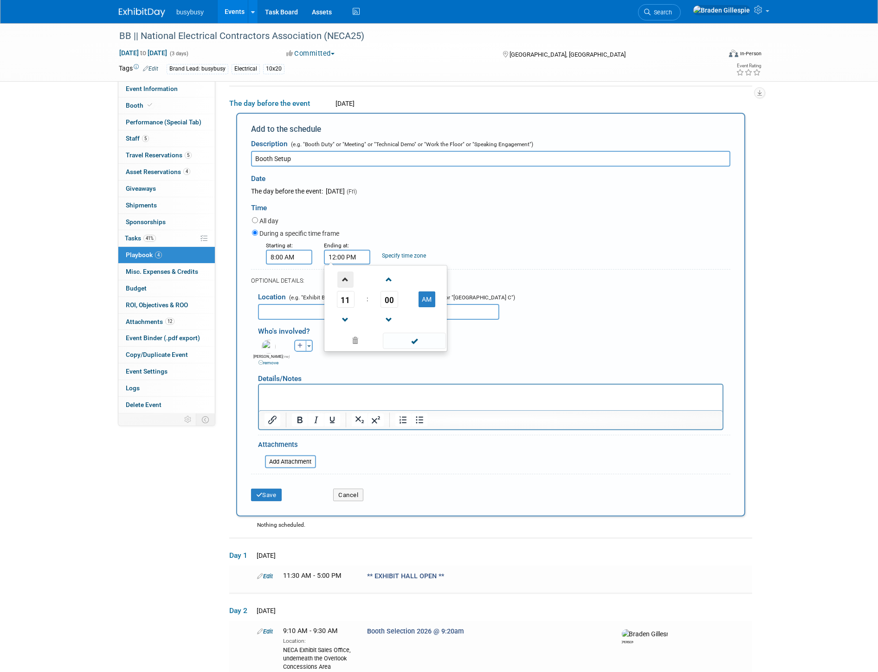
click at [344, 282] on span at bounding box center [346, 280] width 16 height 16
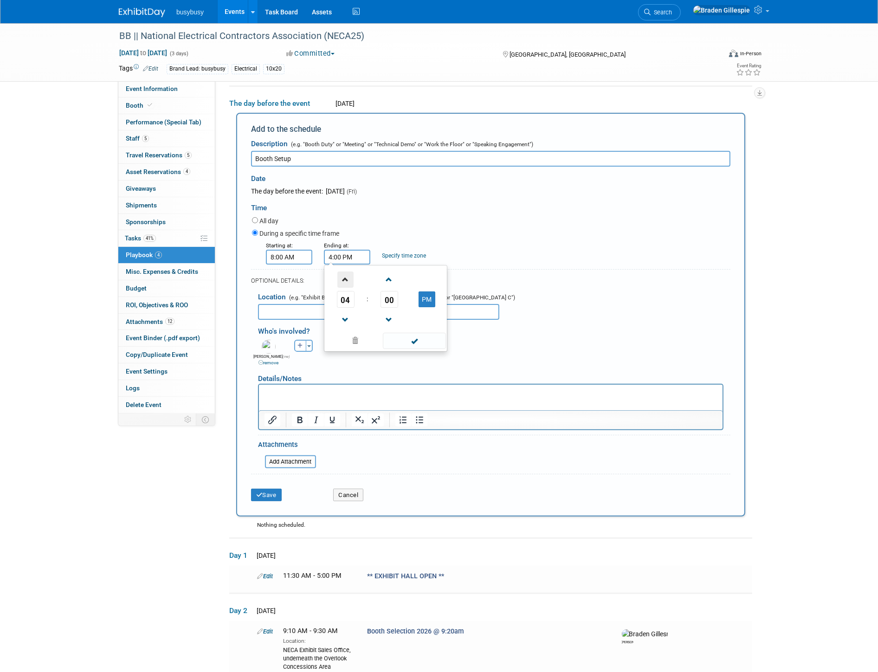
type input "5:00 PM"
click at [410, 335] on span at bounding box center [414, 341] width 63 height 16
click at [275, 493] on button "Save" at bounding box center [266, 495] width 31 height 13
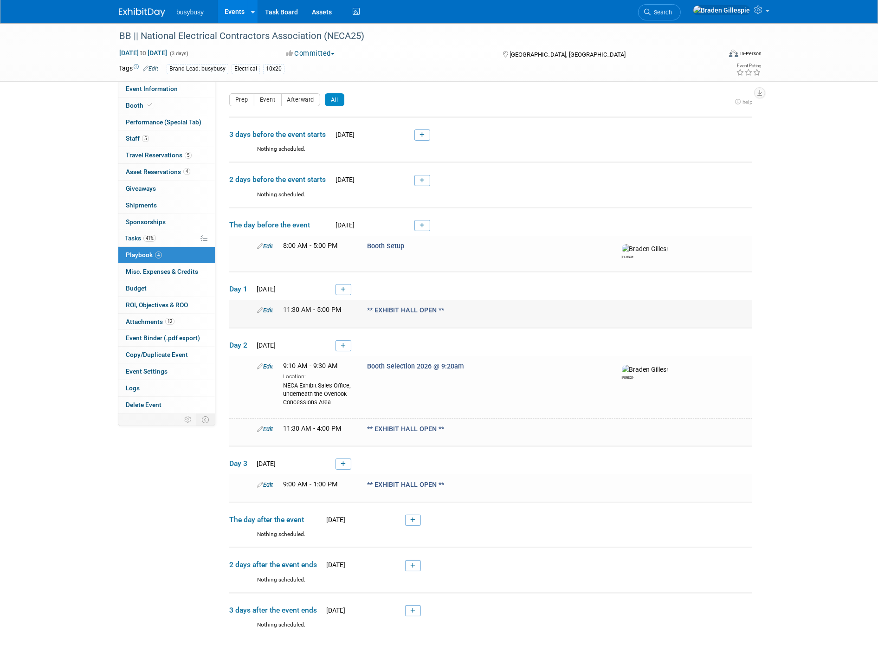
scroll to position [64, 0]
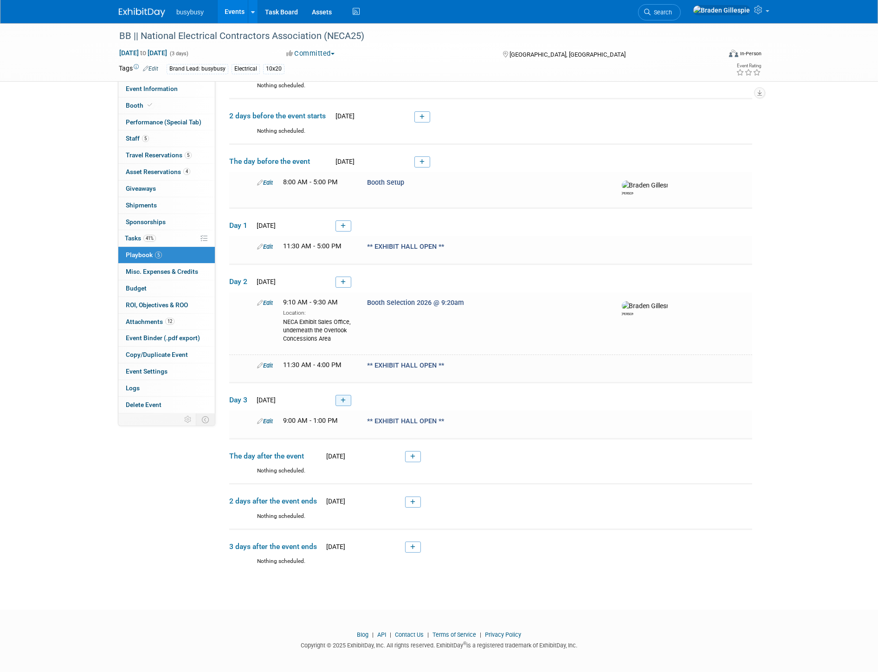
click at [337, 402] on link at bounding box center [344, 400] width 16 height 11
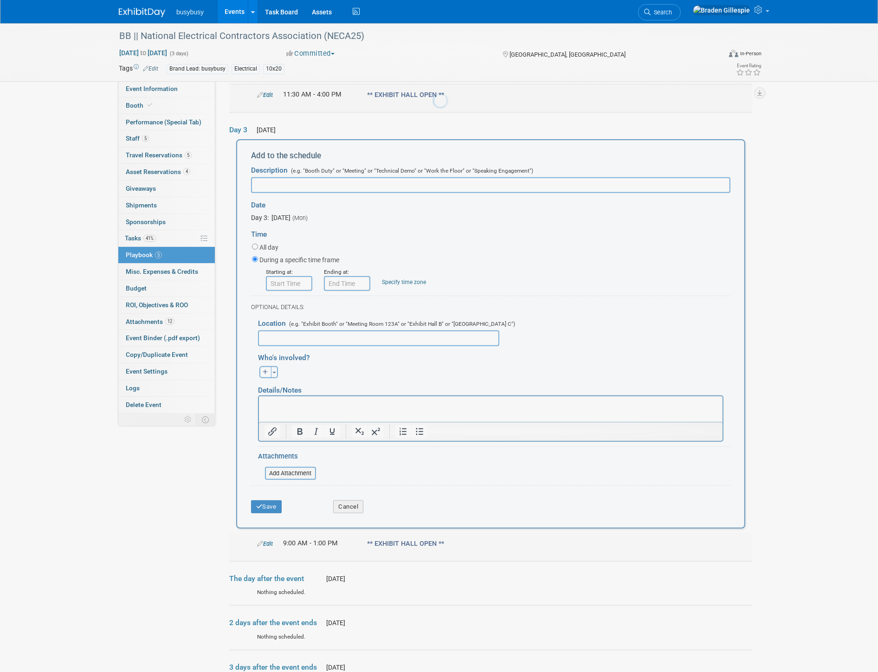
scroll to position [360, 0]
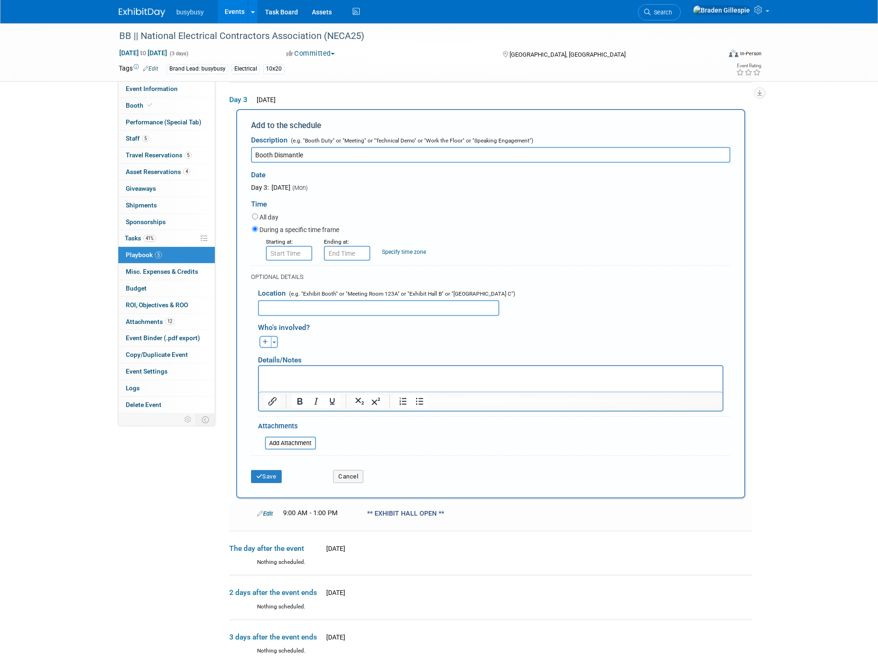
type input "Booth Dismantle"
drag, startPoint x: 295, startPoint y: 253, endPoint x: 292, endPoint y: 248, distance: 5.8
click at [293, 248] on input "8:00 AM" at bounding box center [289, 253] width 46 height 15
click at [289, 274] on span at bounding box center [287, 276] width 16 height 16
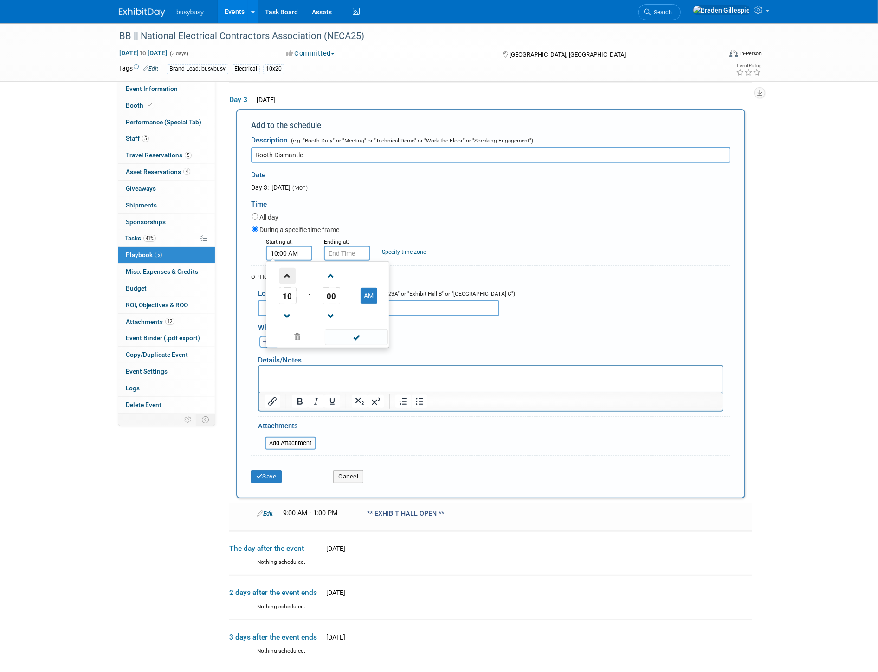
click at [289, 274] on span at bounding box center [287, 276] width 16 height 16
type input "1:00 PM"
drag, startPoint x: 345, startPoint y: 248, endPoint x: 339, endPoint y: 261, distance: 14.1
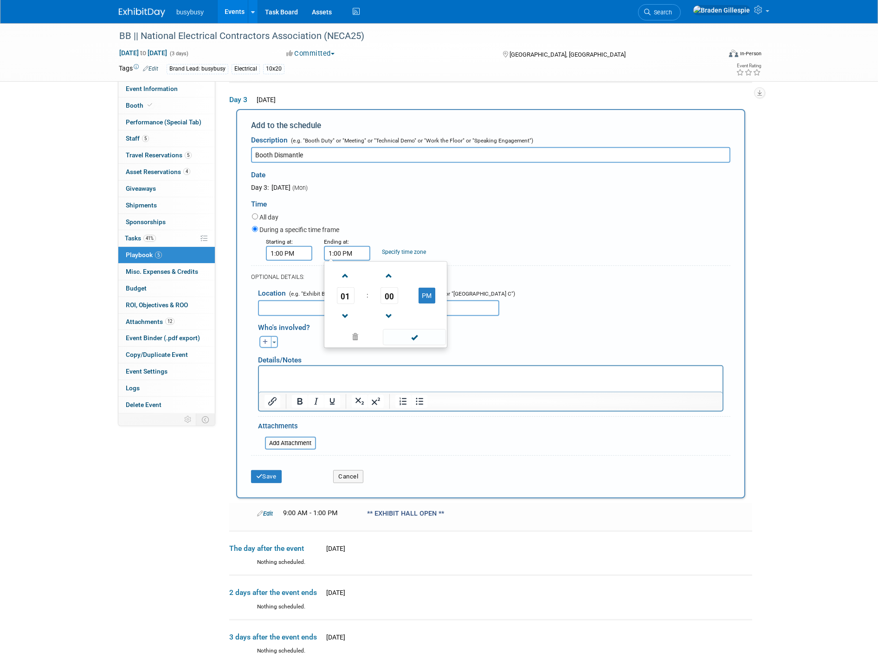
click at [342, 248] on input "1:00 PM" at bounding box center [347, 253] width 46 height 15
click at [350, 273] on span at bounding box center [346, 276] width 16 height 16
type input "2:00 PM"
click at [415, 343] on span at bounding box center [414, 337] width 63 height 16
click at [279, 476] on button "Save" at bounding box center [266, 476] width 31 height 13
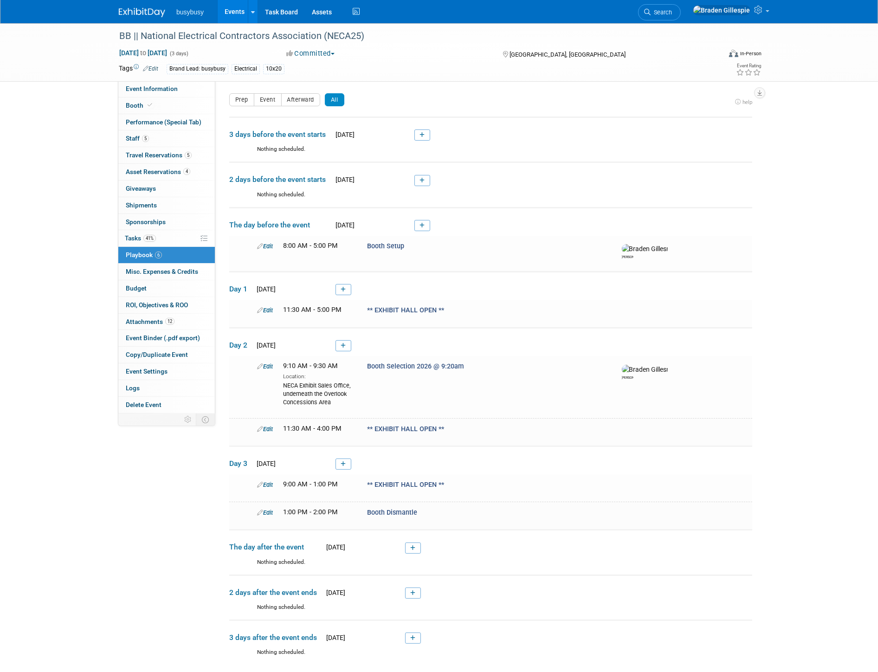
scroll to position [91, 0]
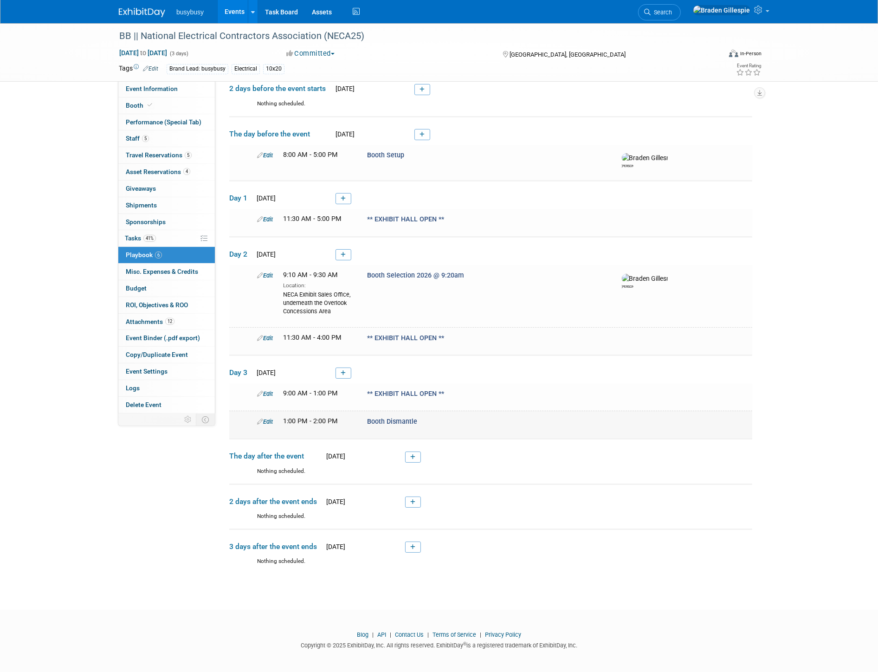
click at [269, 422] on link "Edit" at bounding box center [265, 421] width 16 height 7
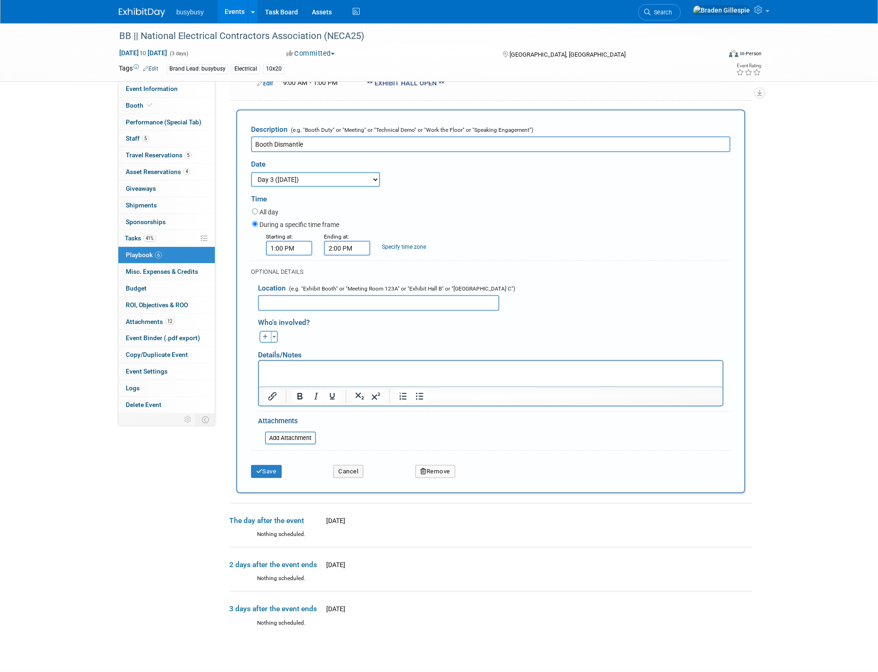
scroll to position [0, 0]
click at [351, 243] on input "2:00 PM" at bounding box center [347, 248] width 46 height 15
click at [345, 307] on span at bounding box center [346, 311] width 16 height 16
click at [389, 288] on span "00" at bounding box center [390, 290] width 18 height 17
click at [367, 321] on td "45" at bounding box center [371, 320] width 30 height 25
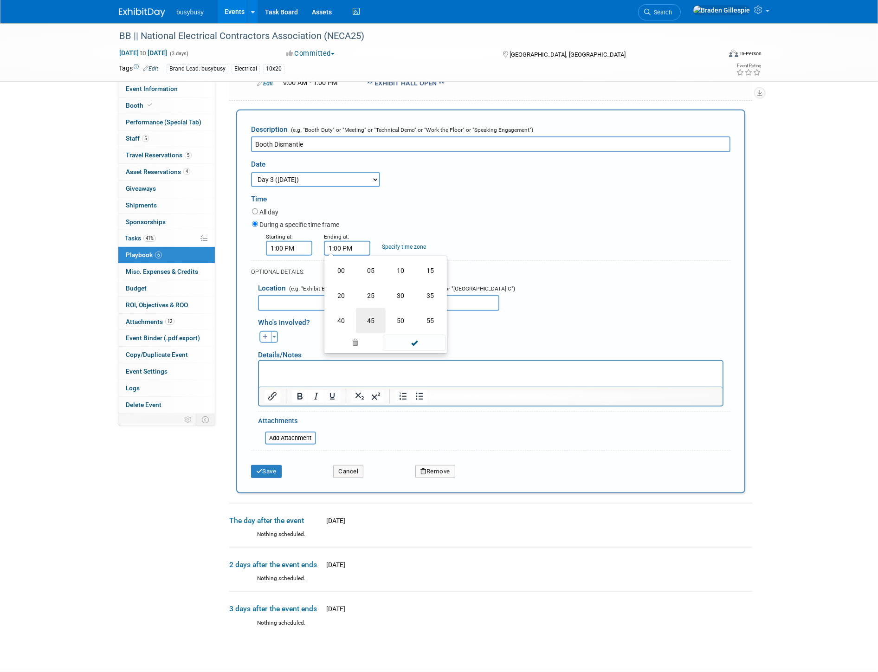
type input "1:45 PM"
click at [405, 324] on span at bounding box center [414, 332] width 63 height 16
click at [272, 467] on button "Save" at bounding box center [266, 471] width 31 height 13
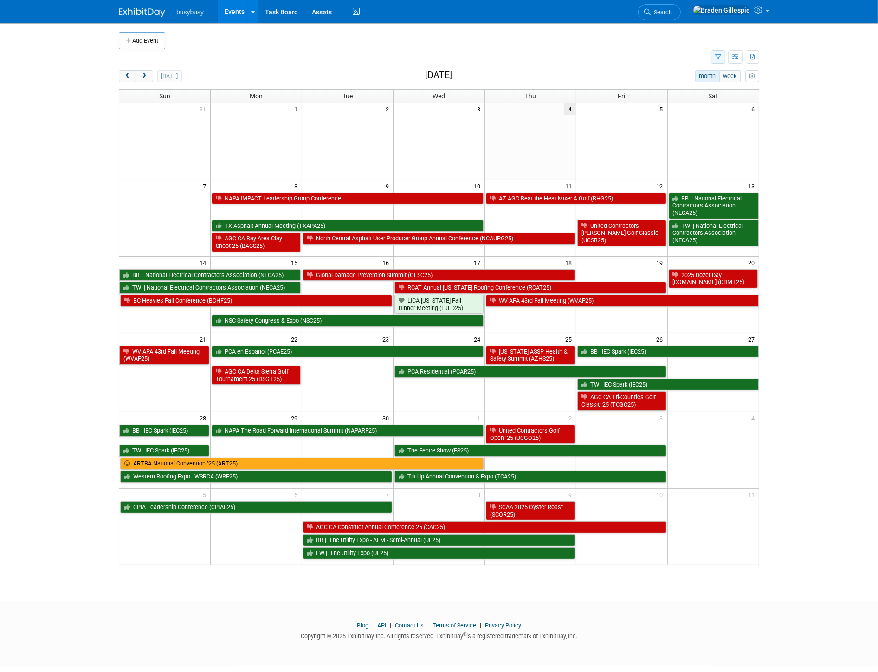
click at [715, 59] on icon "button" at bounding box center [718, 57] width 6 height 6
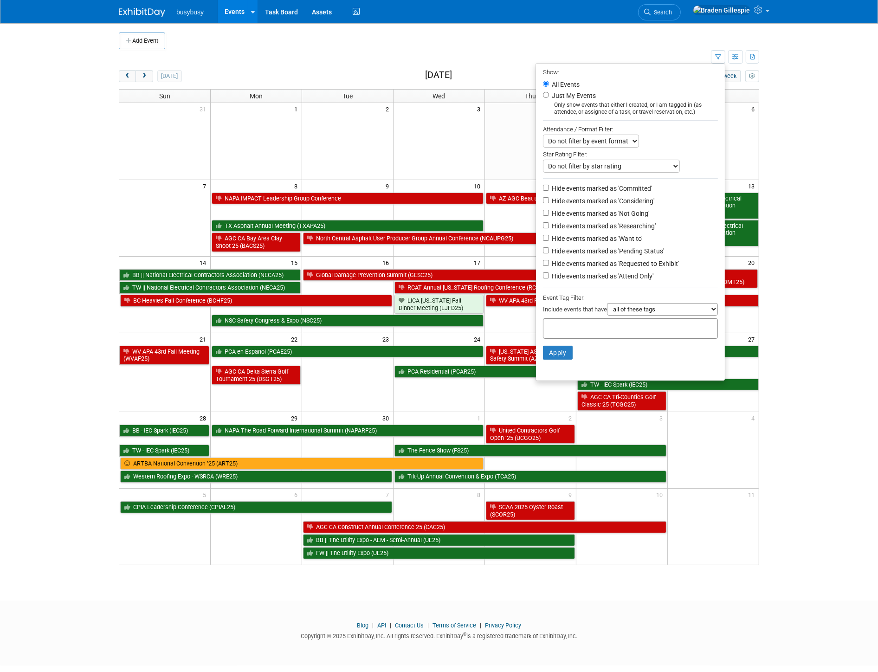
click at [621, 210] on label "Hide events marked as 'Not Going'" at bounding box center [599, 213] width 99 height 9
click at [549, 210] on input "Hide events marked as 'Not Going'" at bounding box center [546, 213] width 6 height 6
checkbox input "true"
click at [551, 351] on button "Apply" at bounding box center [558, 353] width 30 height 14
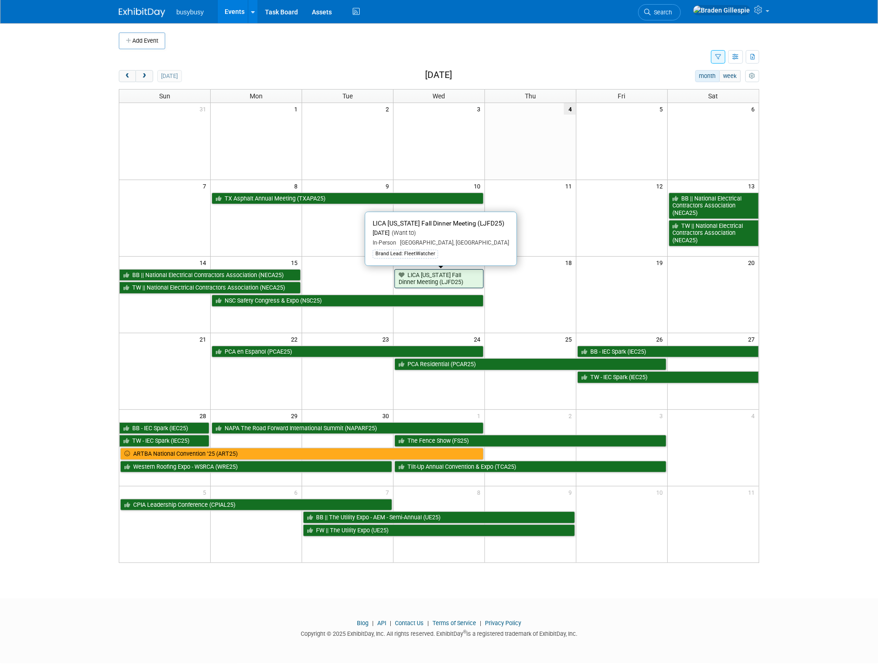
click at [475, 282] on link "LICA [US_STATE] Fall Dinner Meeting (LJFD25)" at bounding box center [439, 278] width 89 height 19
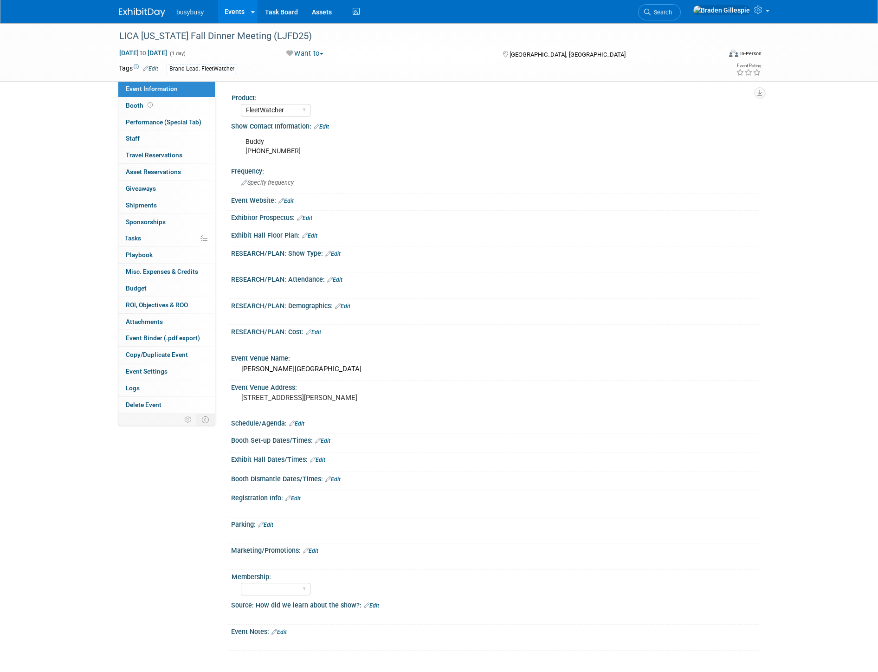
select select "FleetWatcher"
click at [308, 49] on button "Want to" at bounding box center [305, 54] width 44 height 10
click at [324, 72] on link "Committed" at bounding box center [329, 68] width 91 height 13
click at [144, 8] on img at bounding box center [142, 12] width 46 height 9
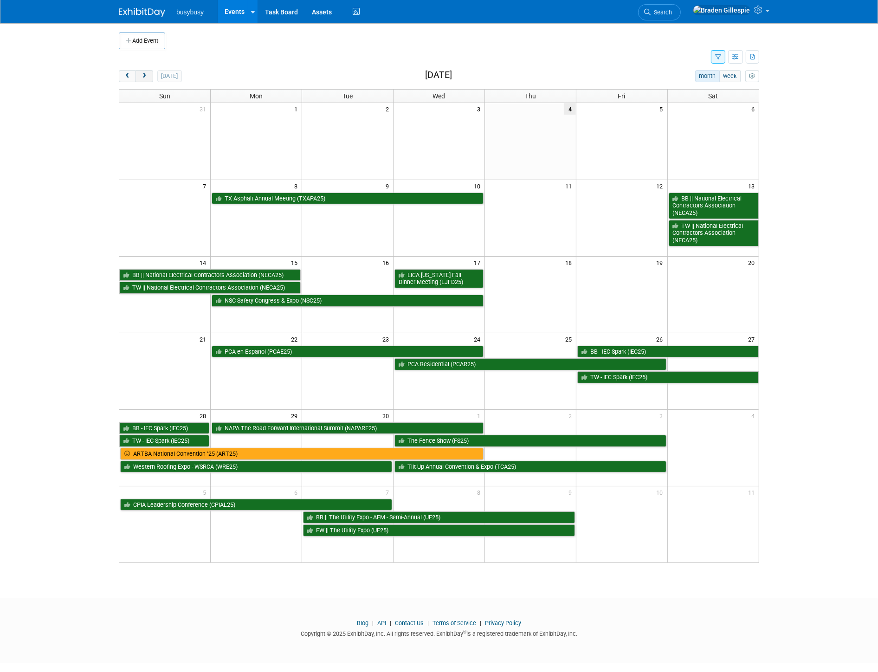
click at [141, 73] on span "next" at bounding box center [144, 76] width 7 height 6
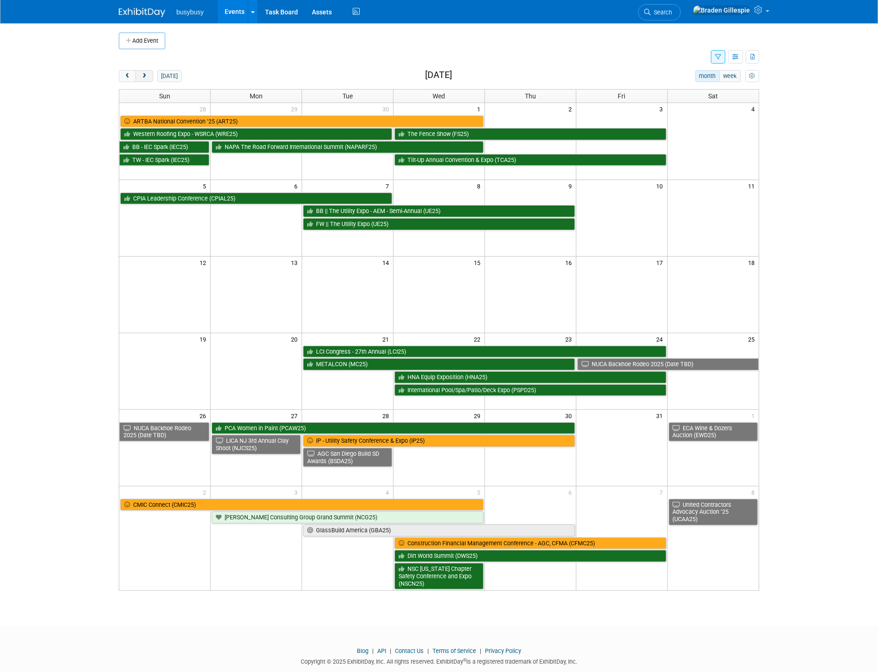
click at [144, 78] on span "next" at bounding box center [144, 76] width 7 height 6
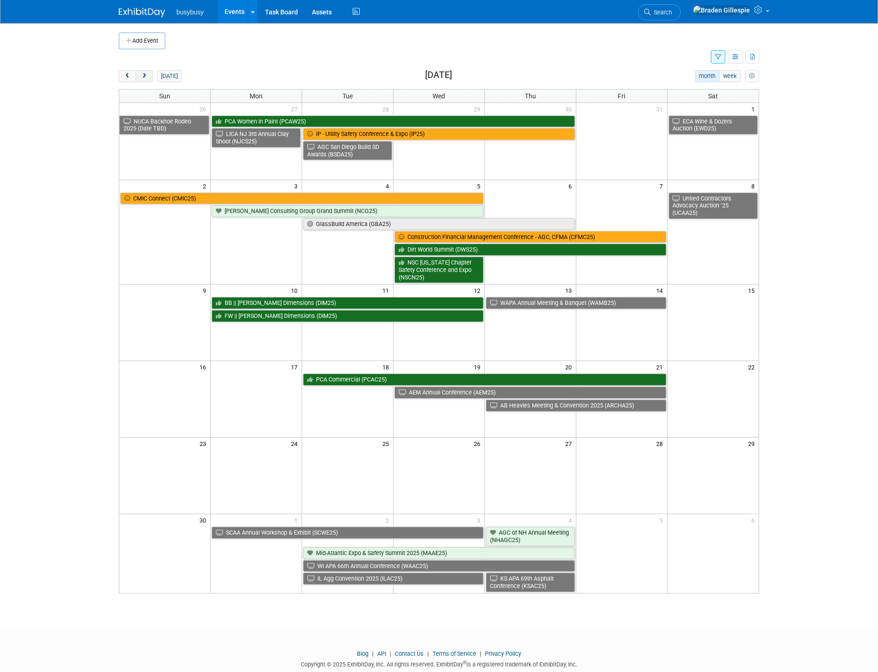
click at [142, 79] on span "next" at bounding box center [144, 76] width 7 height 6
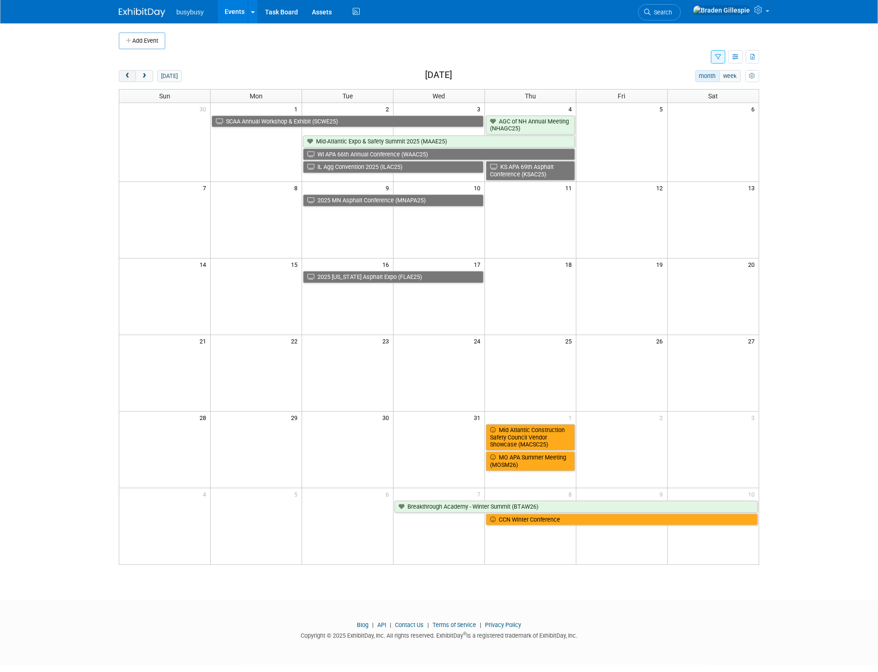
click at [131, 77] on span "prev" at bounding box center [127, 76] width 7 height 6
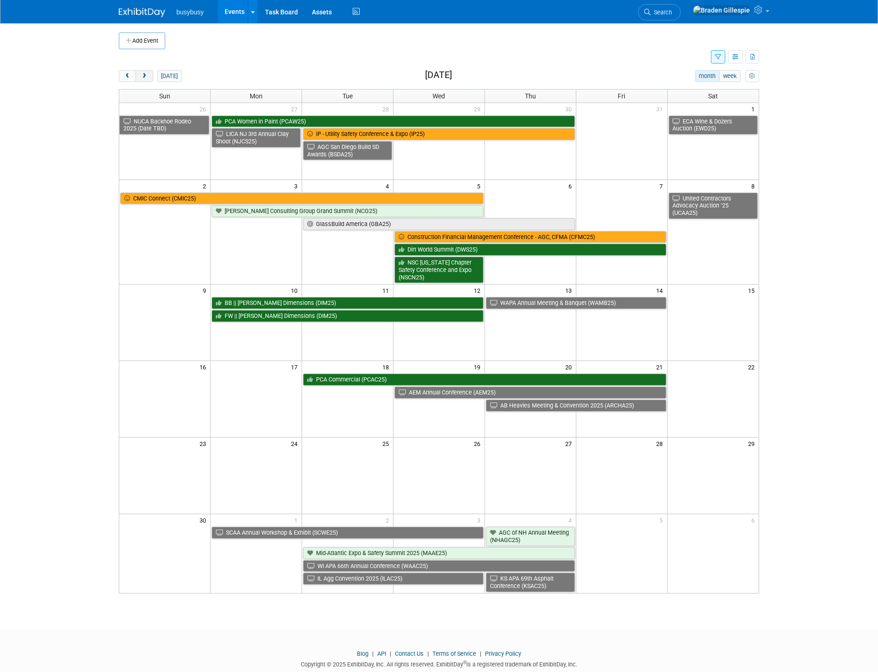
click at [144, 78] on span "next" at bounding box center [144, 76] width 7 height 6
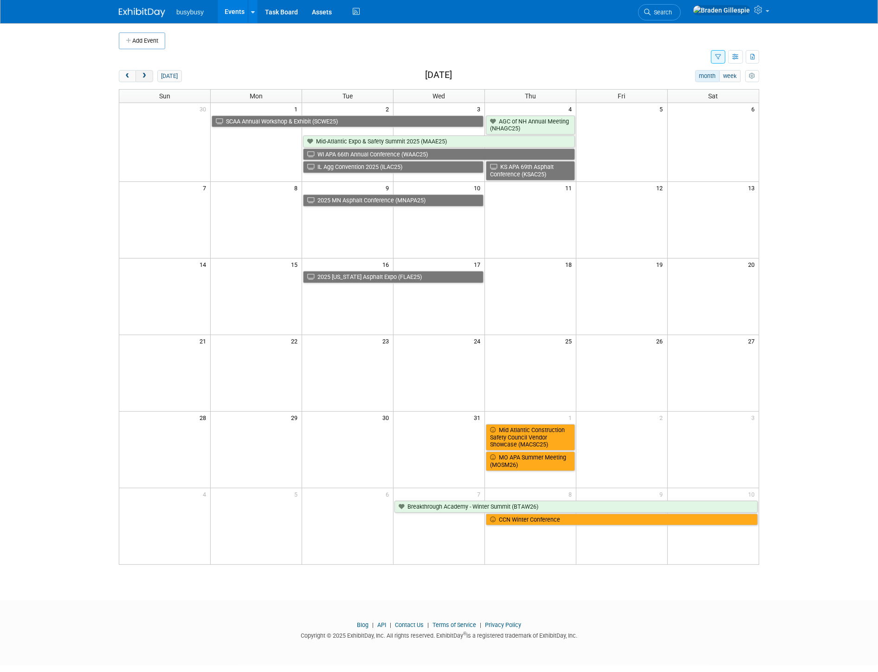
click at [144, 78] on span "next" at bounding box center [144, 76] width 7 height 6
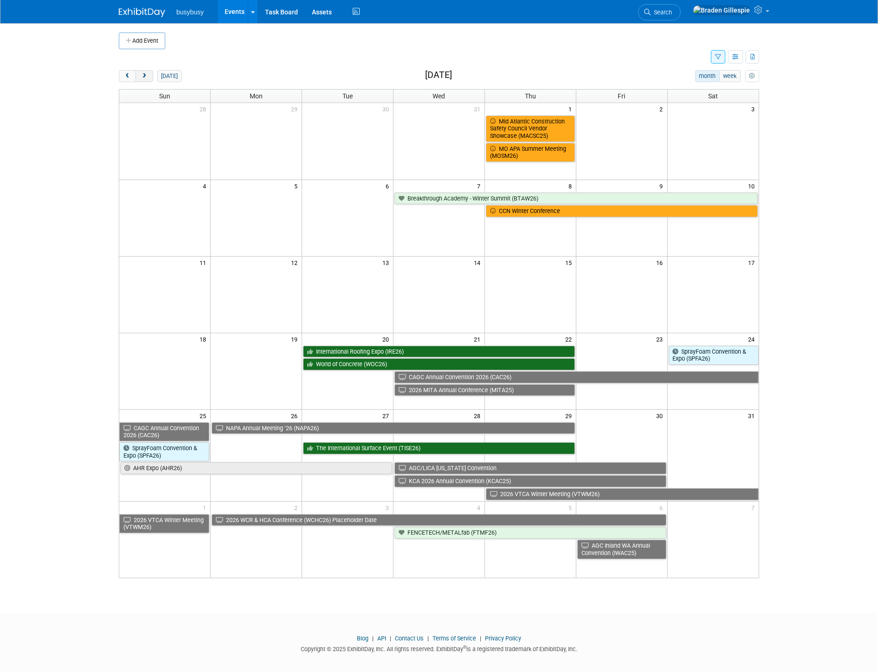
click at [144, 78] on span "next" at bounding box center [144, 76] width 7 height 6
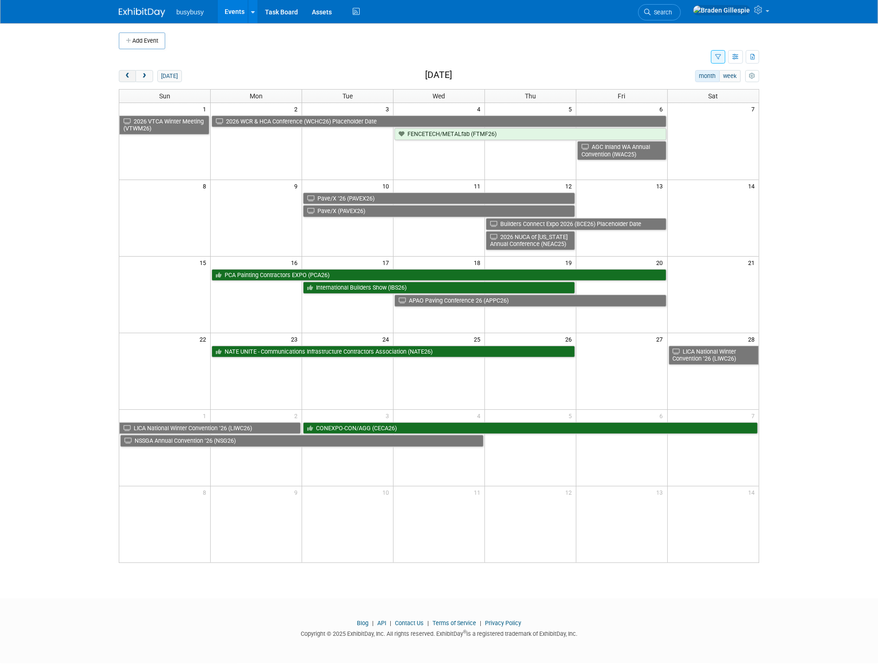
click at [128, 77] on span "prev" at bounding box center [127, 76] width 7 height 6
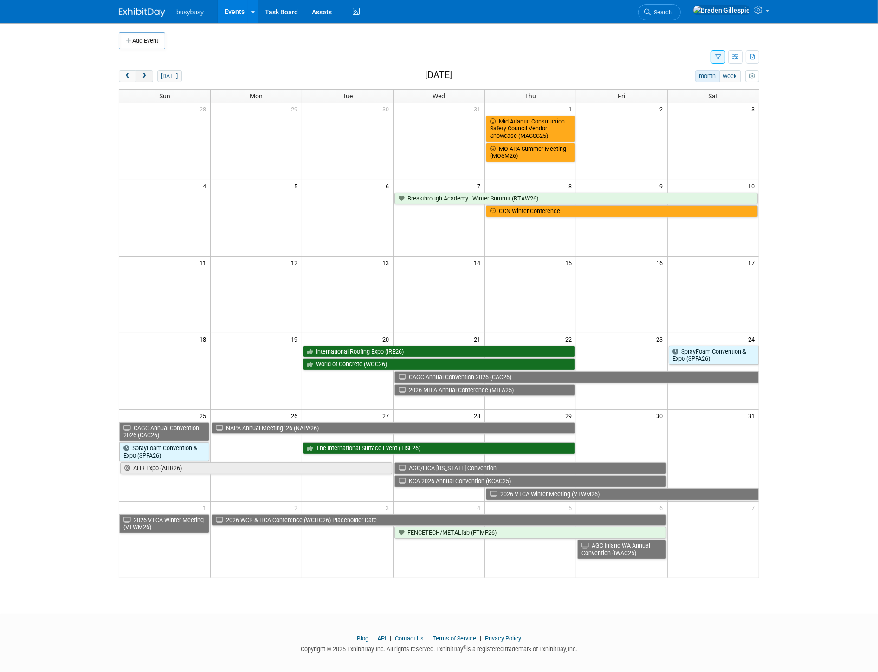
click at [139, 75] on button "next" at bounding box center [144, 76] width 17 height 12
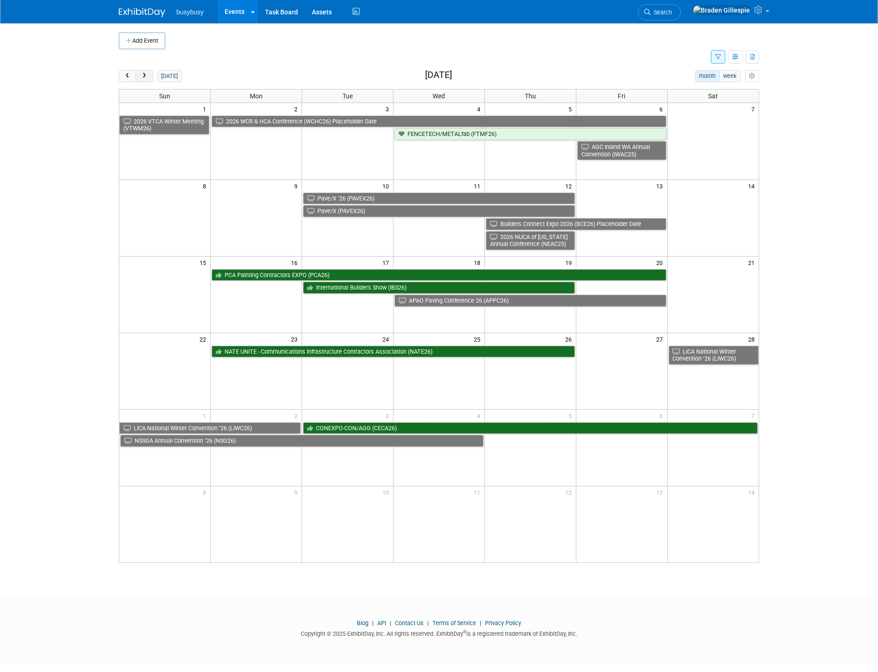
click at [139, 75] on button "next" at bounding box center [144, 76] width 17 height 12
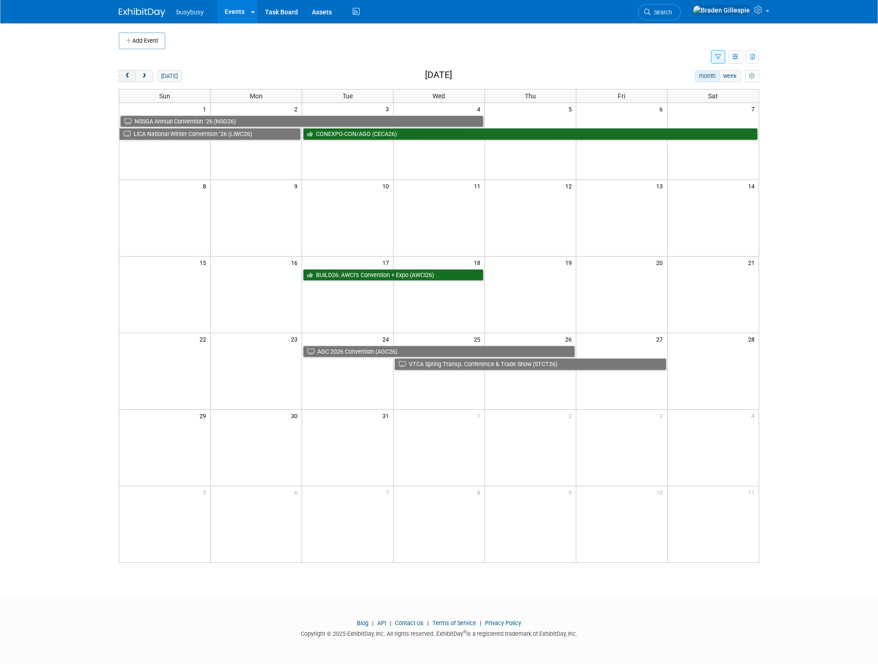
click at [128, 73] on span "prev" at bounding box center [127, 76] width 7 height 6
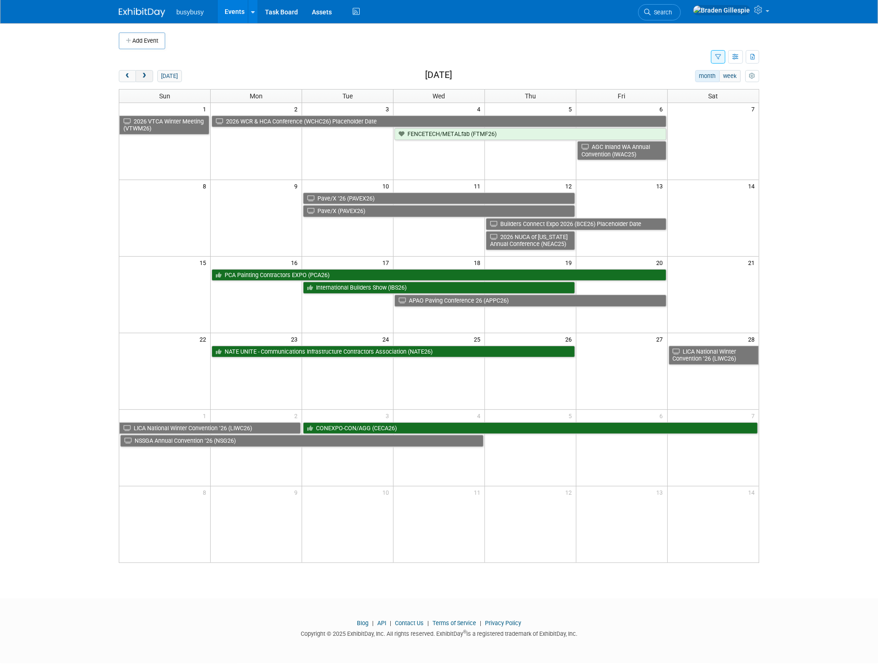
click at [146, 78] on span "next" at bounding box center [144, 76] width 7 height 6
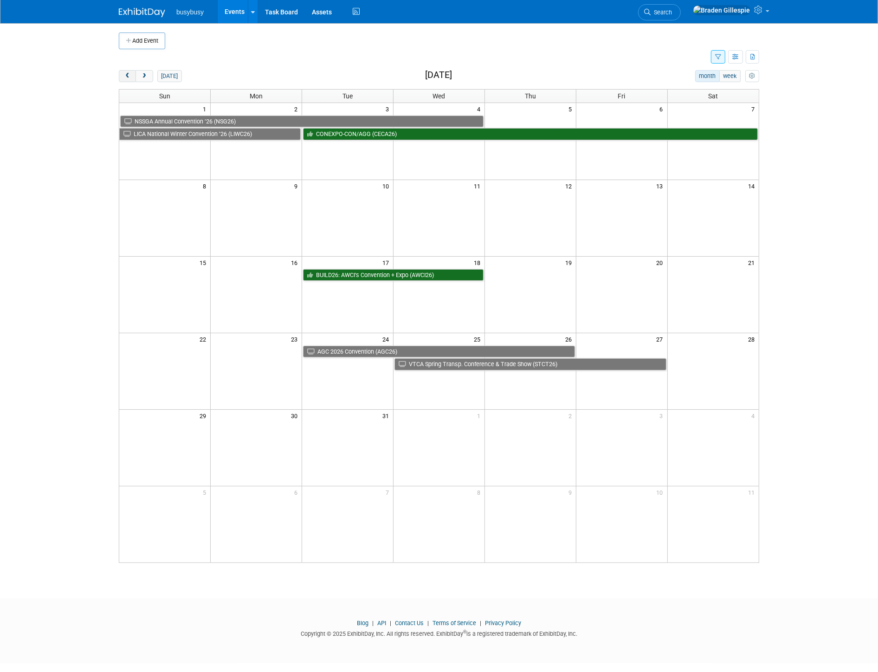
click at [123, 79] on button "prev" at bounding box center [127, 76] width 17 height 12
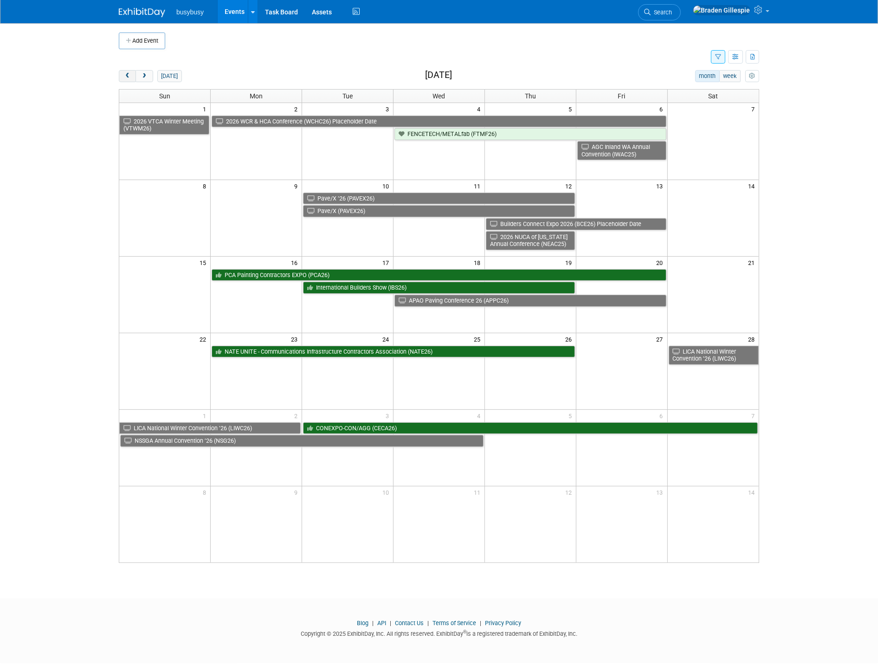
click at [128, 80] on button "prev" at bounding box center [127, 76] width 17 height 12
